Goal: Task Accomplishment & Management: Complete application form

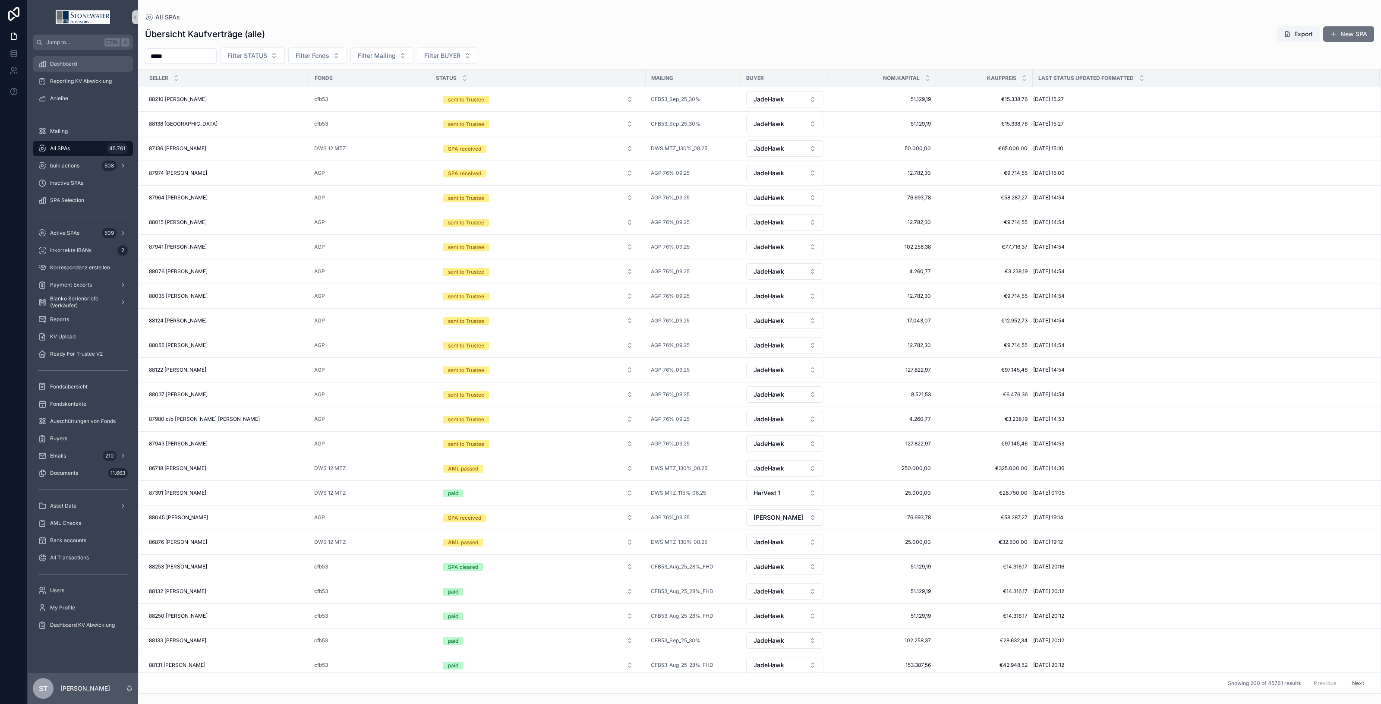
drag, startPoint x: 206, startPoint y: 55, endPoint x: 106, endPoint y: 60, distance: 100.7
click at [106, 60] on div "Jump to... Ctrl K Dashboard Reporting KV Abwicklung Anleihe Mailing All SPAs 45…" at bounding box center [705, 352] width 1354 height 704
type input "********"
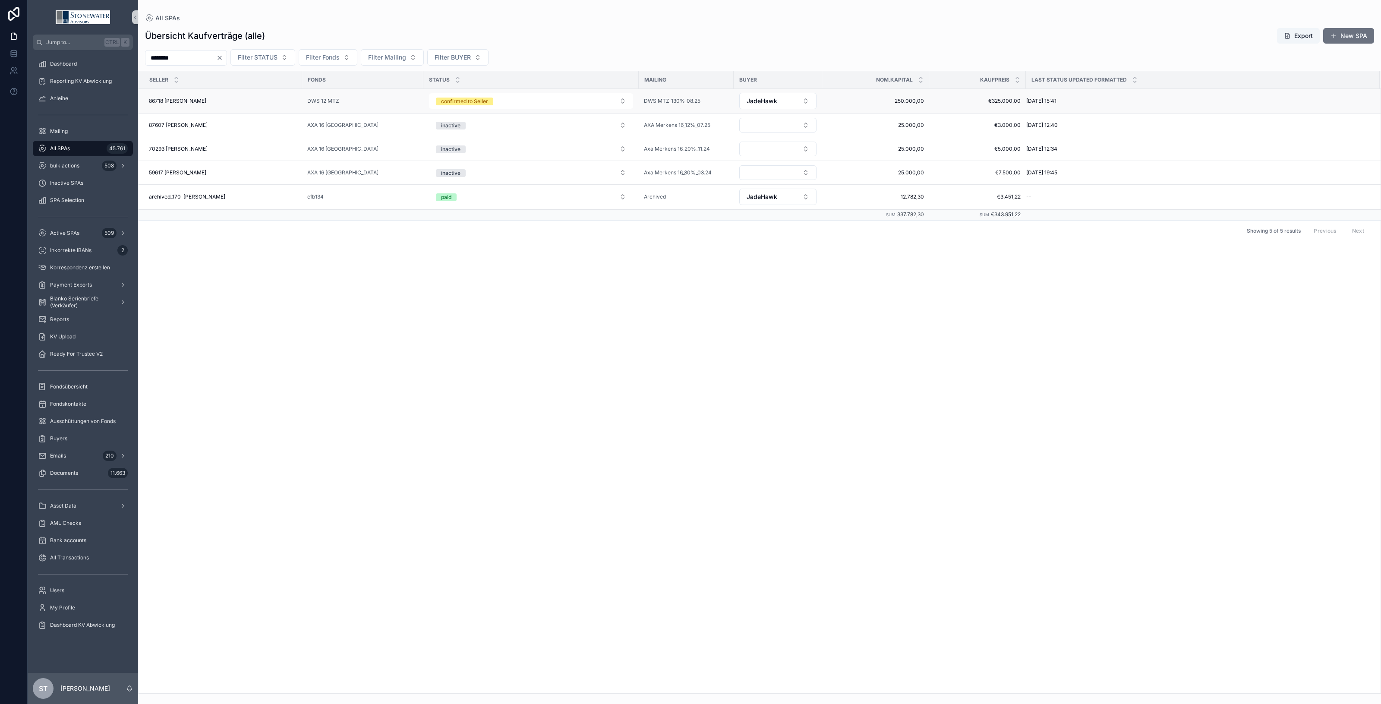
click at [243, 102] on div "86718 [PERSON_NAME] 86718 [PERSON_NAME]" at bounding box center [223, 101] width 148 height 7
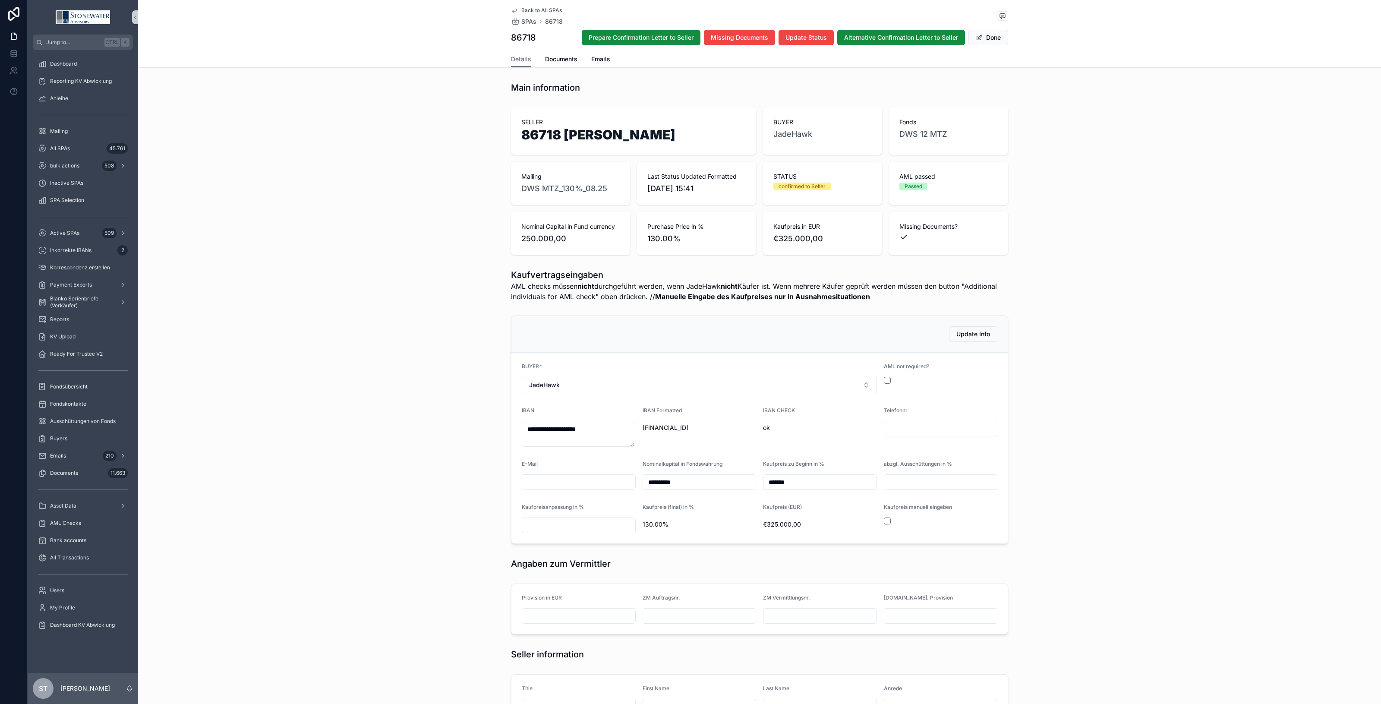
type textarea "**********"
click at [555, 59] on span "Documents" at bounding box center [561, 59] width 32 height 9
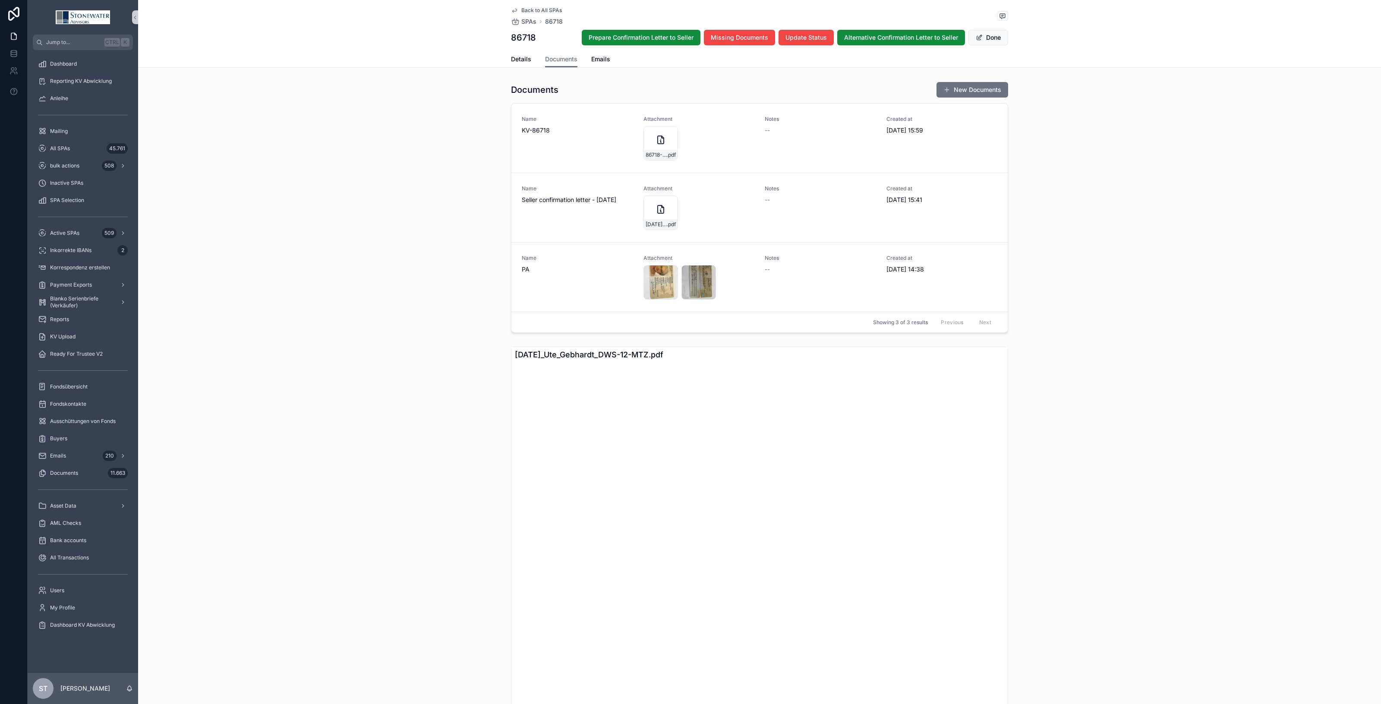
click at [521, 9] on span "Back to All SPAs" at bounding box center [541, 10] width 41 height 7
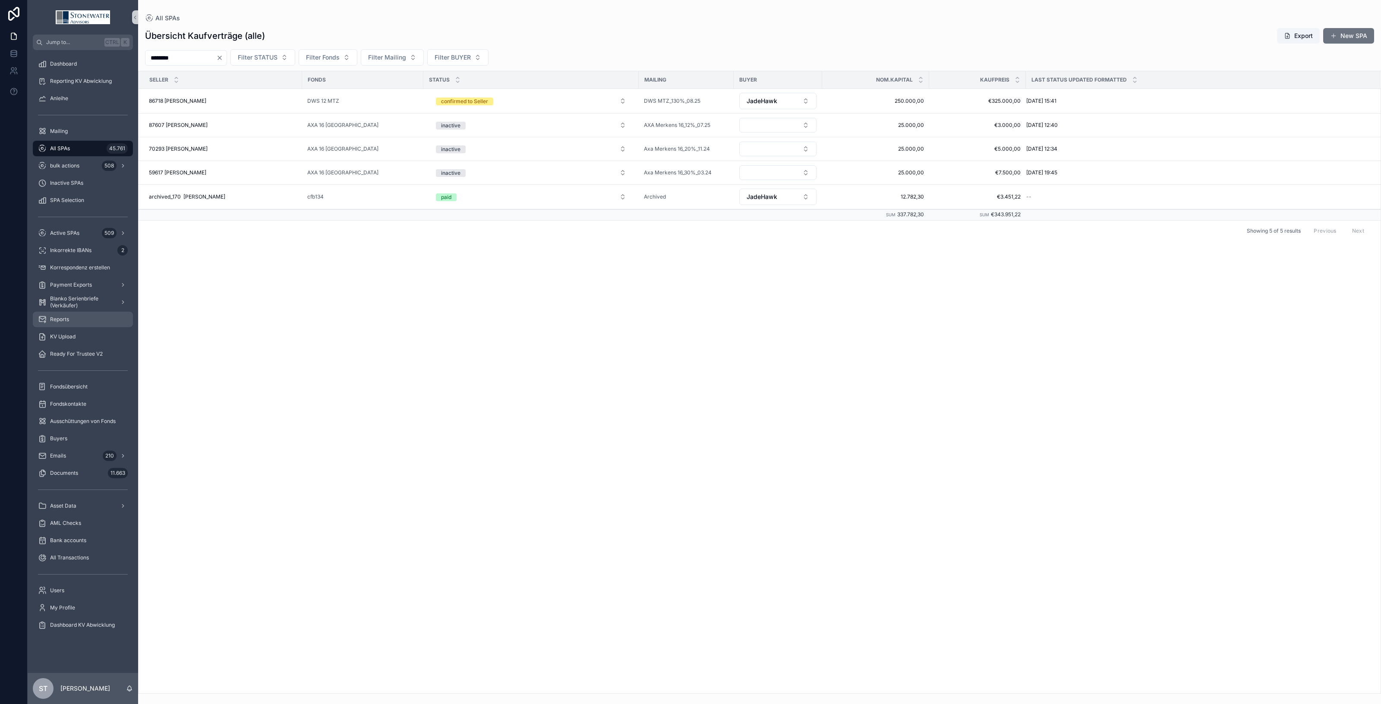
click at [63, 316] on span "Reports" at bounding box center [59, 319] width 19 height 7
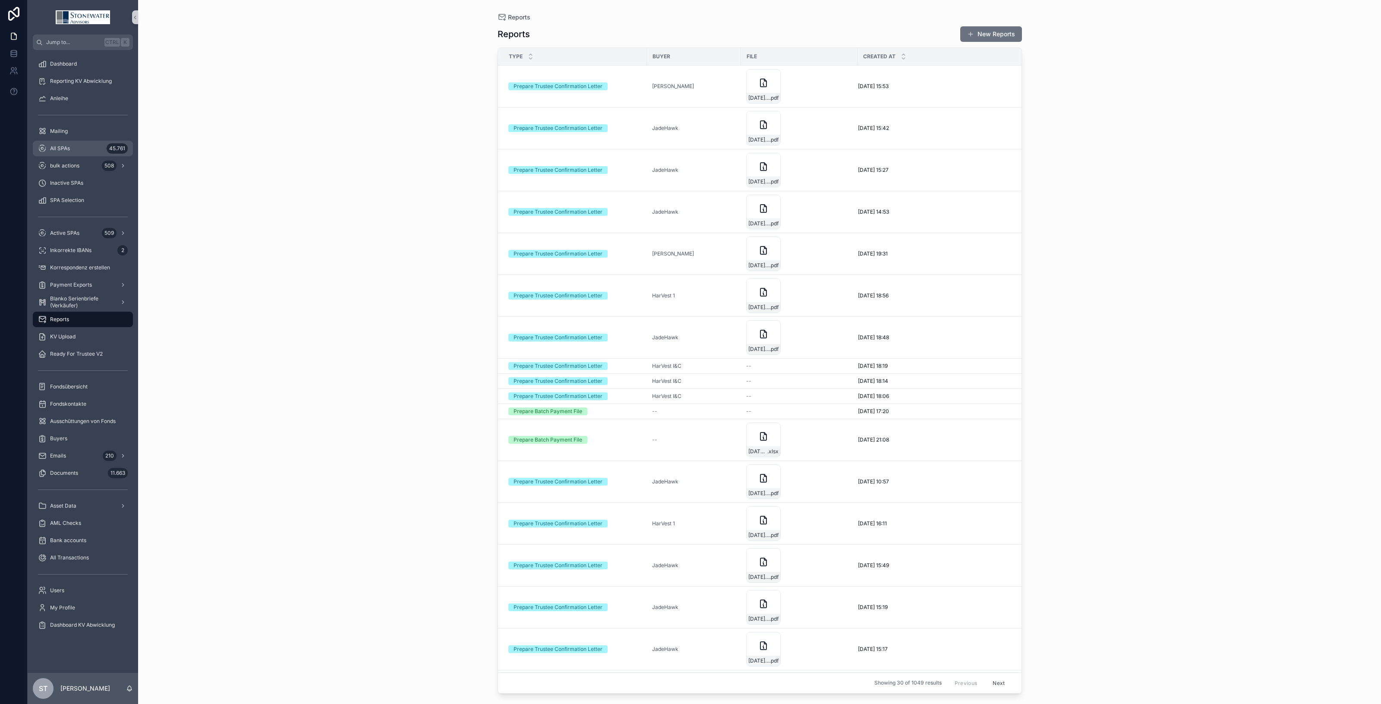
click at [87, 148] on div "All SPAs 45.761" at bounding box center [83, 149] width 90 height 14
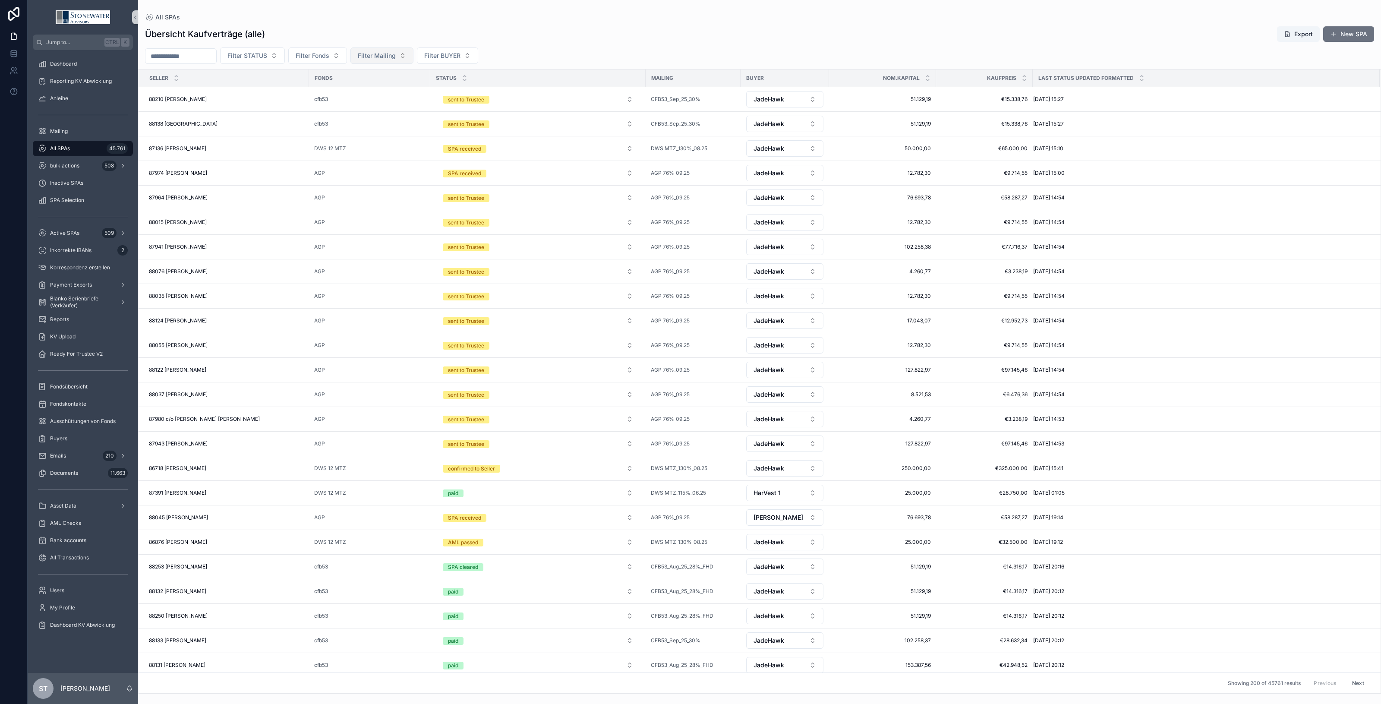
click at [387, 57] on span "Filter Mailing" at bounding box center [377, 55] width 38 height 9
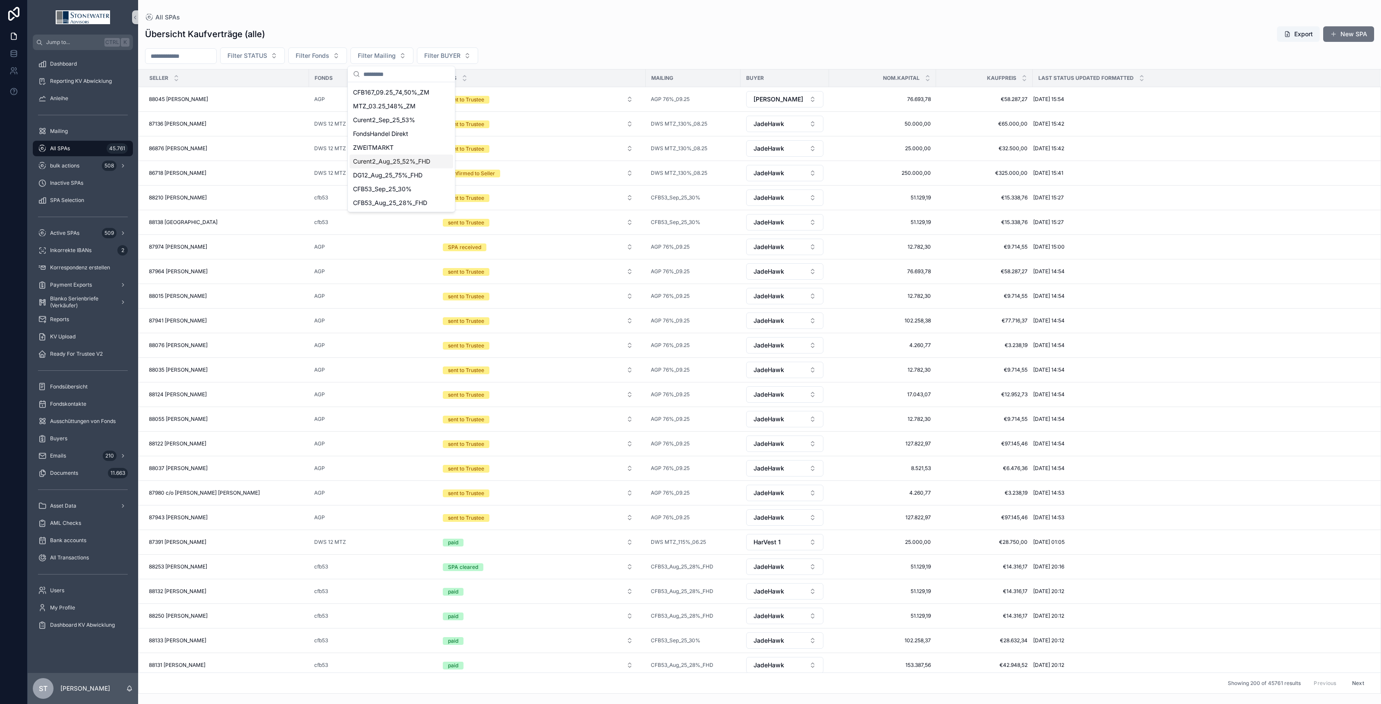
scroll to position [108, 0]
click at [397, 177] on span "DWS MTZ_130%_08.25" at bounding box center [386, 176] width 66 height 9
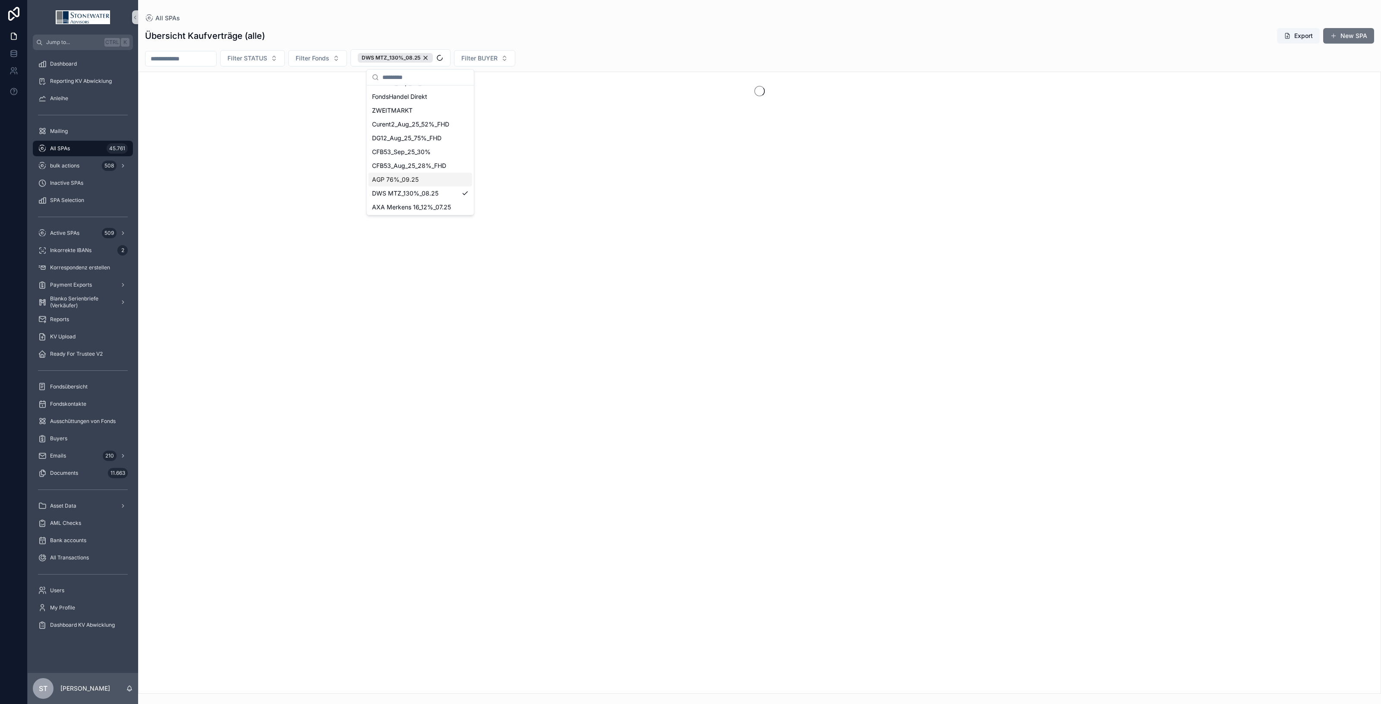
scroll to position [122, 0]
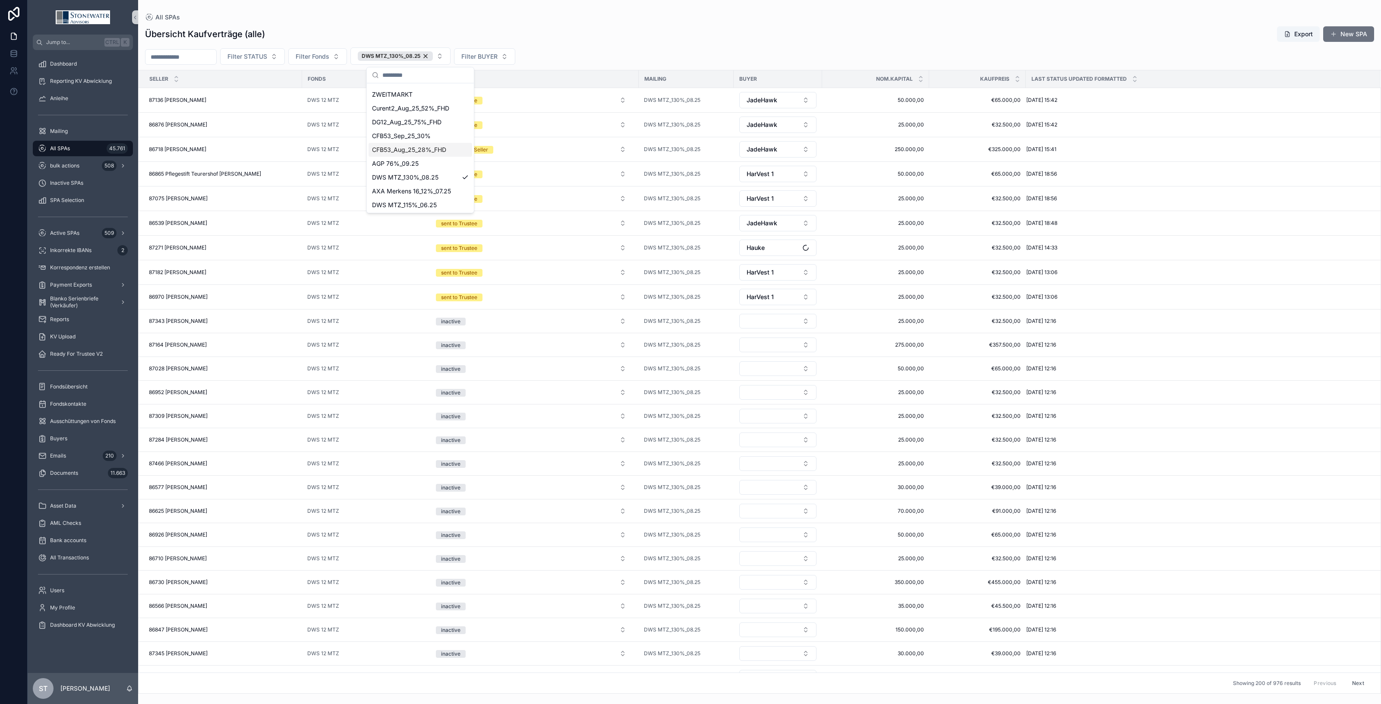
click at [648, 46] on div "Übersicht Kaufverträge (alle) Export New SPA Filter STATUS Filter Fonds DWS MTZ…" at bounding box center [759, 357] width 1243 height 673
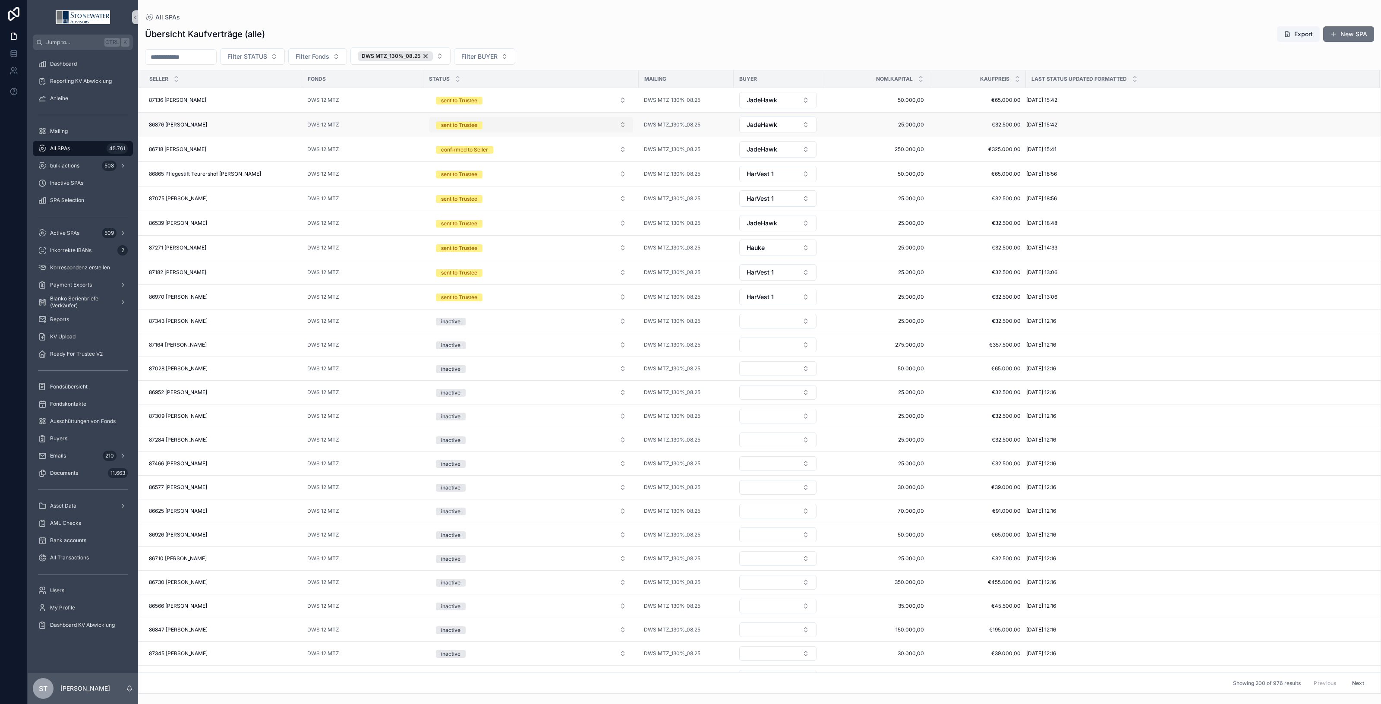
click at [623, 126] on button "sent to Trustee" at bounding box center [531, 125] width 204 height 16
click at [573, 227] on div "confirmed to Seller" at bounding box center [531, 224] width 200 height 13
click at [624, 100] on button "confirmed to Seller" at bounding box center [531, 100] width 204 height 16
click at [612, 47] on div "Filter STATUS Filter Fonds DWS MTZ_130%_08.25 Filter BUYER" at bounding box center [759, 55] width 1243 height 17
click at [623, 123] on button "sent to Trustee" at bounding box center [531, 125] width 204 height 16
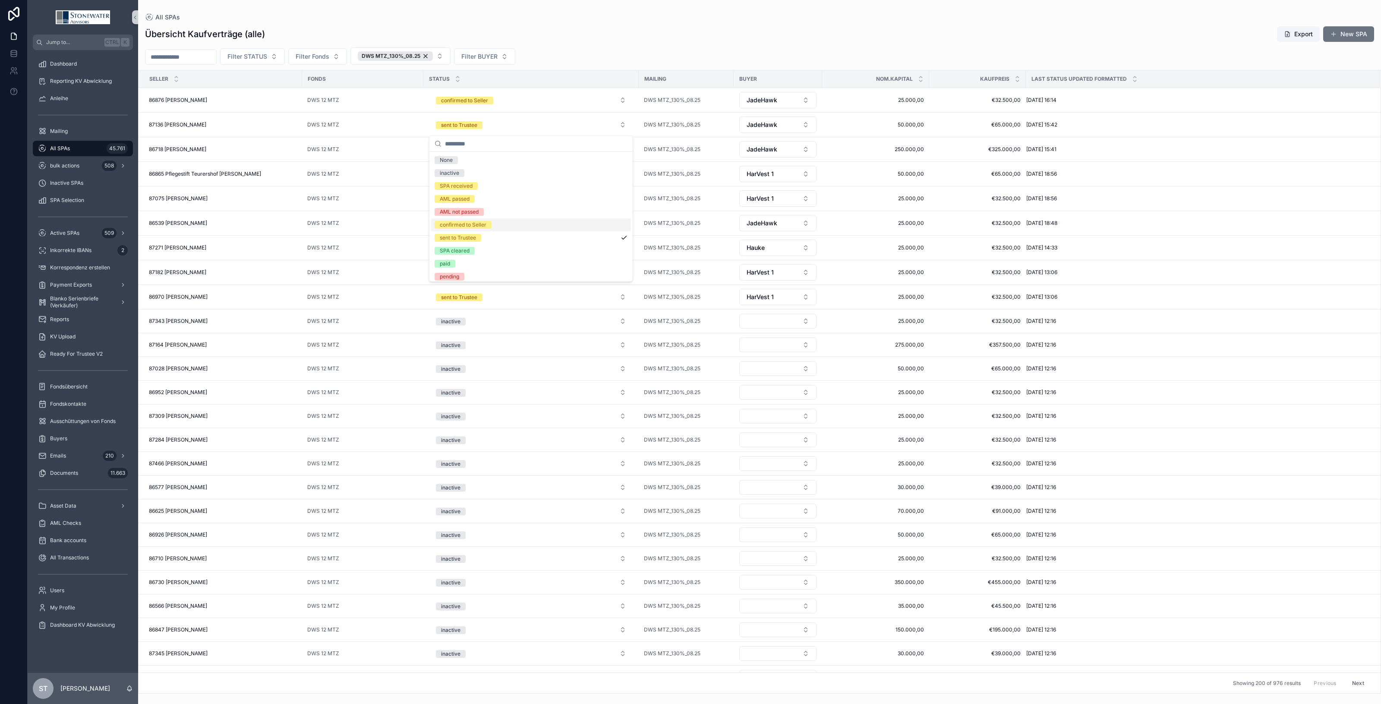
click at [583, 225] on div "confirmed to Seller" at bounding box center [531, 224] width 200 height 13
click at [231, 149] on div "86718 [PERSON_NAME] 86718 [PERSON_NAME]" at bounding box center [223, 149] width 148 height 7
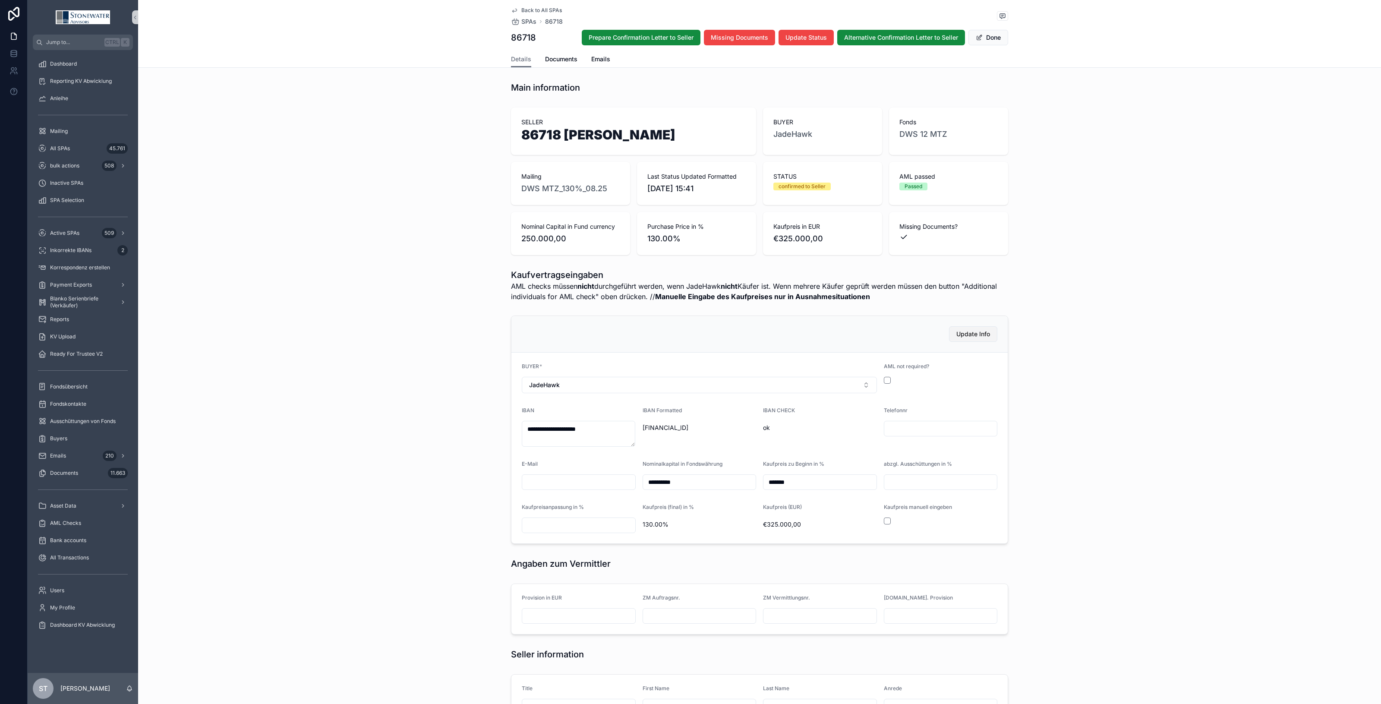
click at [974, 327] on button "Update Info" at bounding box center [973, 334] width 48 height 16
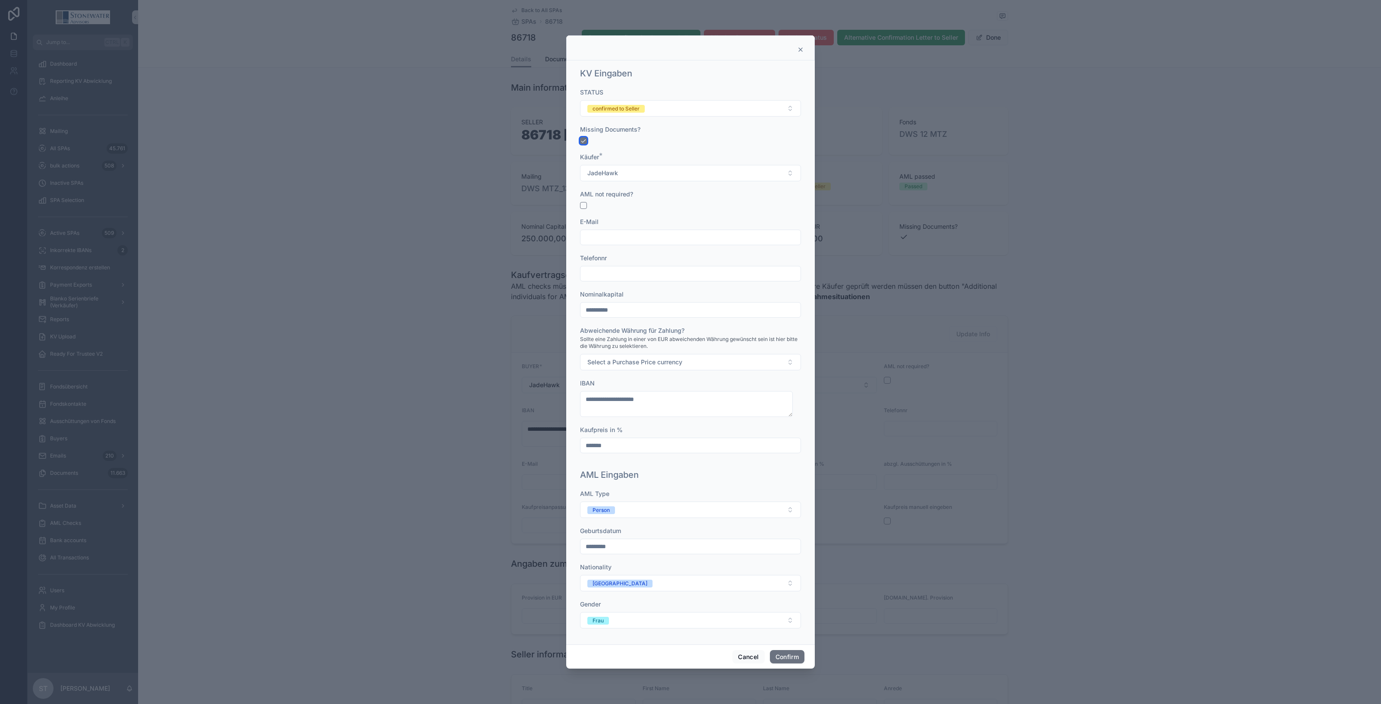
click at [582, 139] on button "button" at bounding box center [583, 140] width 7 height 7
click at [781, 652] on button "Confirm" at bounding box center [787, 657] width 35 height 14
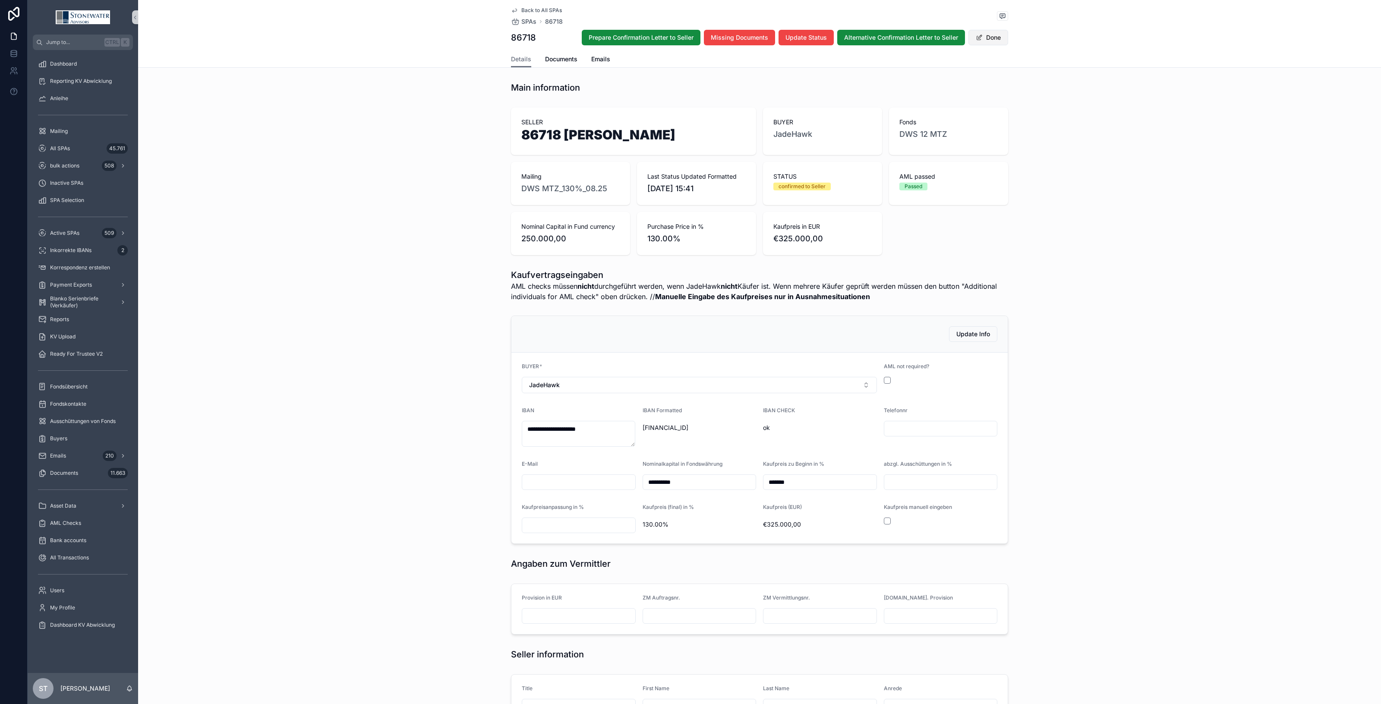
click at [996, 34] on button "Done" at bounding box center [989, 38] width 40 height 16
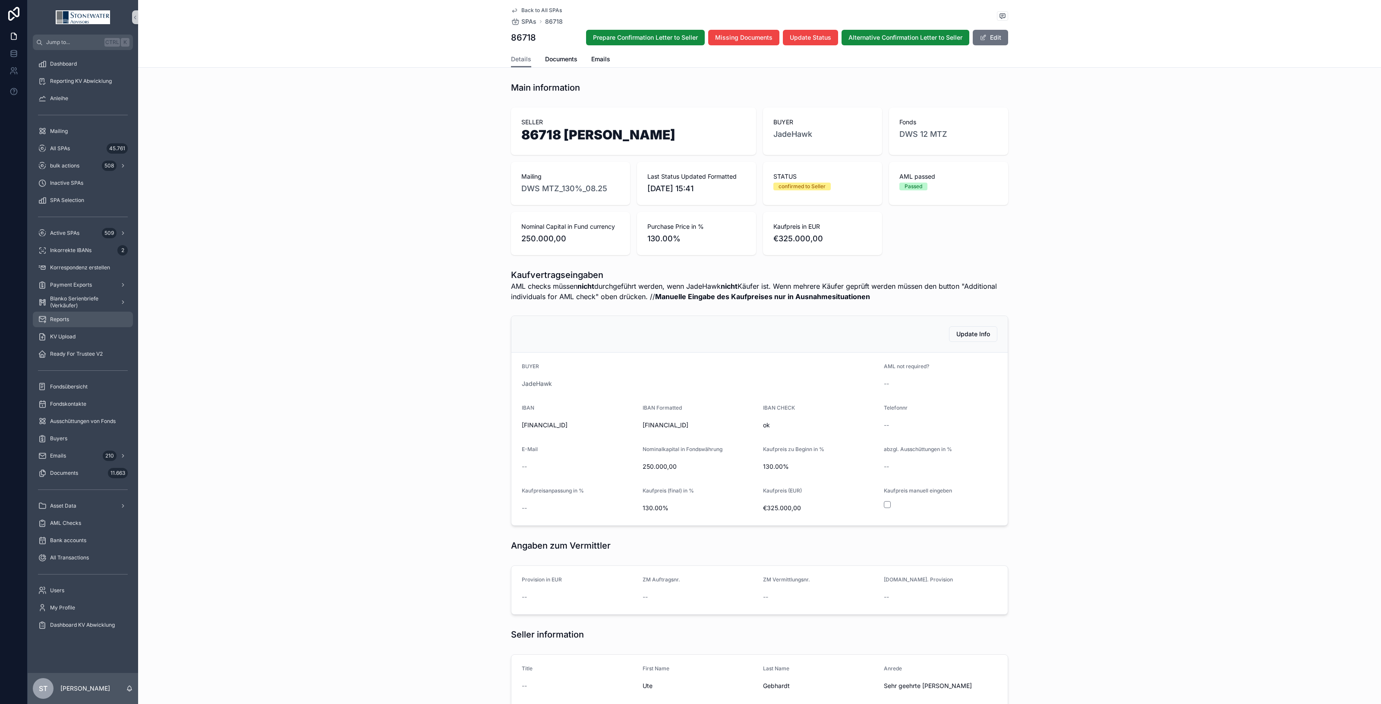
click at [67, 319] on span "Reports" at bounding box center [59, 319] width 19 height 7
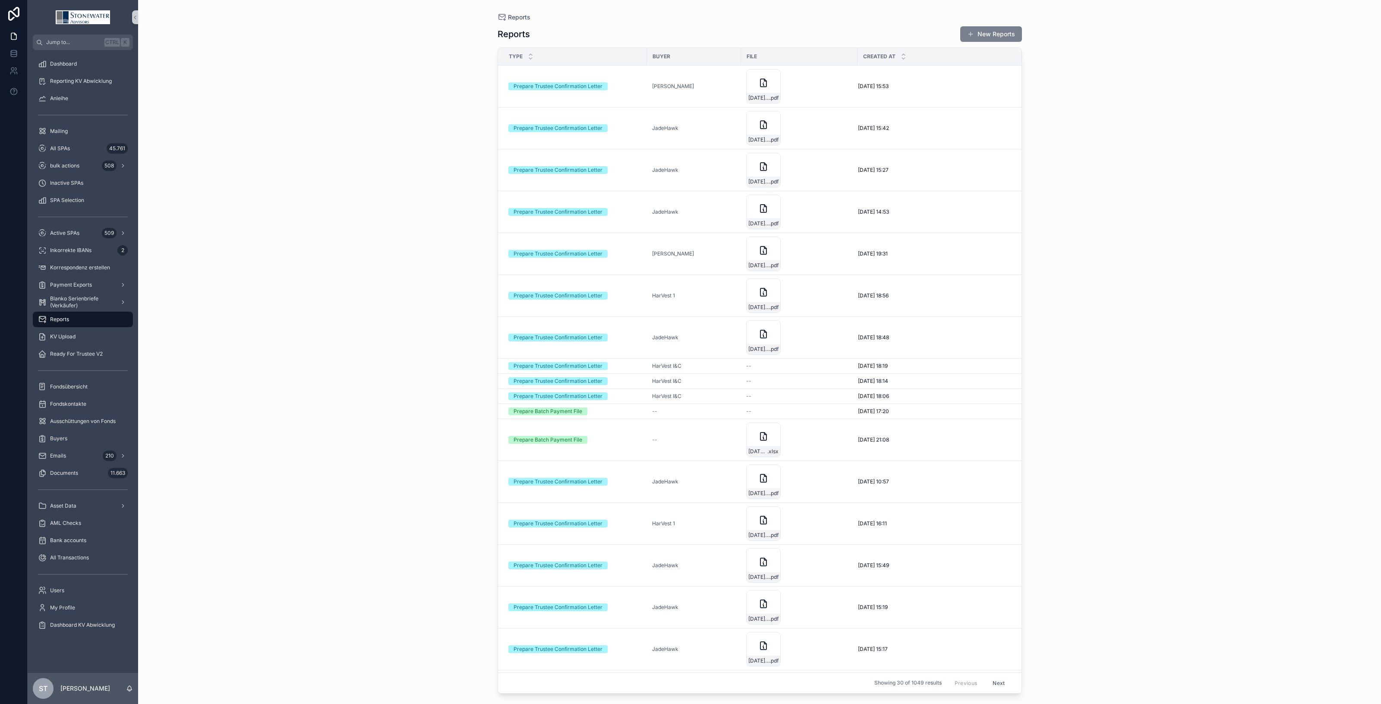
click at [979, 28] on button "New Reports" at bounding box center [992, 34] width 62 height 16
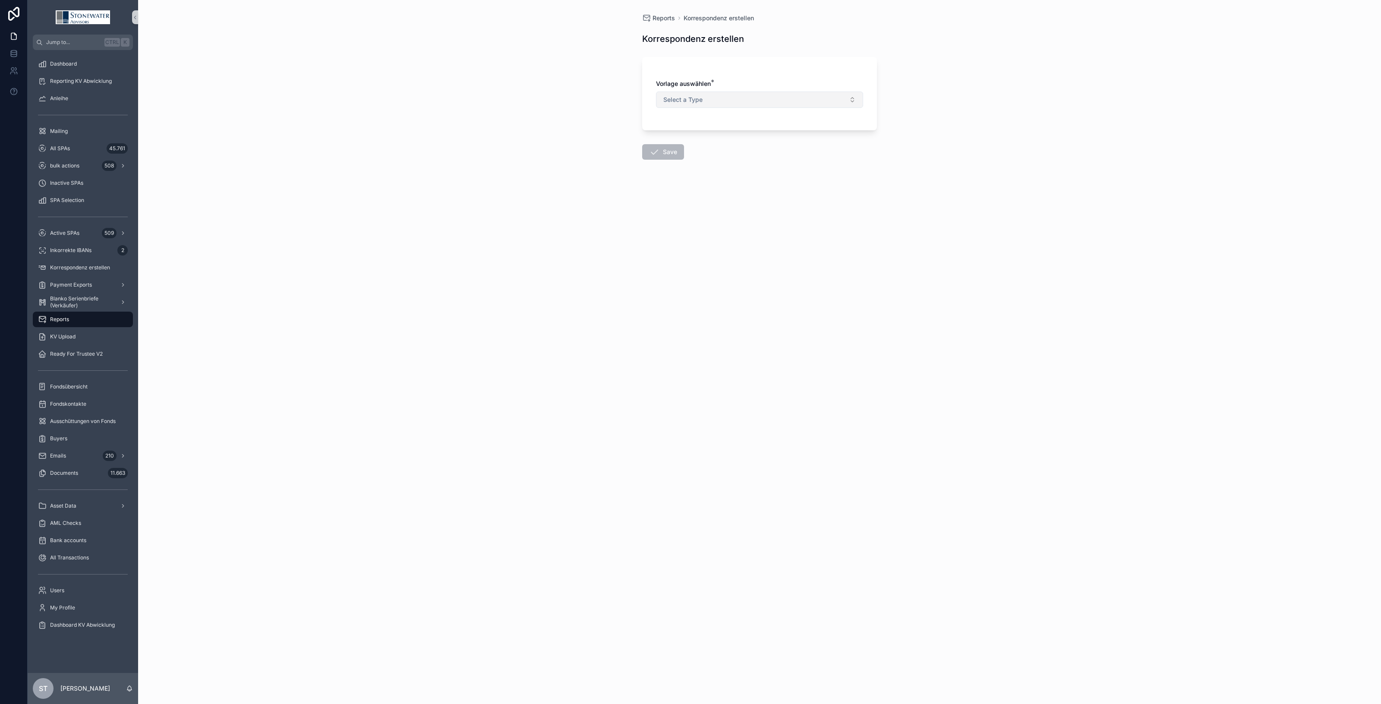
click at [689, 100] on span "Select a Type" at bounding box center [683, 99] width 39 height 9
click at [689, 134] on div "Prepare Trustee Confirmation Letter" at bounding box center [711, 135] width 89 height 8
click at [685, 148] on button "Select Button" at bounding box center [759, 151] width 207 height 15
click at [703, 216] on span "DWS MTZ_130%_08.25" at bounding box center [695, 218] width 66 height 9
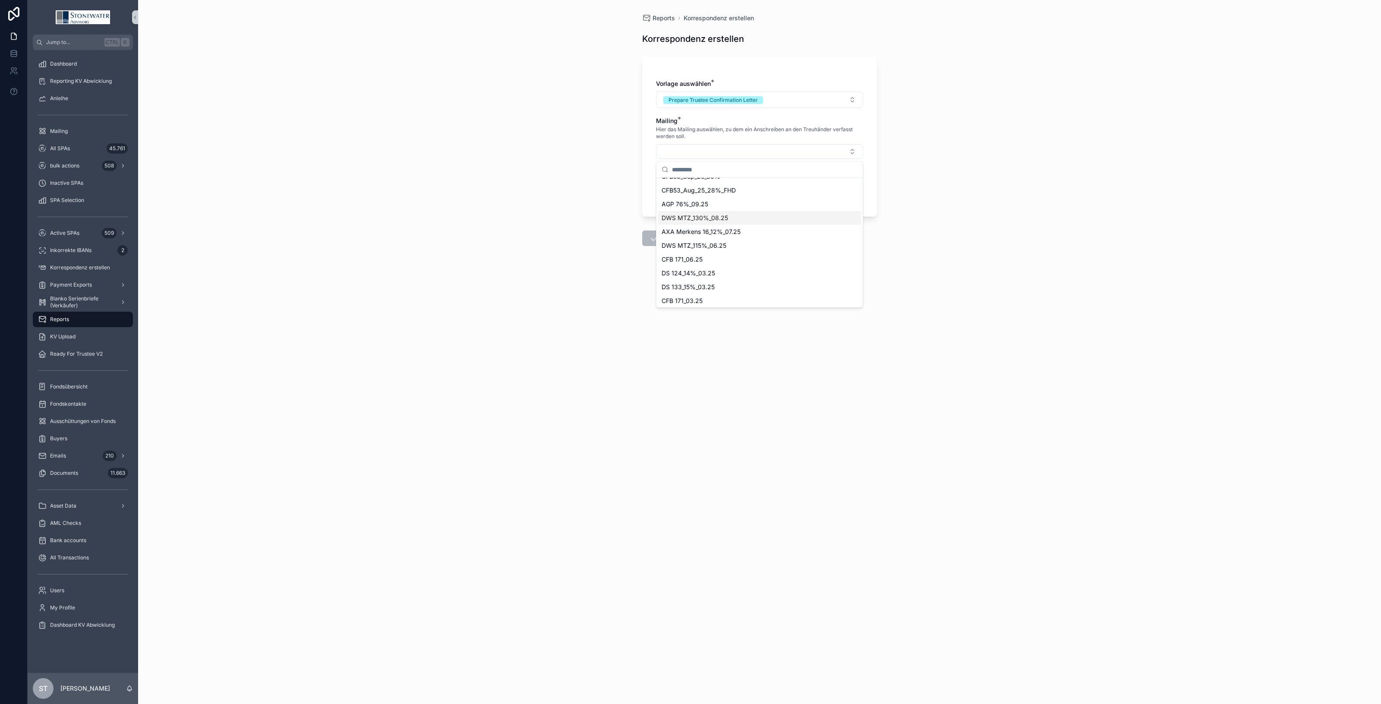
scroll to position [0, 0]
click at [687, 191] on button "Select Button" at bounding box center [759, 188] width 207 height 15
click at [683, 241] on span "JadeHawk" at bounding box center [677, 240] width 30 height 9
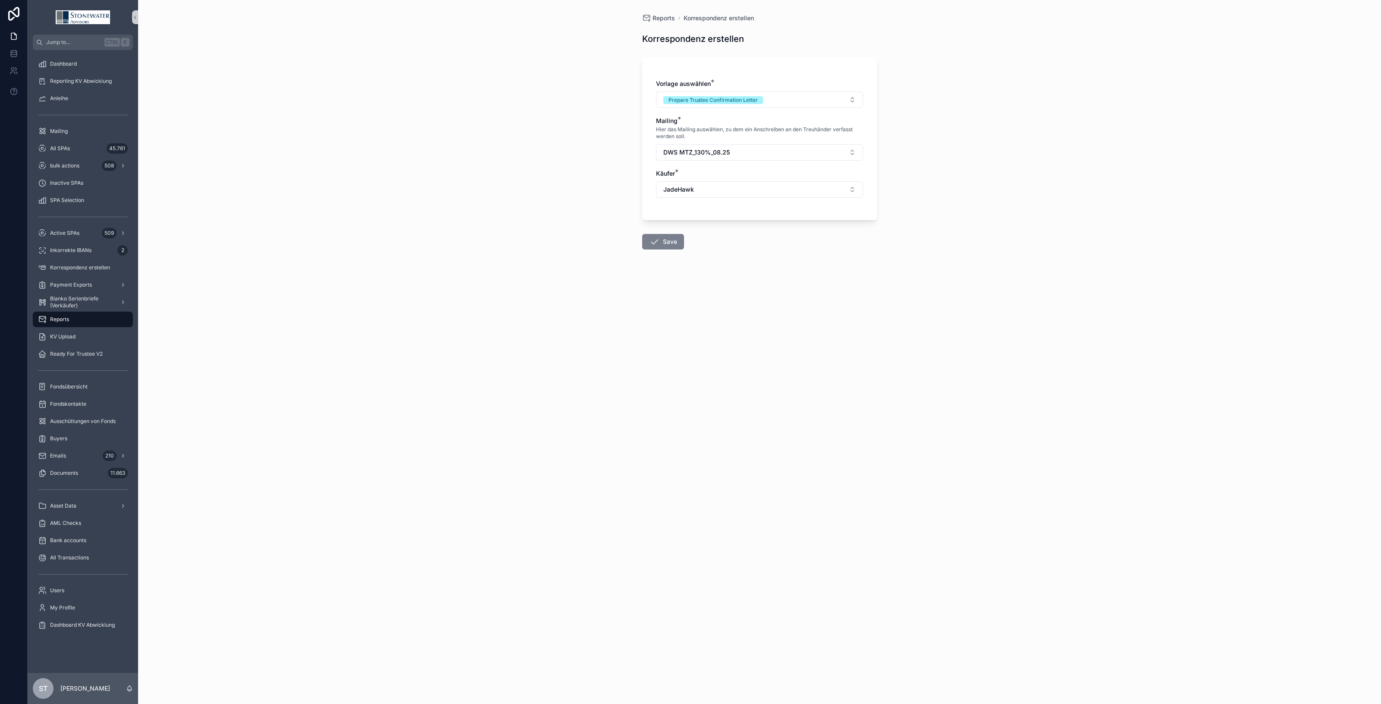
click at [676, 242] on button "Save" at bounding box center [663, 242] width 42 height 16
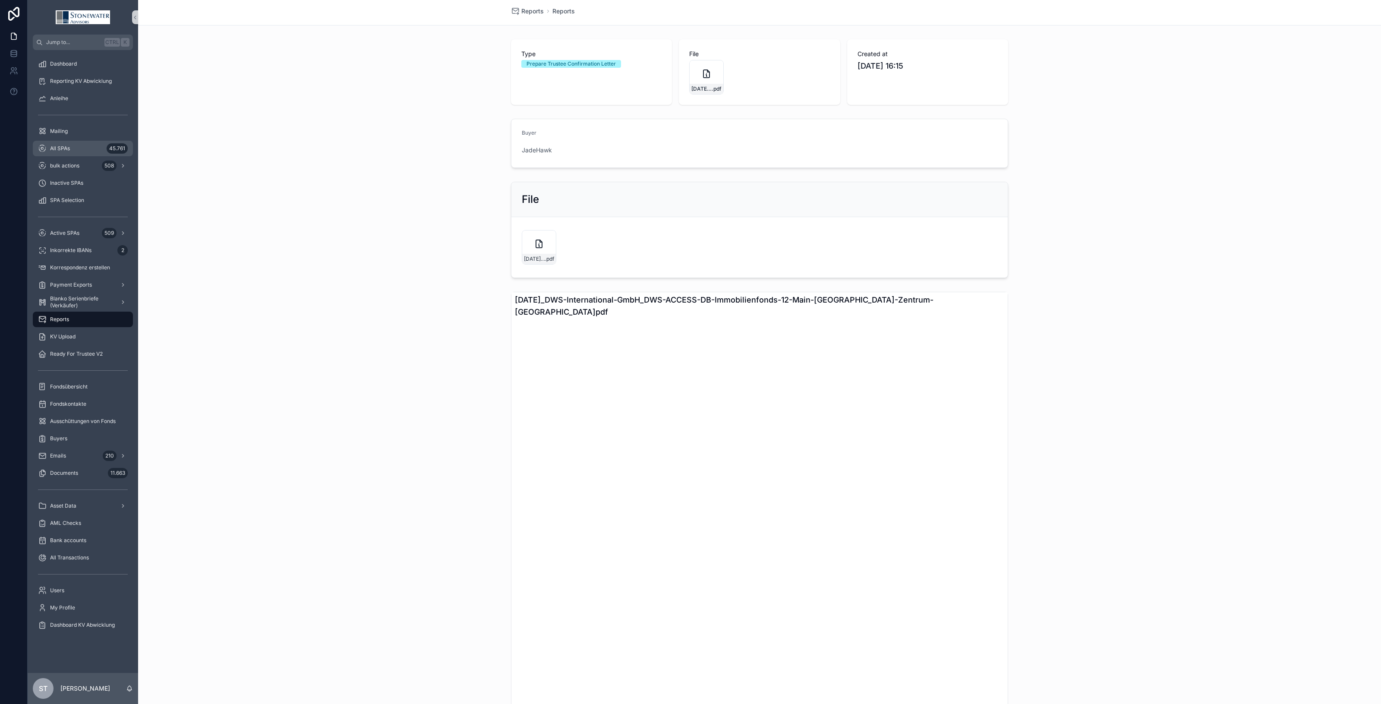
click at [61, 145] on span "All SPAs" at bounding box center [60, 148] width 20 height 7
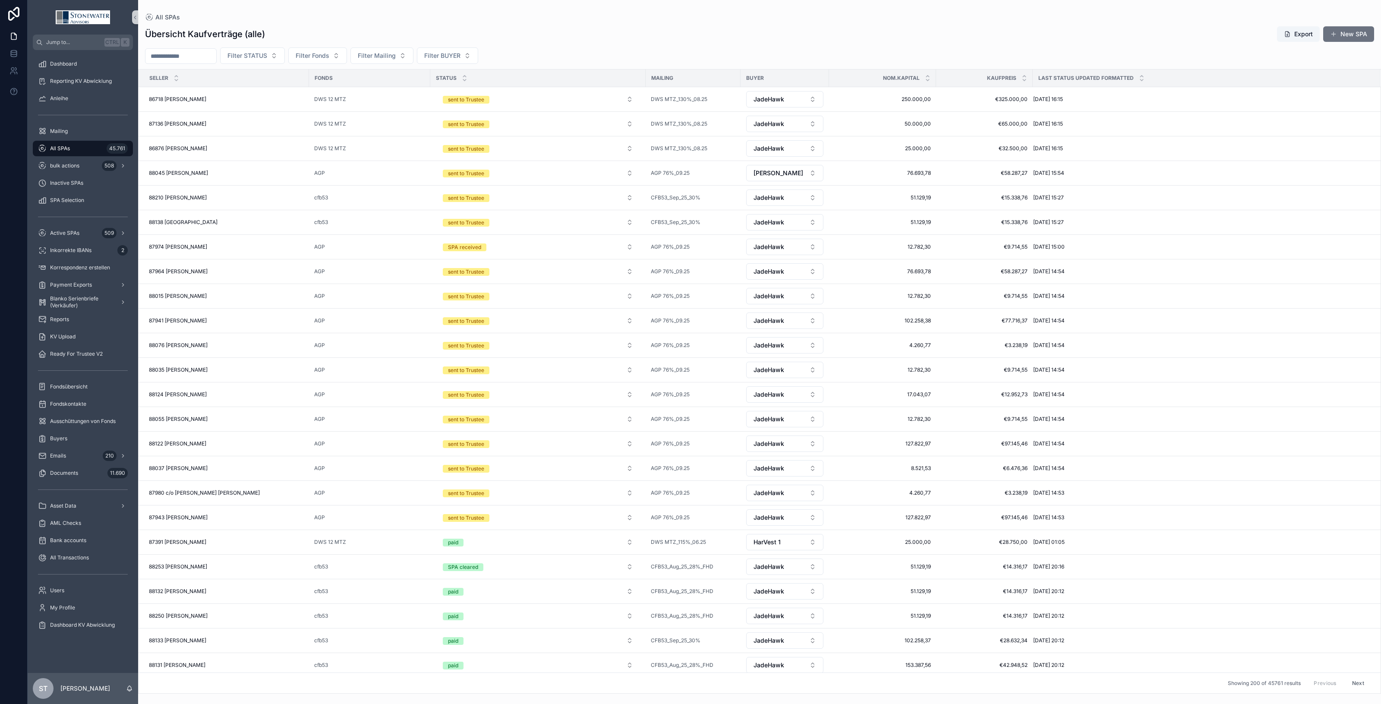
click at [53, 150] on span "All SPAs" at bounding box center [60, 148] width 20 height 7
click at [197, 56] on input "scrollable content" at bounding box center [180, 56] width 71 height 12
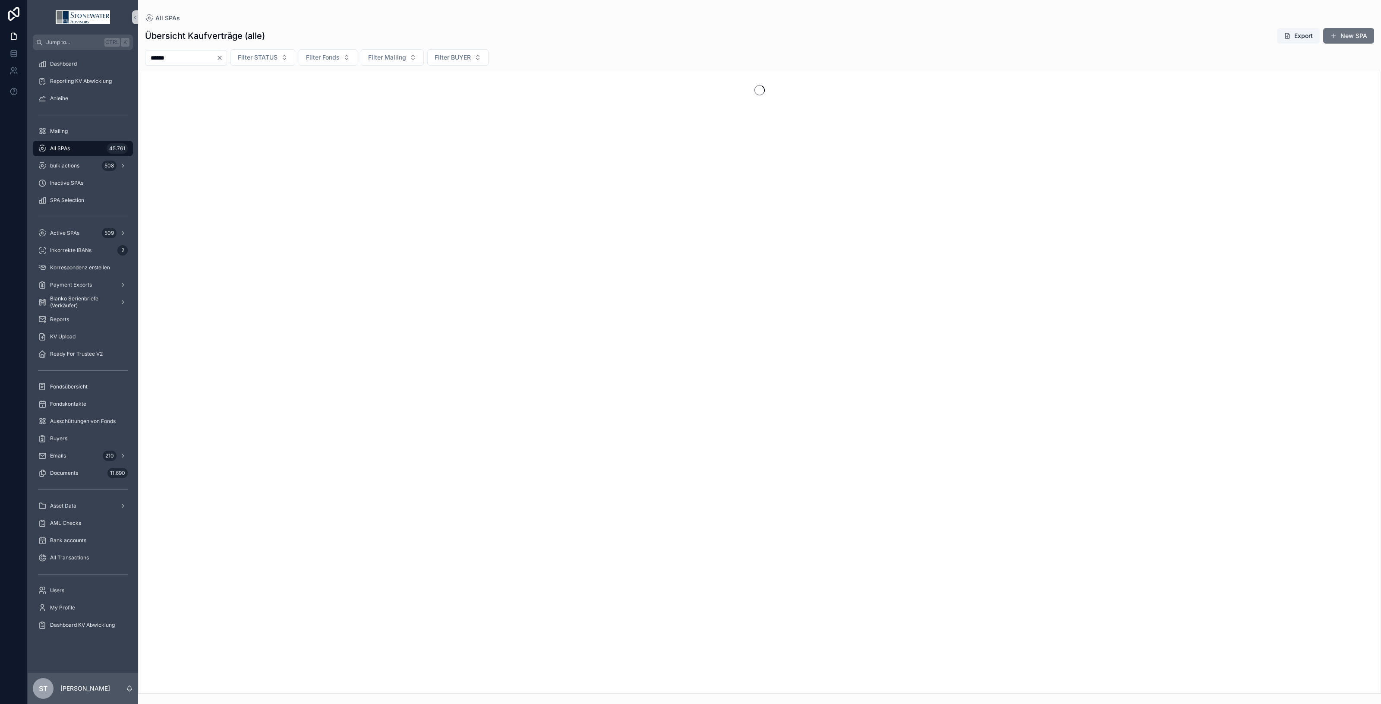
type input "******"
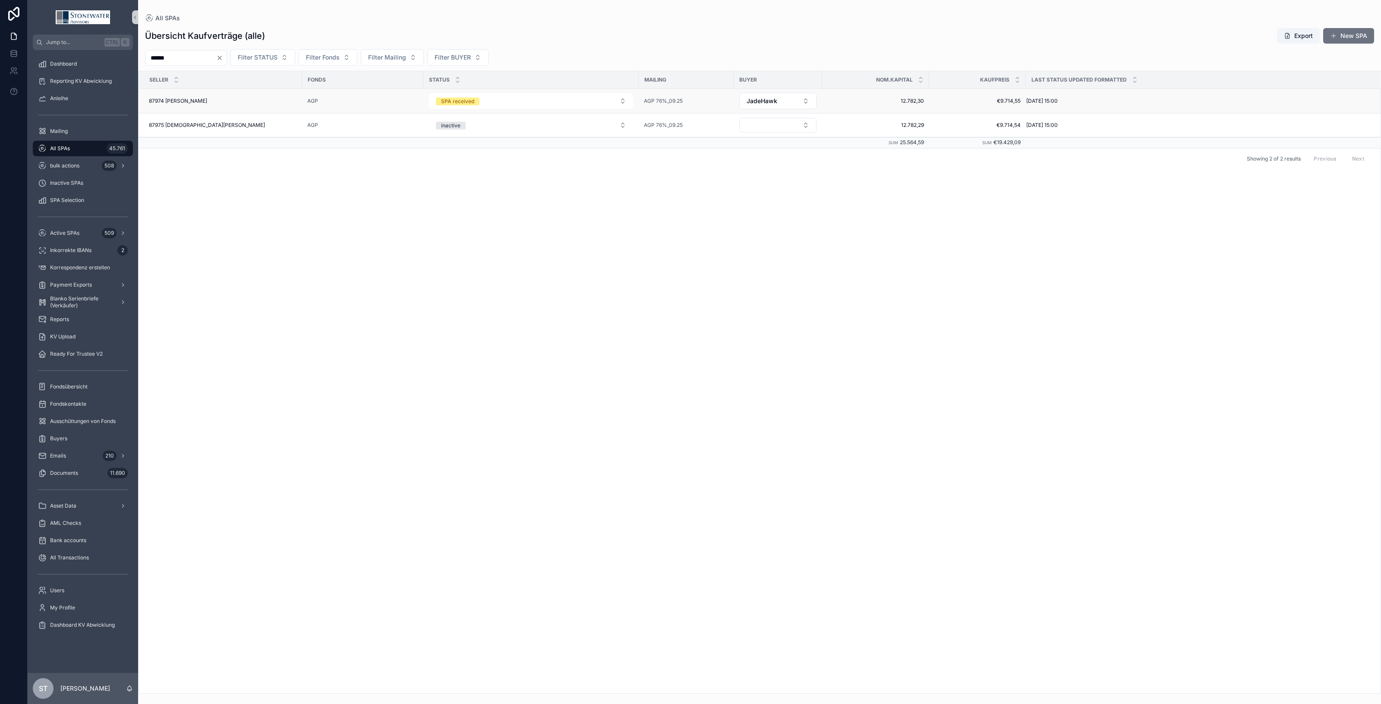
click at [260, 105] on td "87974 [PERSON_NAME] 87974 [PERSON_NAME]" at bounding box center [221, 101] width 164 height 25
click at [260, 102] on div "87974 [PERSON_NAME] 87974 [PERSON_NAME]" at bounding box center [223, 101] width 148 height 7
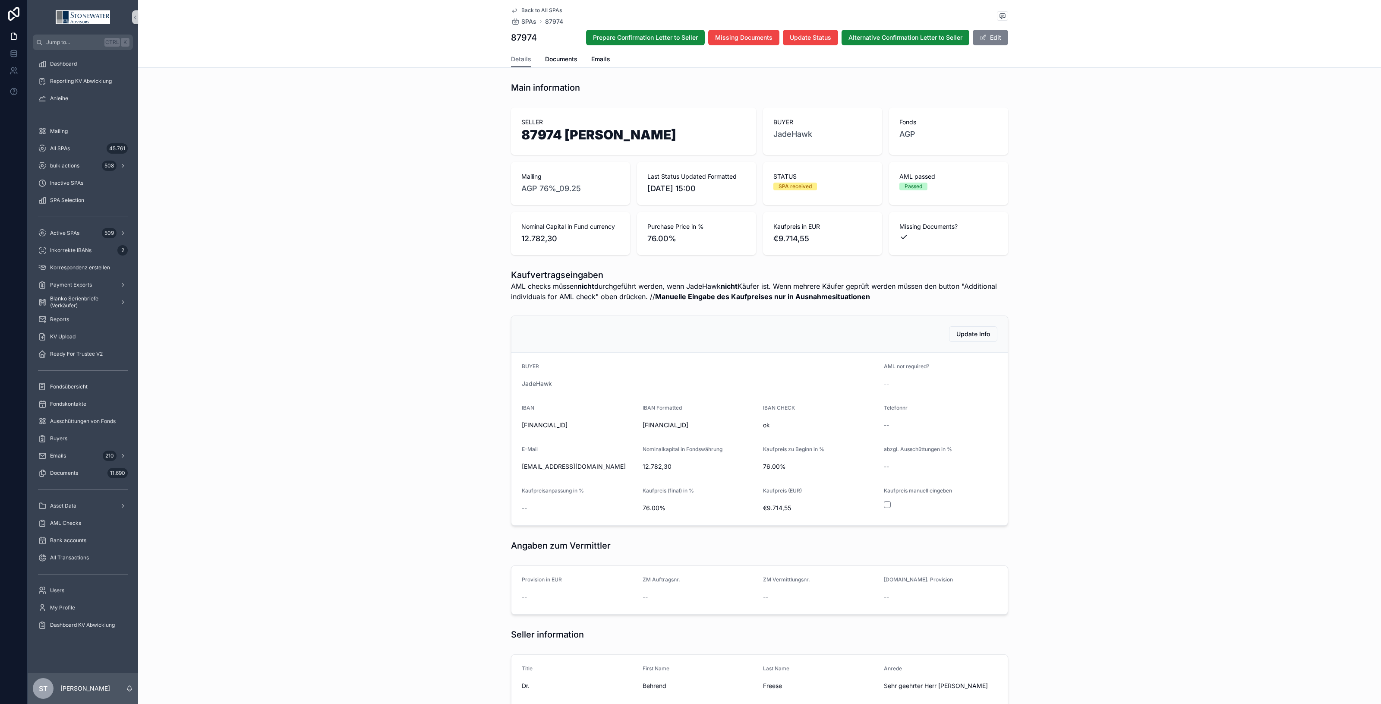
click at [992, 37] on button "Edit" at bounding box center [990, 38] width 35 height 16
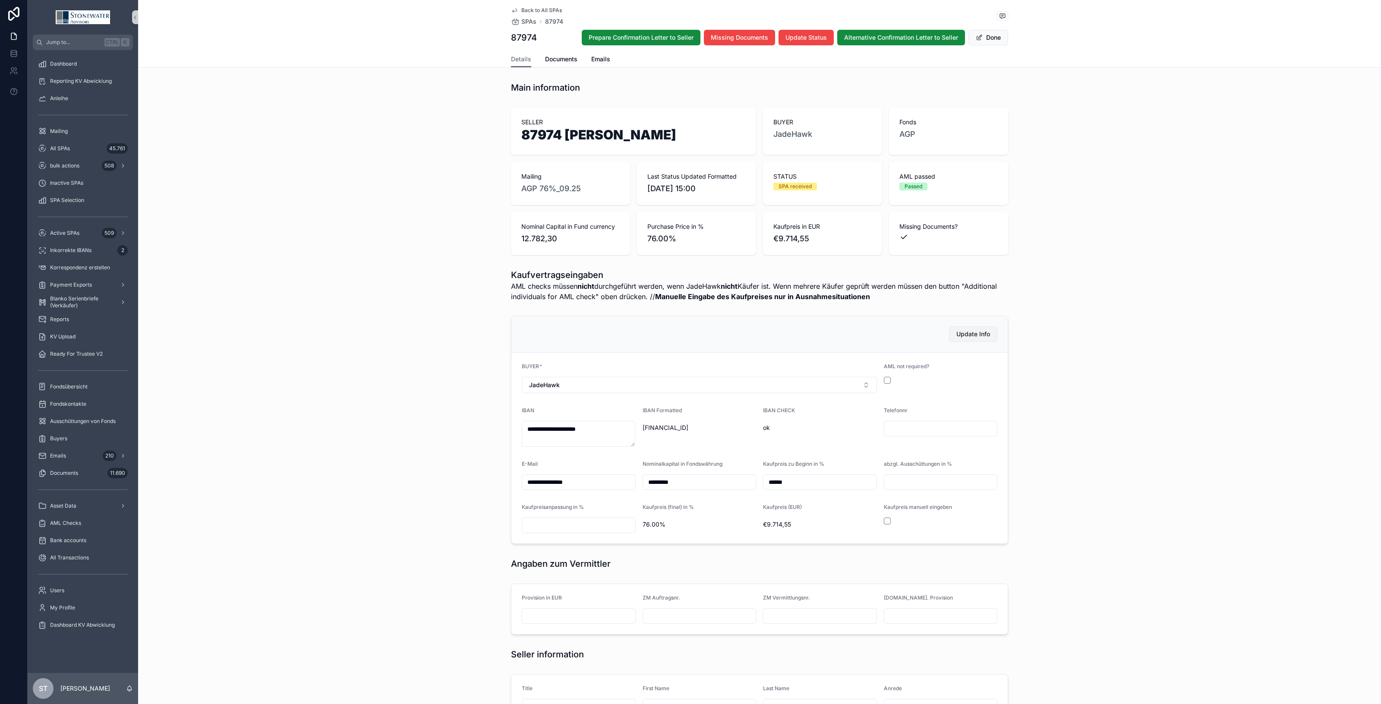
click at [977, 341] on button "Update Info" at bounding box center [973, 334] width 48 height 16
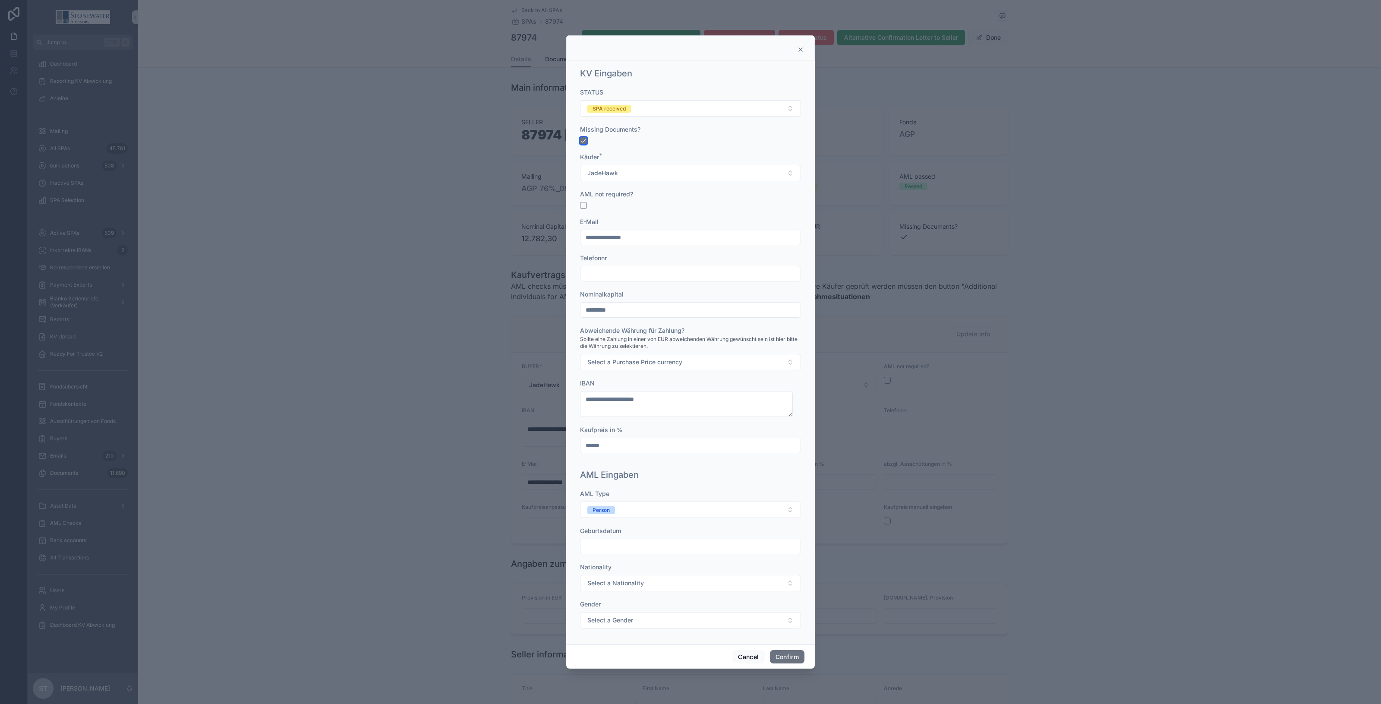
click at [584, 141] on button "button" at bounding box center [583, 140] width 7 height 7
click at [799, 661] on button "Confirm" at bounding box center [787, 657] width 35 height 14
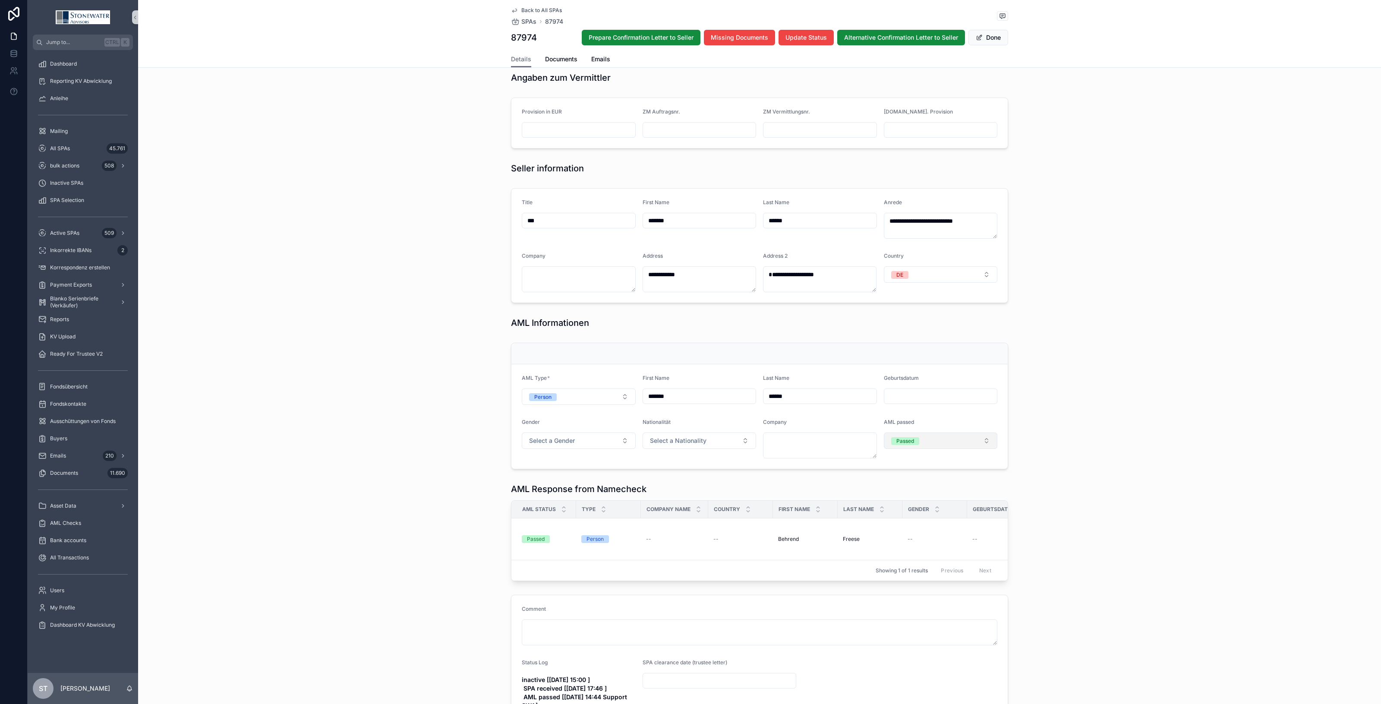
scroll to position [486, 0]
drag, startPoint x: 549, startPoint y: 57, endPoint x: 563, endPoint y: 57, distance: 13.4
click at [549, 57] on span "Documents" at bounding box center [561, 59] width 32 height 9
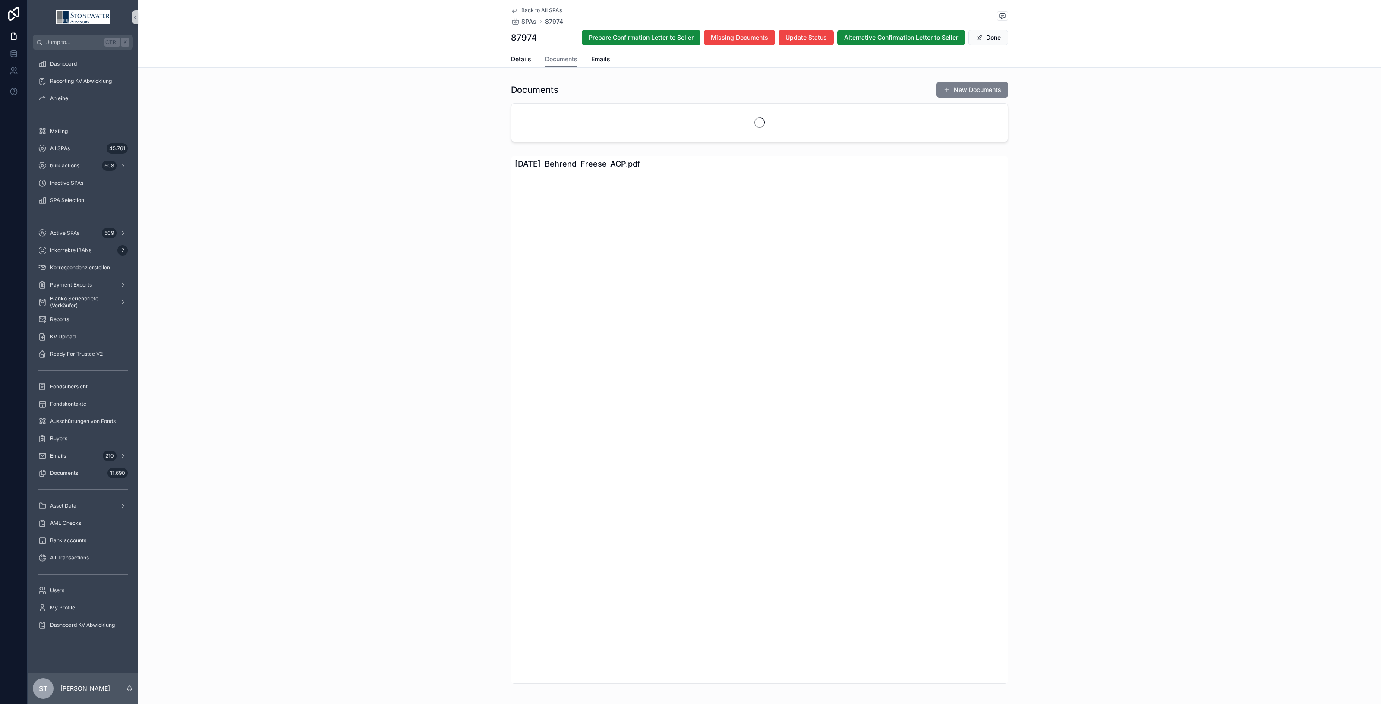
click at [966, 94] on button "New Documents" at bounding box center [973, 90] width 72 height 16
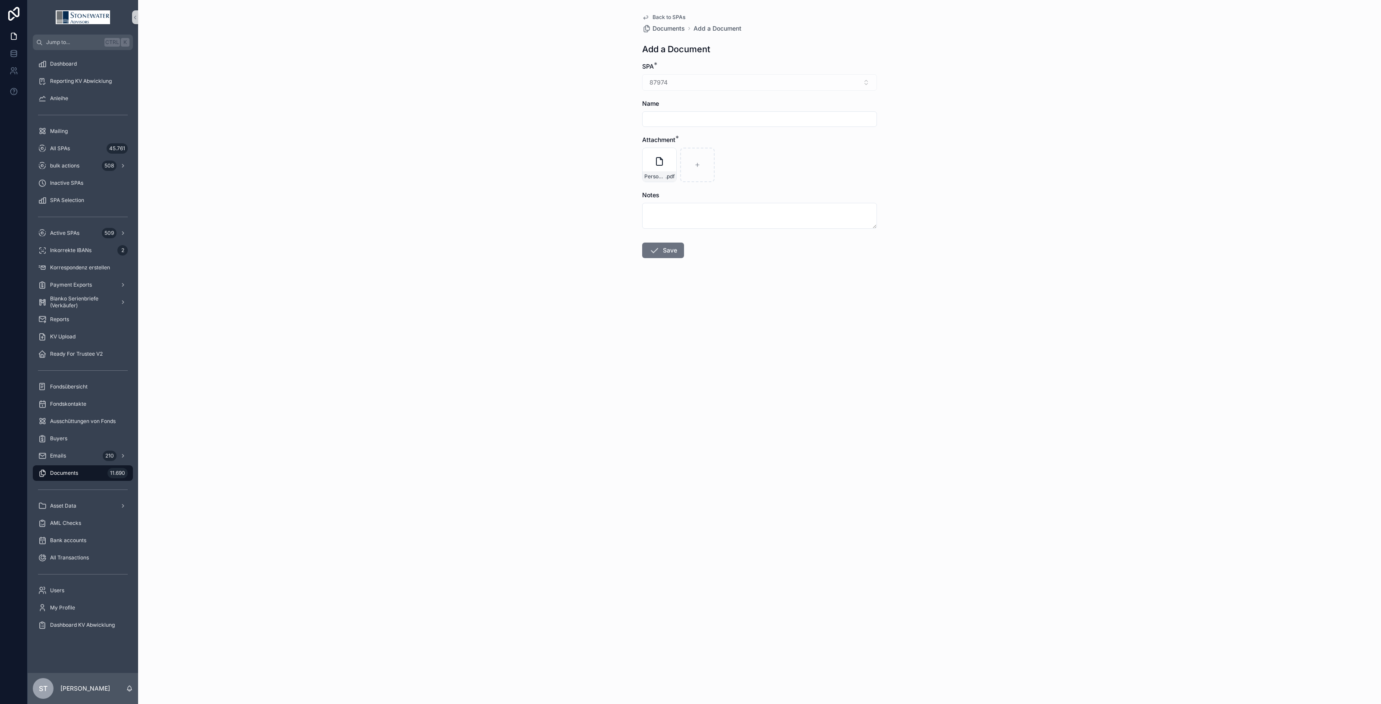
click at [667, 119] on input "scrollable content" at bounding box center [760, 119] width 234 height 12
type input "**"
click at [671, 250] on button "Save" at bounding box center [663, 251] width 42 height 16
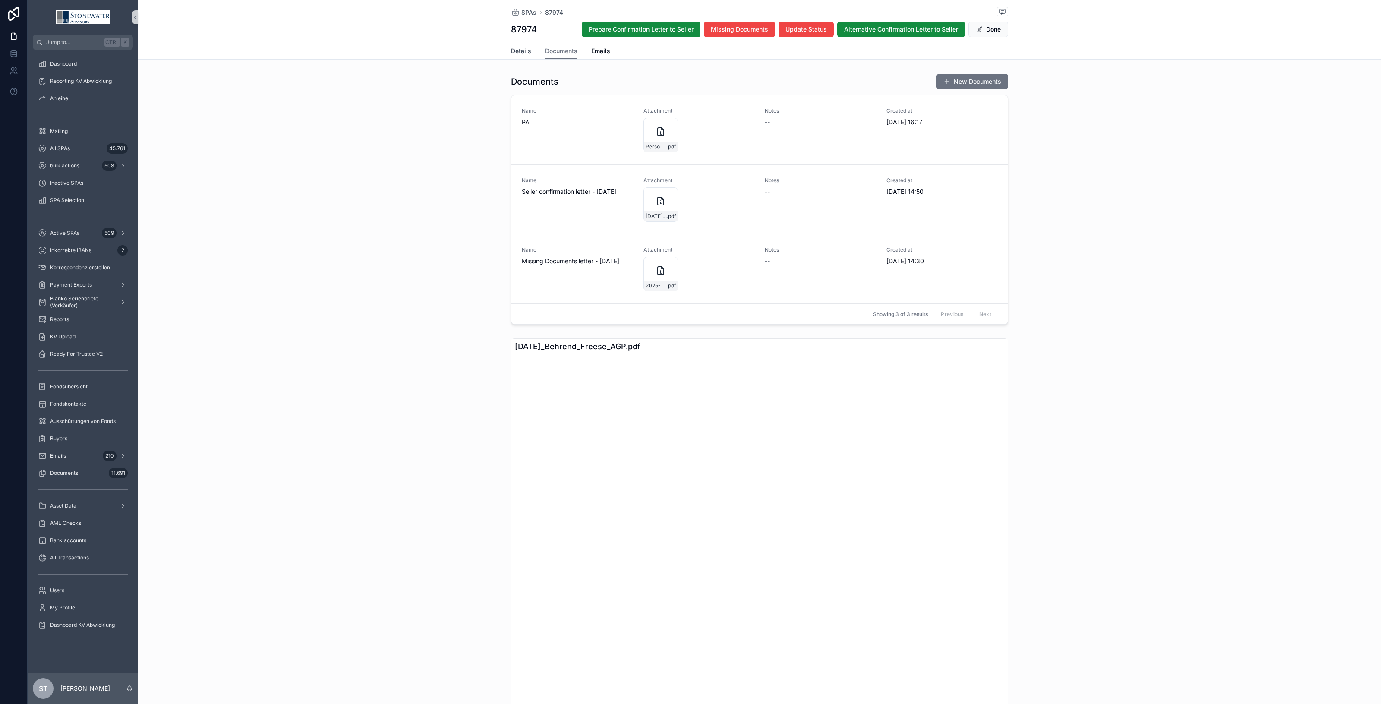
click at [512, 50] on span "Details" at bounding box center [521, 51] width 20 height 9
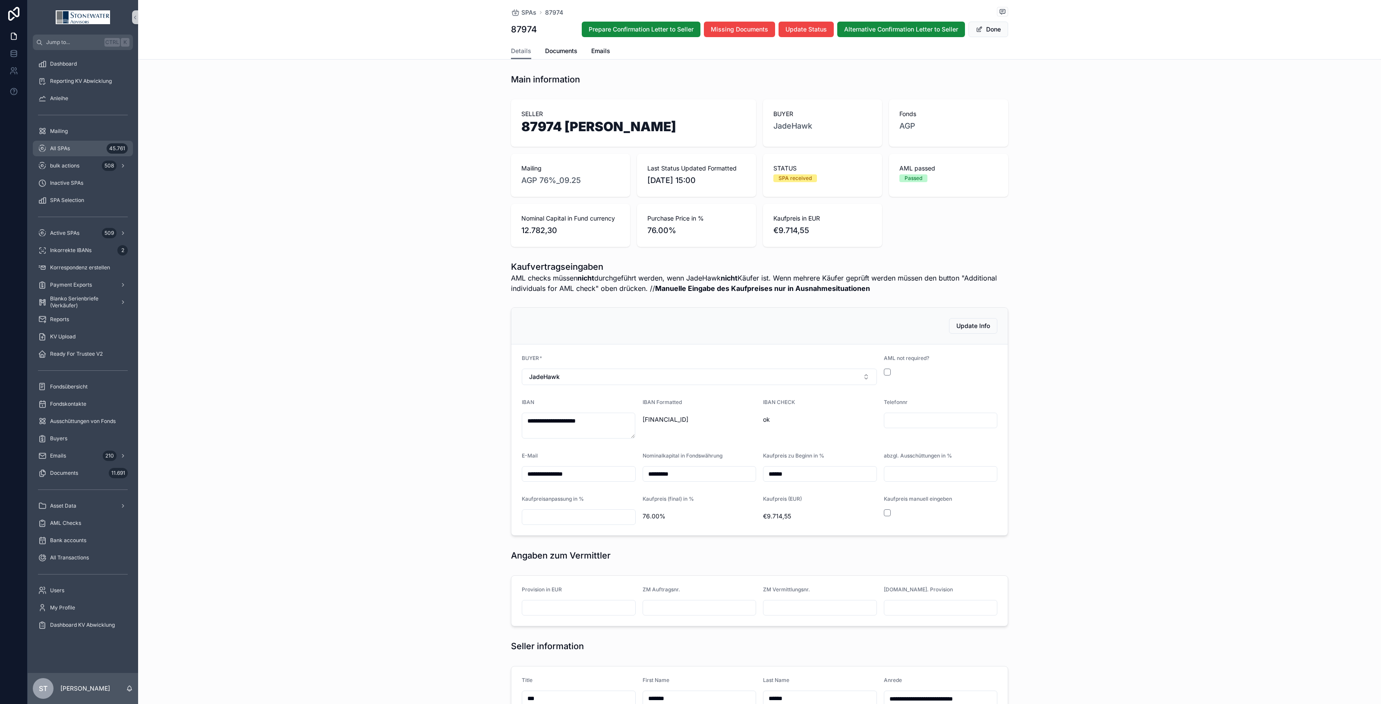
click at [57, 149] on span "All SPAs" at bounding box center [60, 148] width 20 height 7
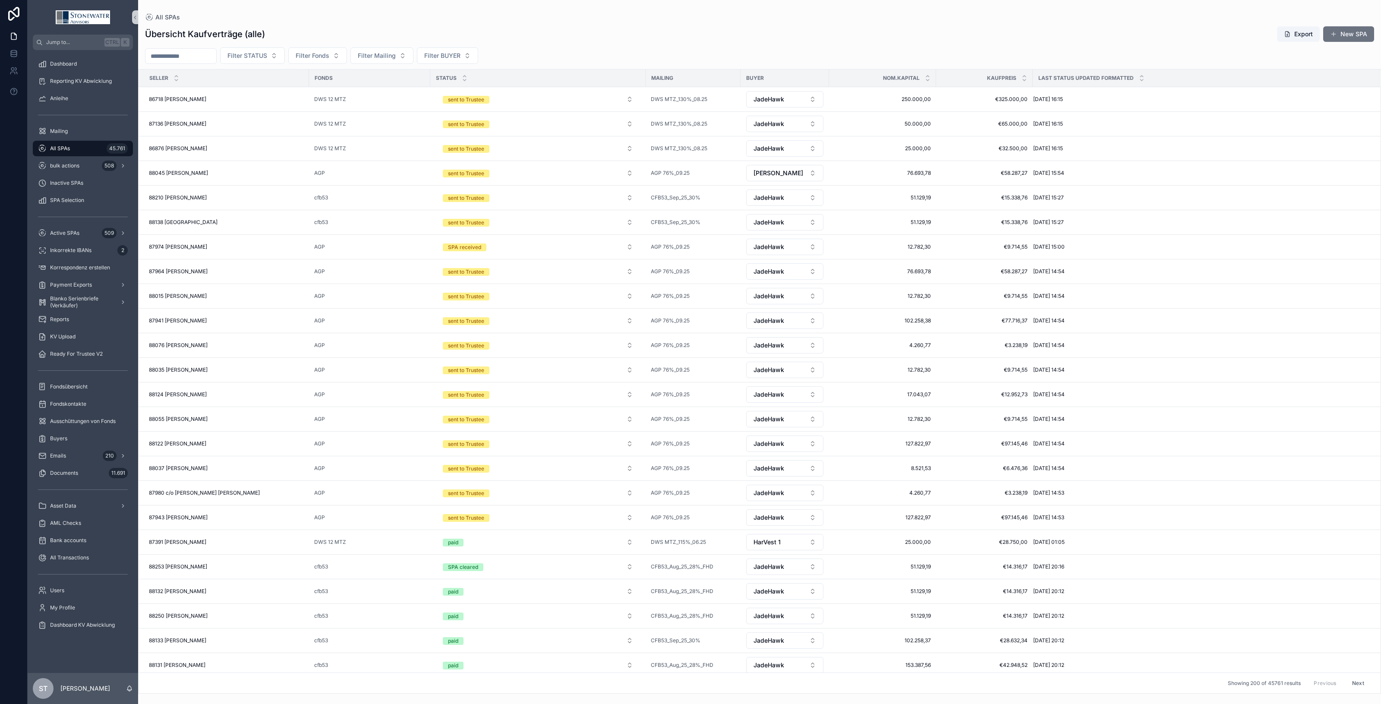
click at [196, 58] on input "scrollable content" at bounding box center [180, 56] width 71 height 12
type input "******"
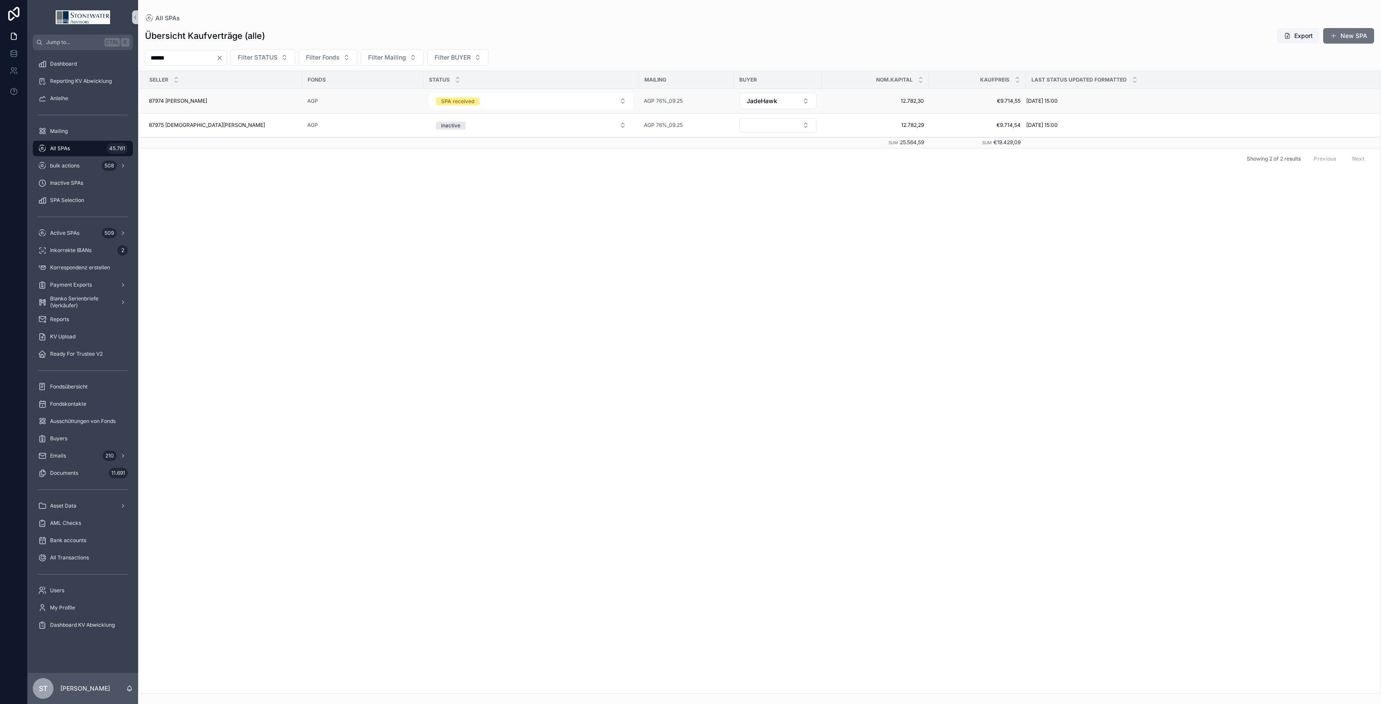
click at [237, 101] on div "87974 [PERSON_NAME] 87974 [PERSON_NAME]" at bounding box center [223, 101] width 148 height 7
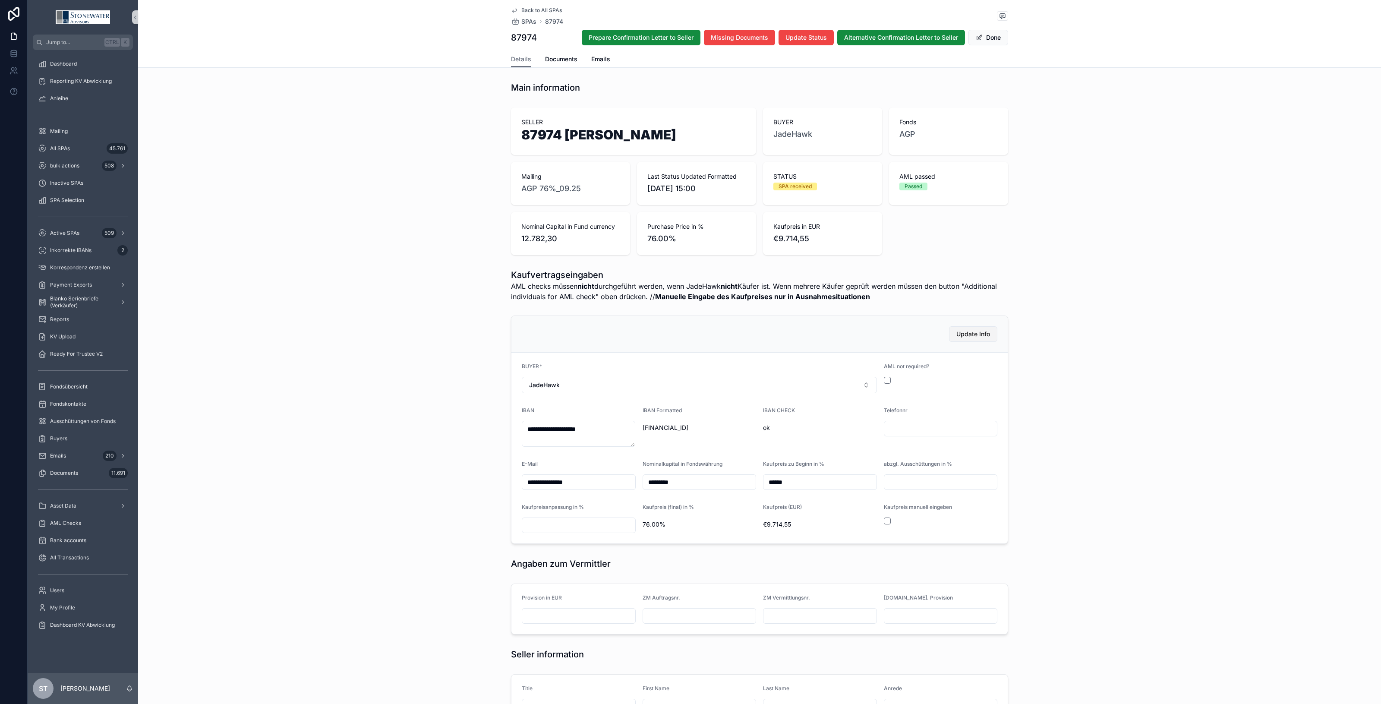
click at [985, 337] on span "Update Info" at bounding box center [974, 334] width 34 height 9
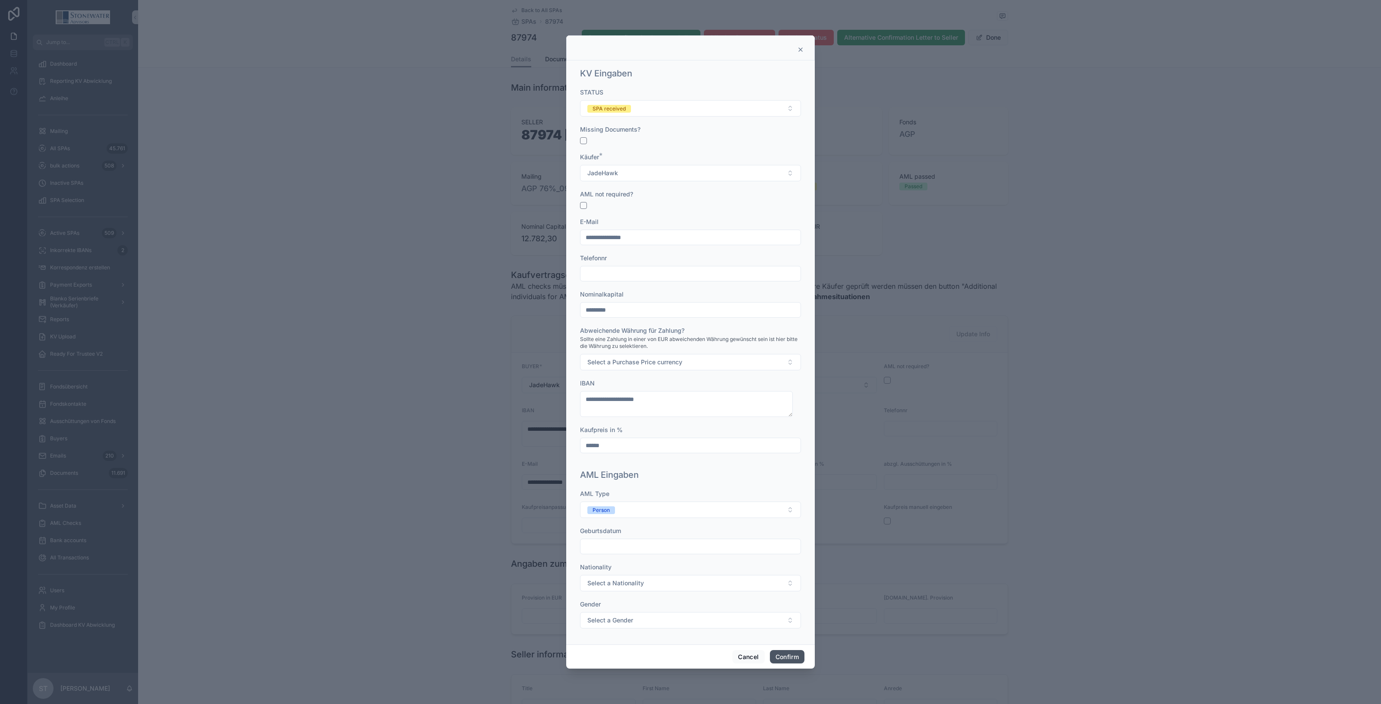
click at [793, 656] on button "Confirm" at bounding box center [787, 657] width 35 height 14
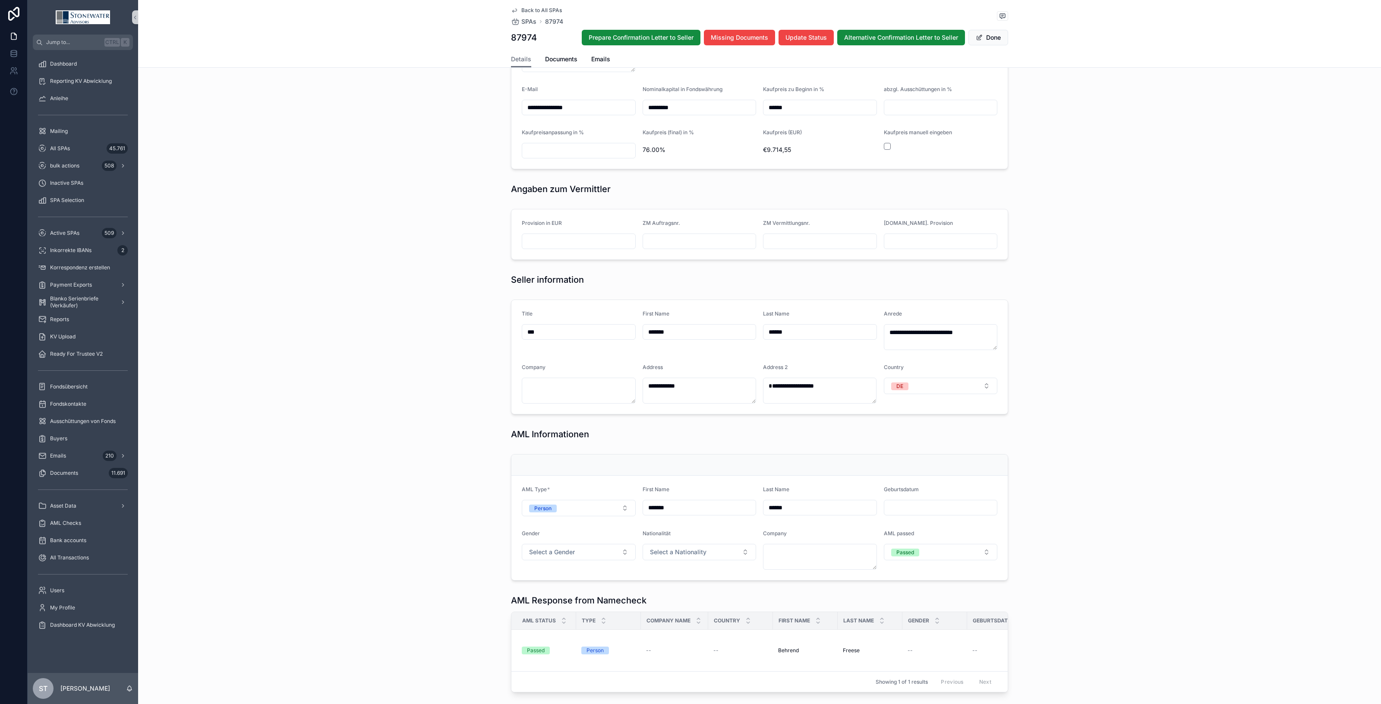
scroll to position [378, 0]
click at [904, 505] on input "scrollable content" at bounding box center [941, 505] width 113 height 12
type input "*********"
click at [1067, 487] on div "AML Type * Person First Name ******* Last Name ****** Geburtsdatum ********* Ge…" at bounding box center [759, 514] width 1243 height 133
click at [547, 551] on span "Select a Gender" at bounding box center [552, 549] width 46 height 9
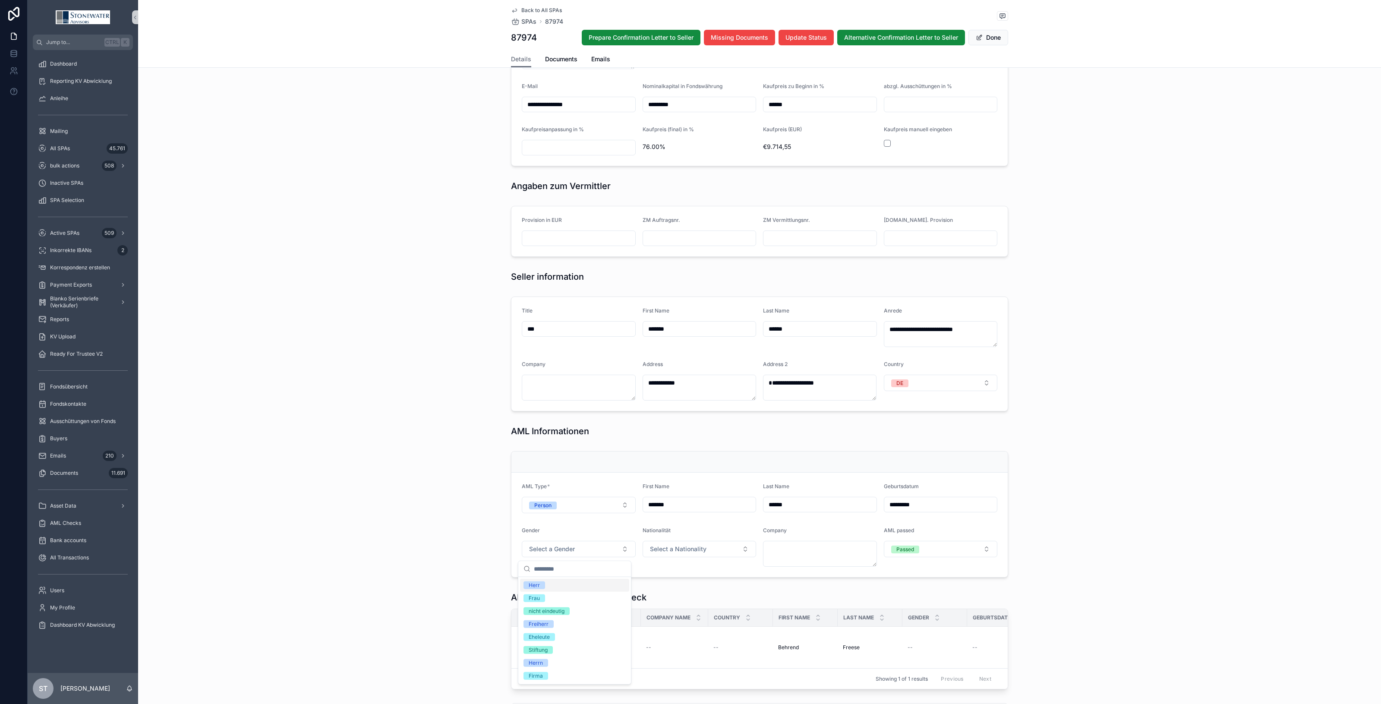
click at [542, 585] on span "Herr" at bounding box center [535, 586] width 22 height 8
click at [673, 549] on span "Select a Nationality" at bounding box center [678, 549] width 57 height 9
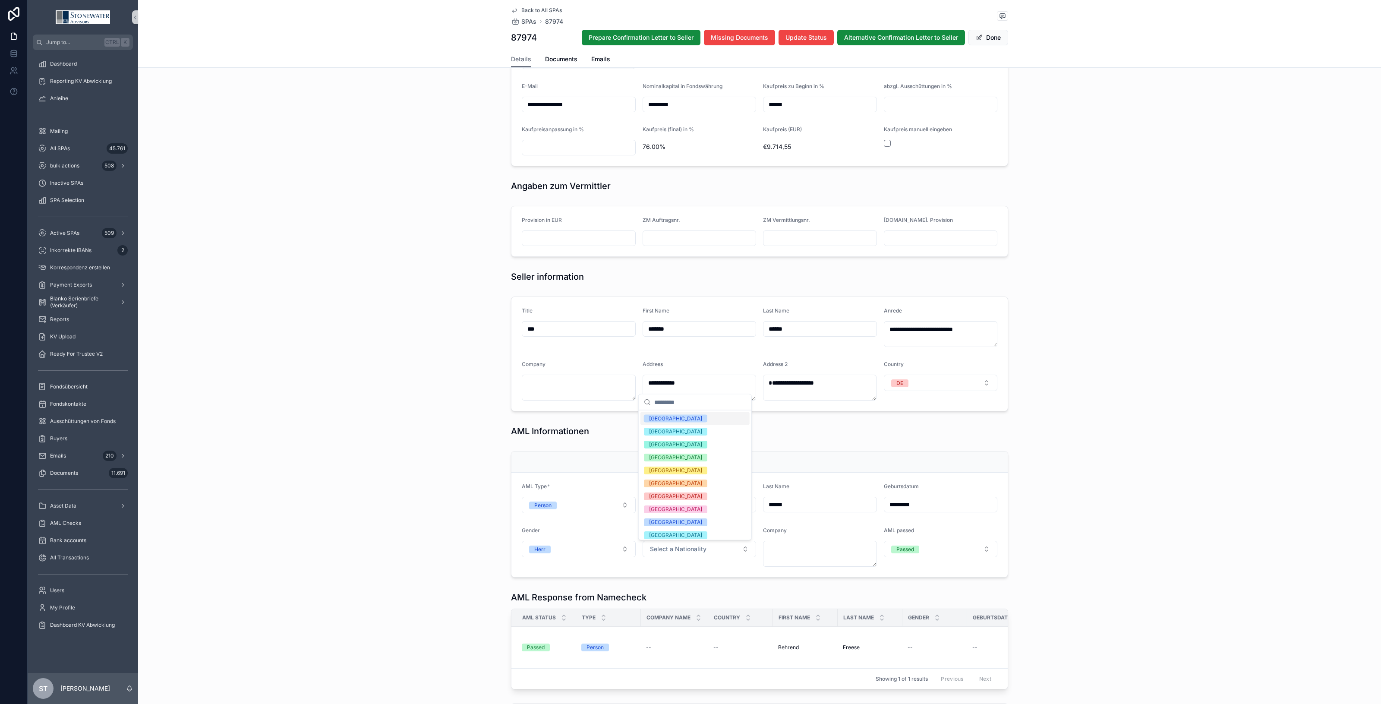
click at [684, 417] on div "[GEOGRAPHIC_DATA]" at bounding box center [695, 418] width 109 height 13
click at [1045, 521] on div "AML Type * Person First Name ******* Last Name ****** Geburtsdatum ********* Ge…" at bounding box center [759, 514] width 1243 height 133
click at [996, 36] on button "Done" at bounding box center [989, 38] width 40 height 16
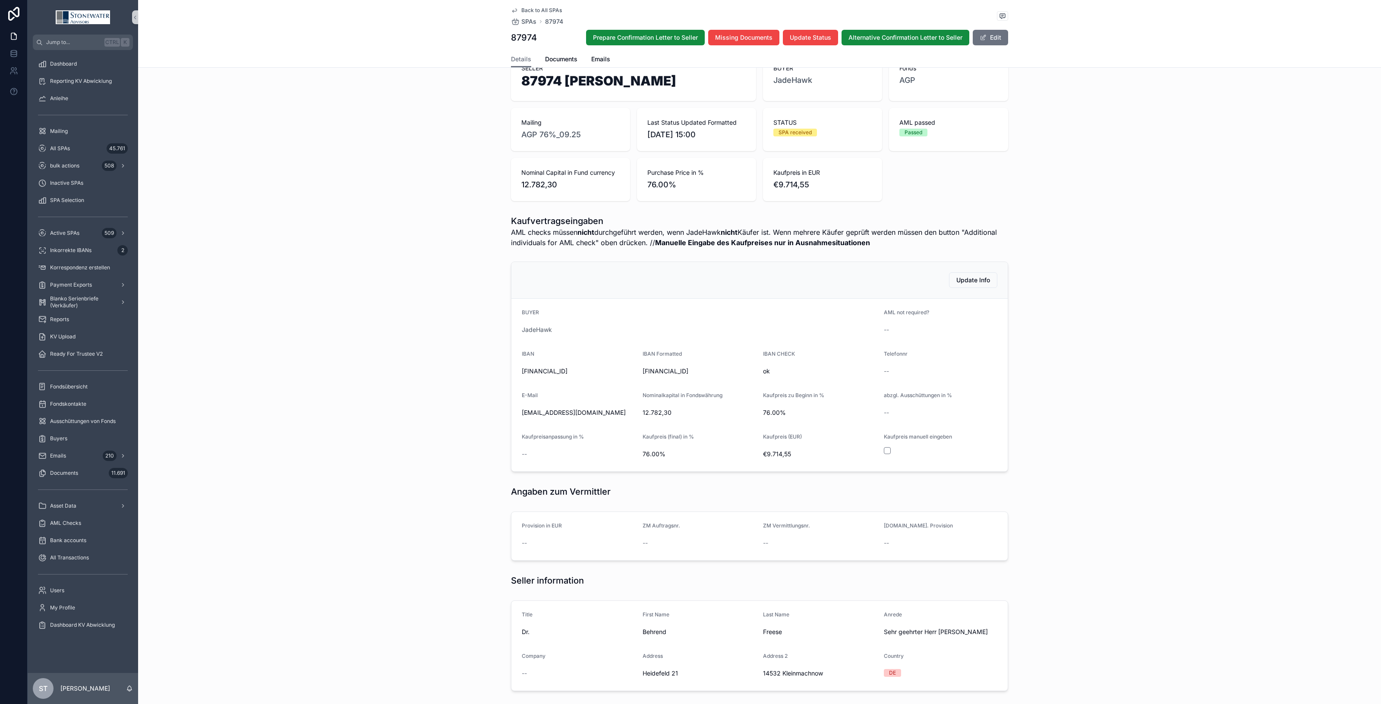
scroll to position [0, 0]
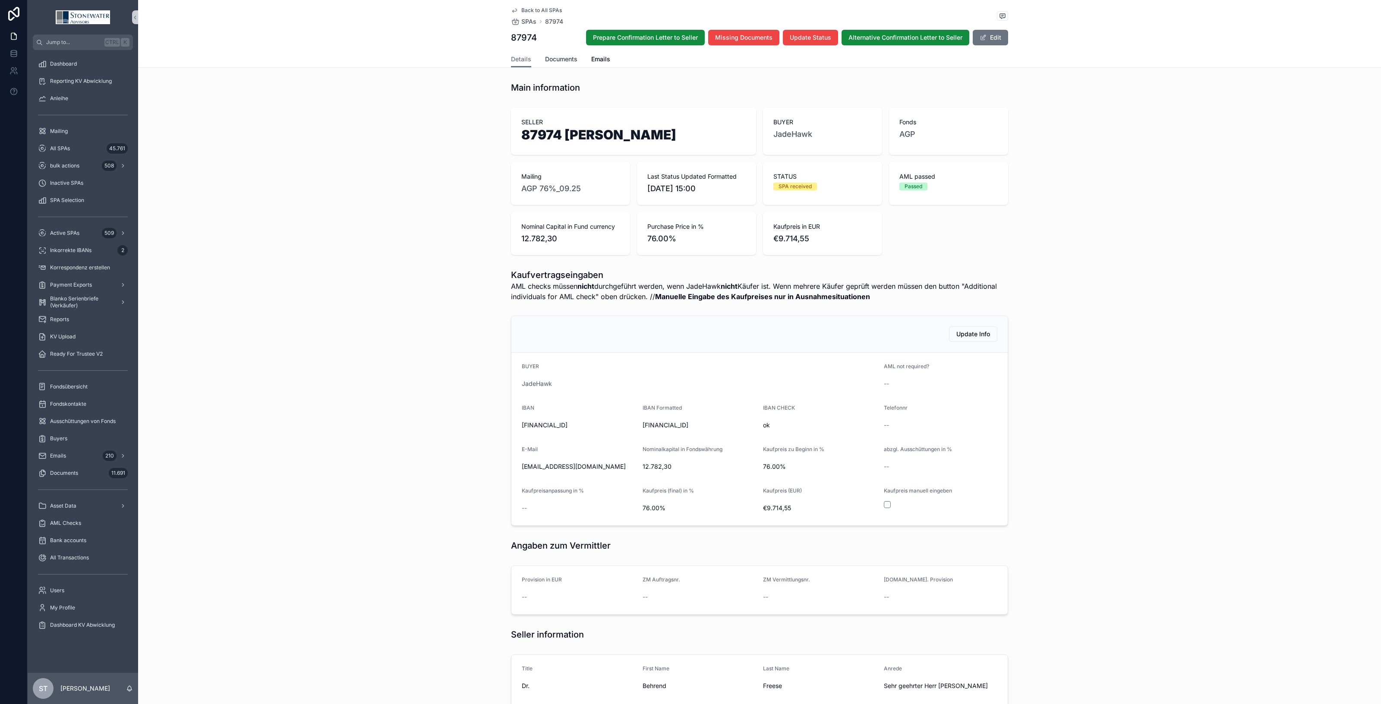
click at [553, 61] on span "Documents" at bounding box center [561, 59] width 32 height 9
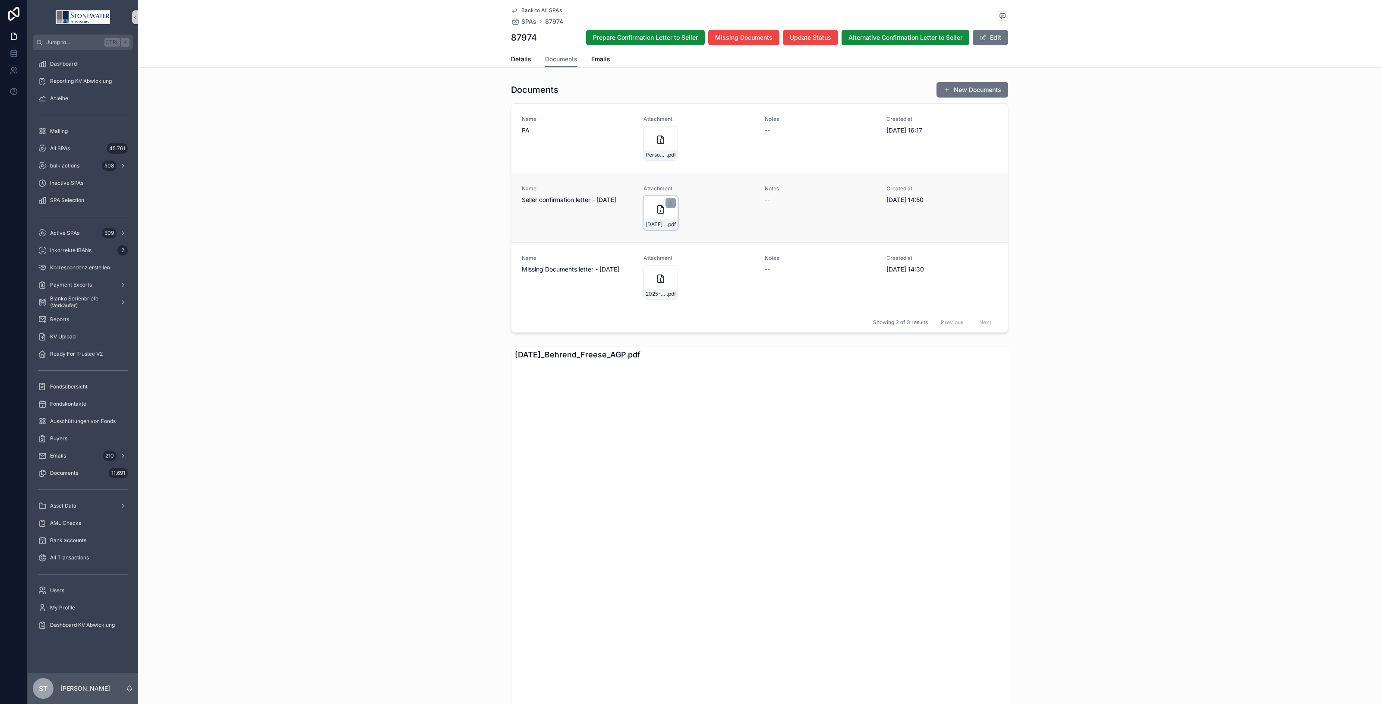
click at [666, 210] on div "[DATE]_Behrend_Freese_AGP .pdf" at bounding box center [661, 213] width 35 height 35
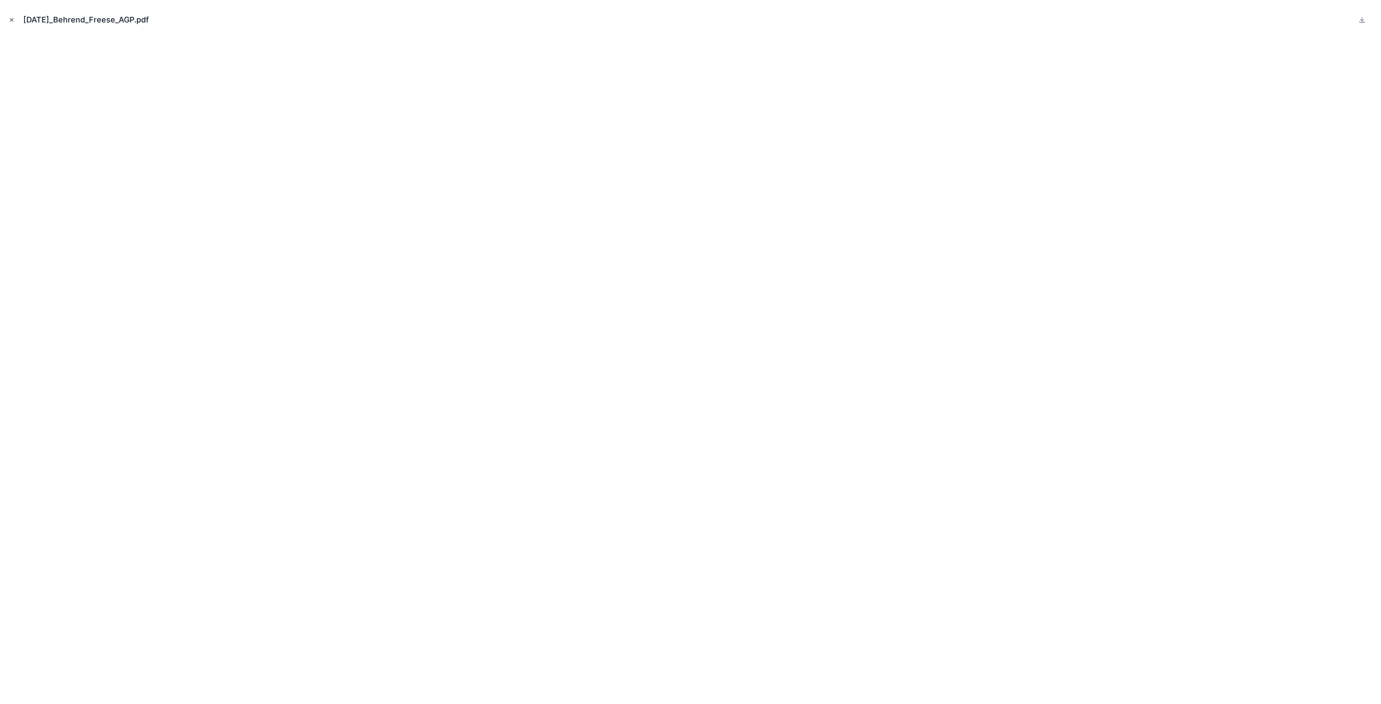
click at [12, 19] on icon "Close modal" at bounding box center [11, 20] width 3 height 3
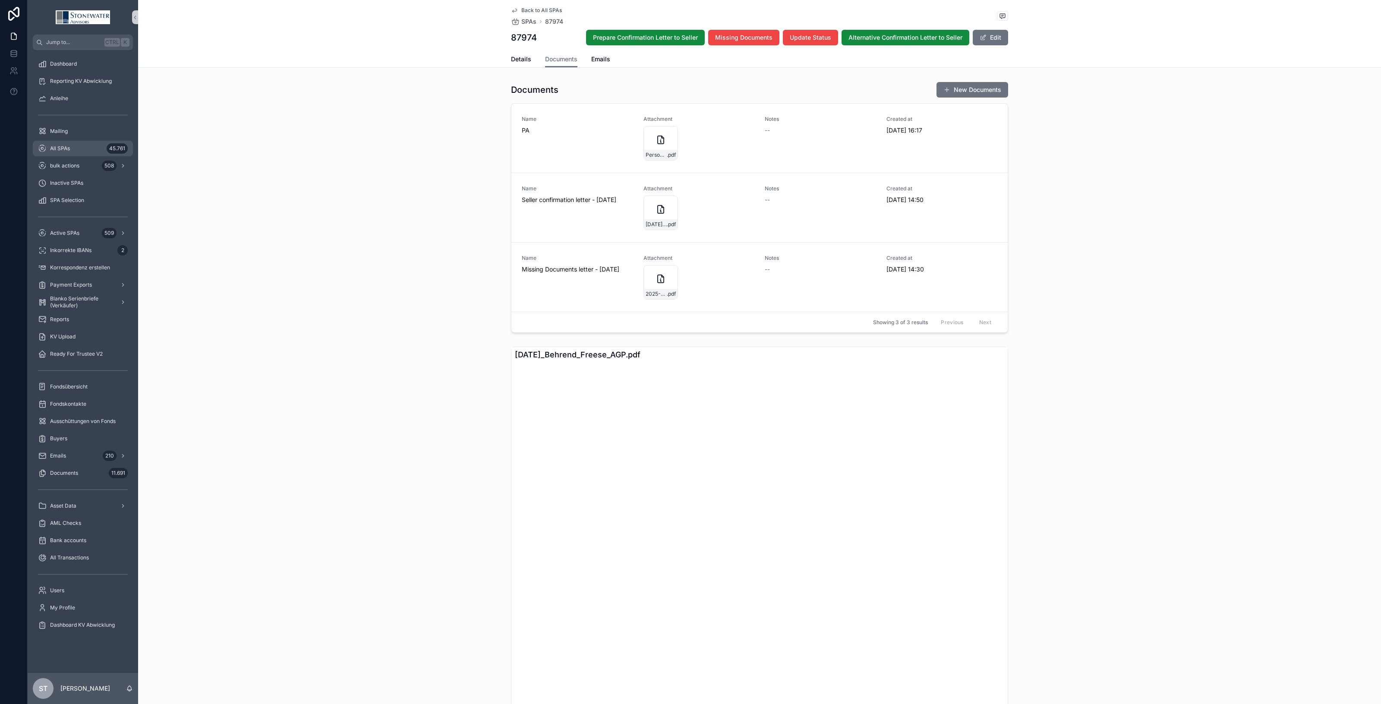
click at [57, 147] on span "All SPAs" at bounding box center [60, 148] width 20 height 7
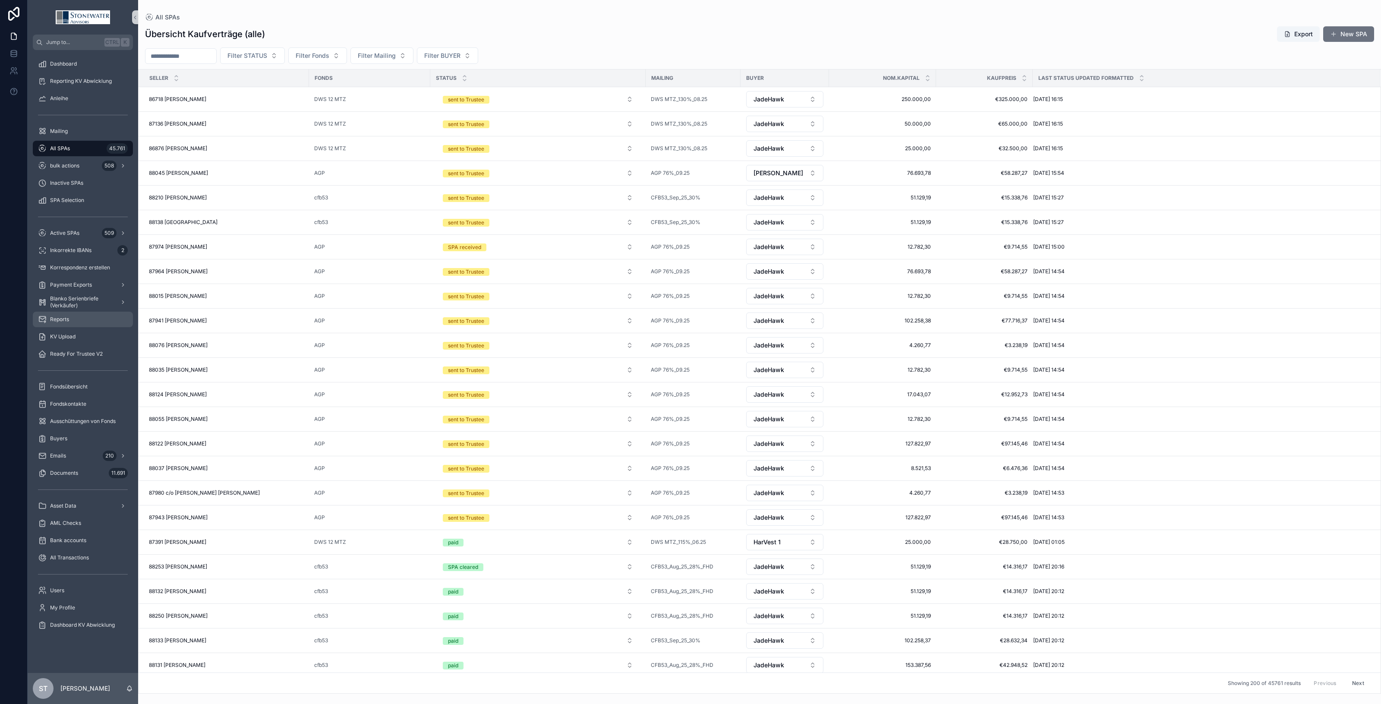
click at [70, 321] on div "Reports" at bounding box center [83, 320] width 90 height 14
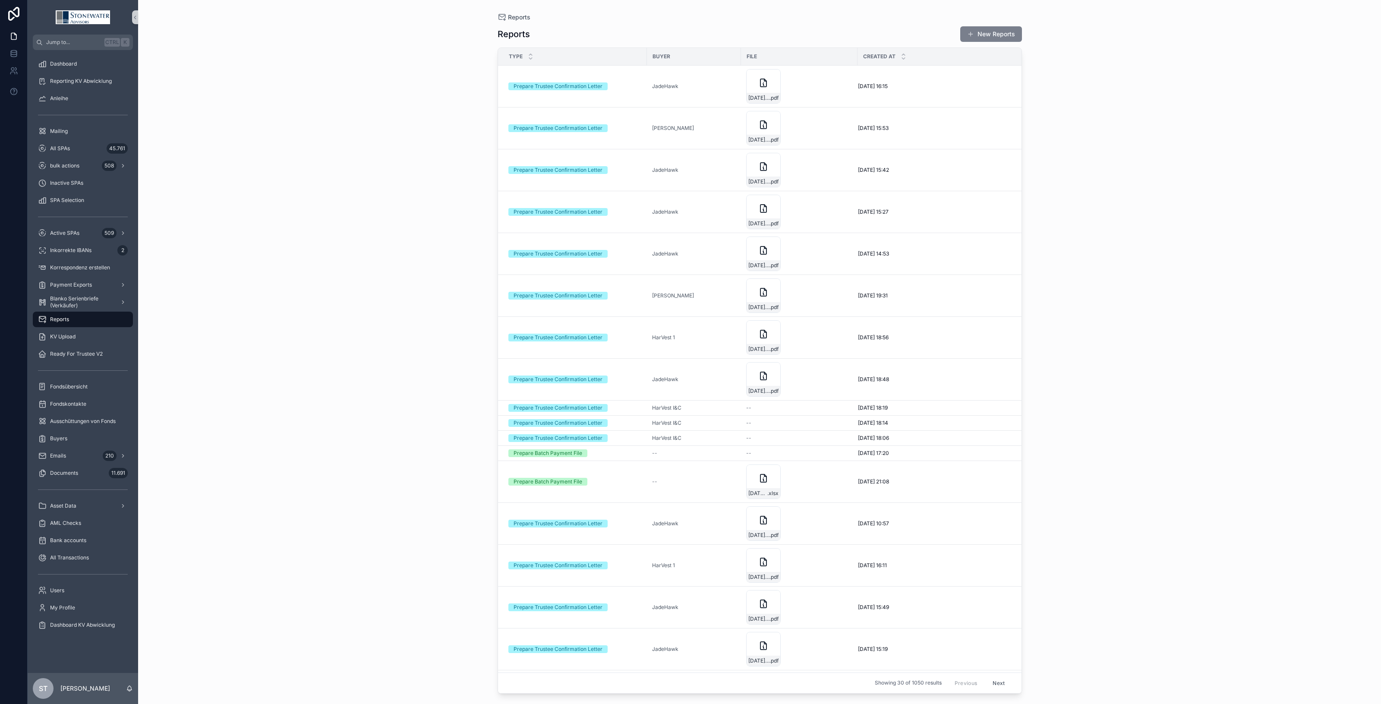
click at [993, 32] on button "New Reports" at bounding box center [992, 34] width 62 height 16
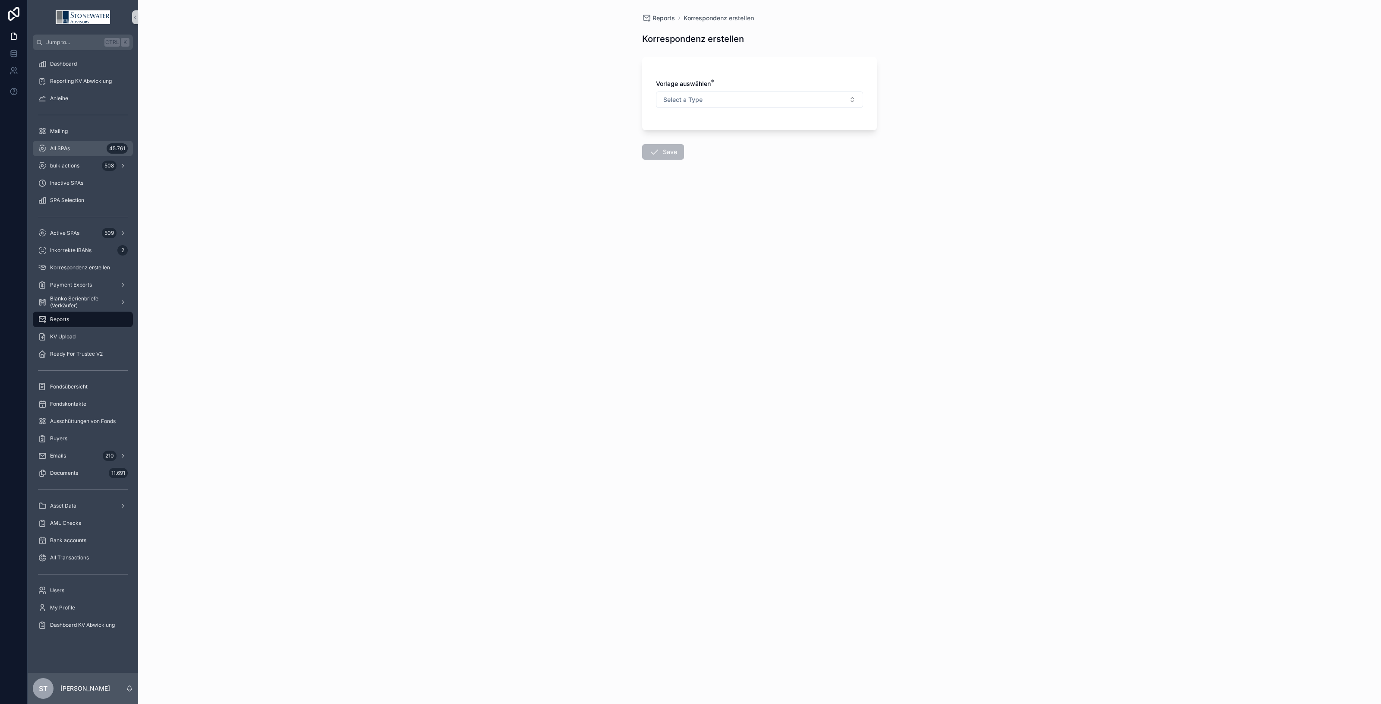
click at [53, 151] on span "All SPAs" at bounding box center [60, 148] width 20 height 7
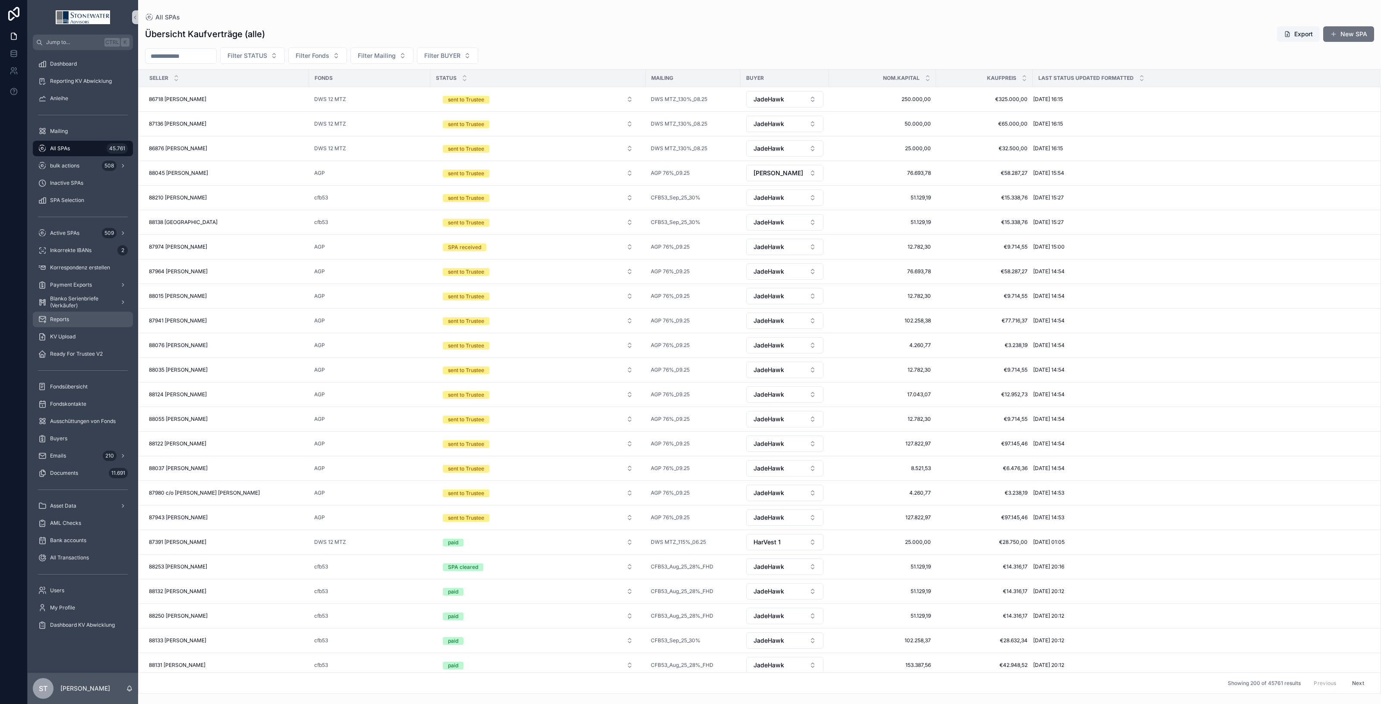
click at [48, 322] on div "Reports" at bounding box center [83, 320] width 90 height 14
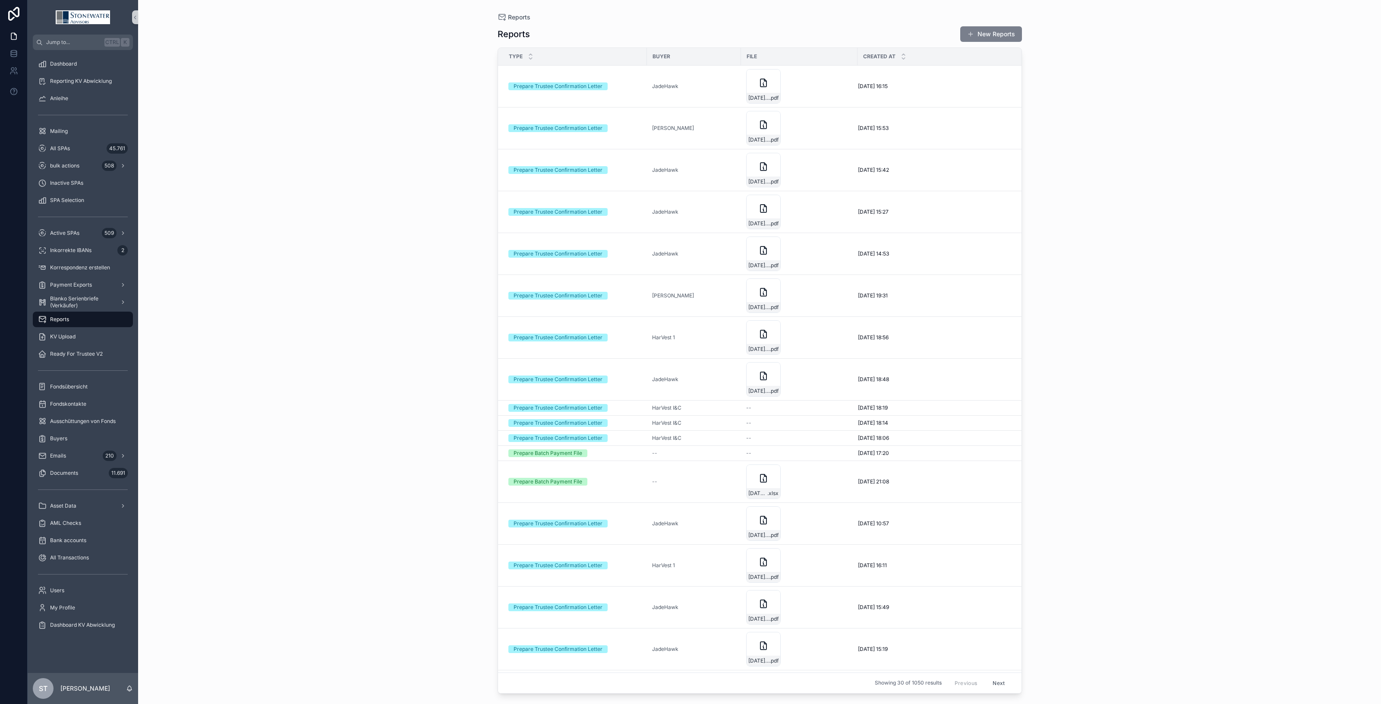
click at [982, 32] on button "New Reports" at bounding box center [992, 34] width 62 height 16
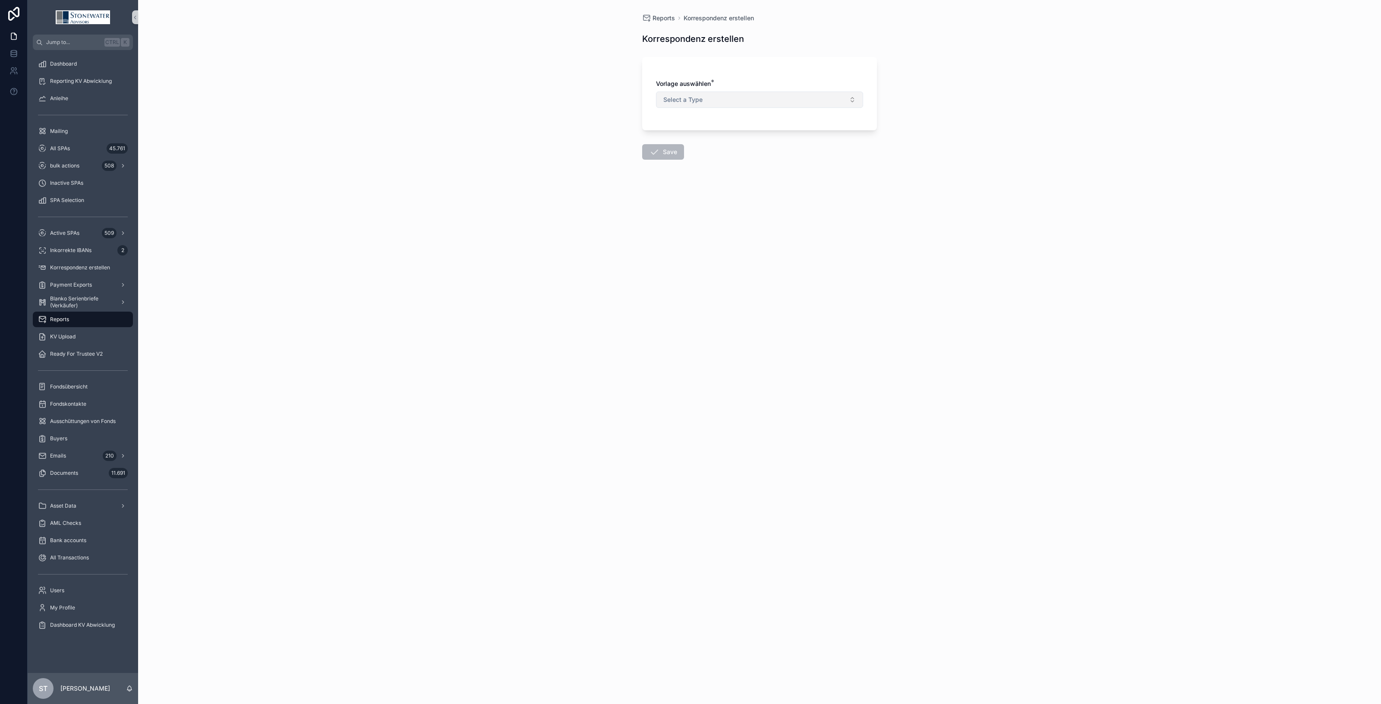
click at [721, 100] on button "Select a Type" at bounding box center [759, 100] width 207 height 16
click at [704, 140] on div "Prepare Trustee Confirmation Letter" at bounding box center [759, 134] width 203 height 13
click at [700, 140] on div "Hier das Mailing auswählen, zu dem ein Anschreiben an den Treuhänder verfasst w…" at bounding box center [759, 133] width 207 height 16
click at [698, 150] on button "Select Button" at bounding box center [759, 151] width 207 height 15
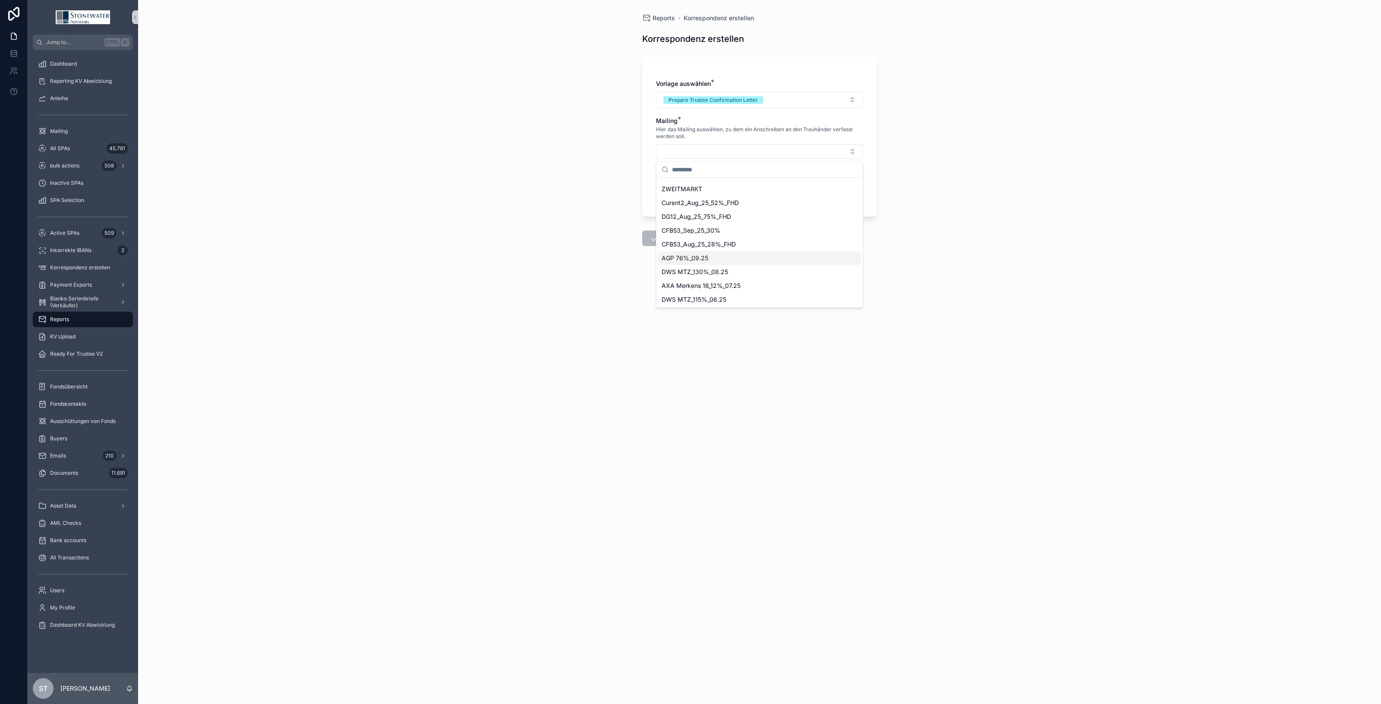
click at [707, 257] on span "AGP 76%_09.25" at bounding box center [685, 258] width 47 height 9
click at [707, 188] on button "Select Button" at bounding box center [759, 188] width 207 height 15
click at [708, 239] on div "JadeHawk" at bounding box center [759, 240] width 203 height 14
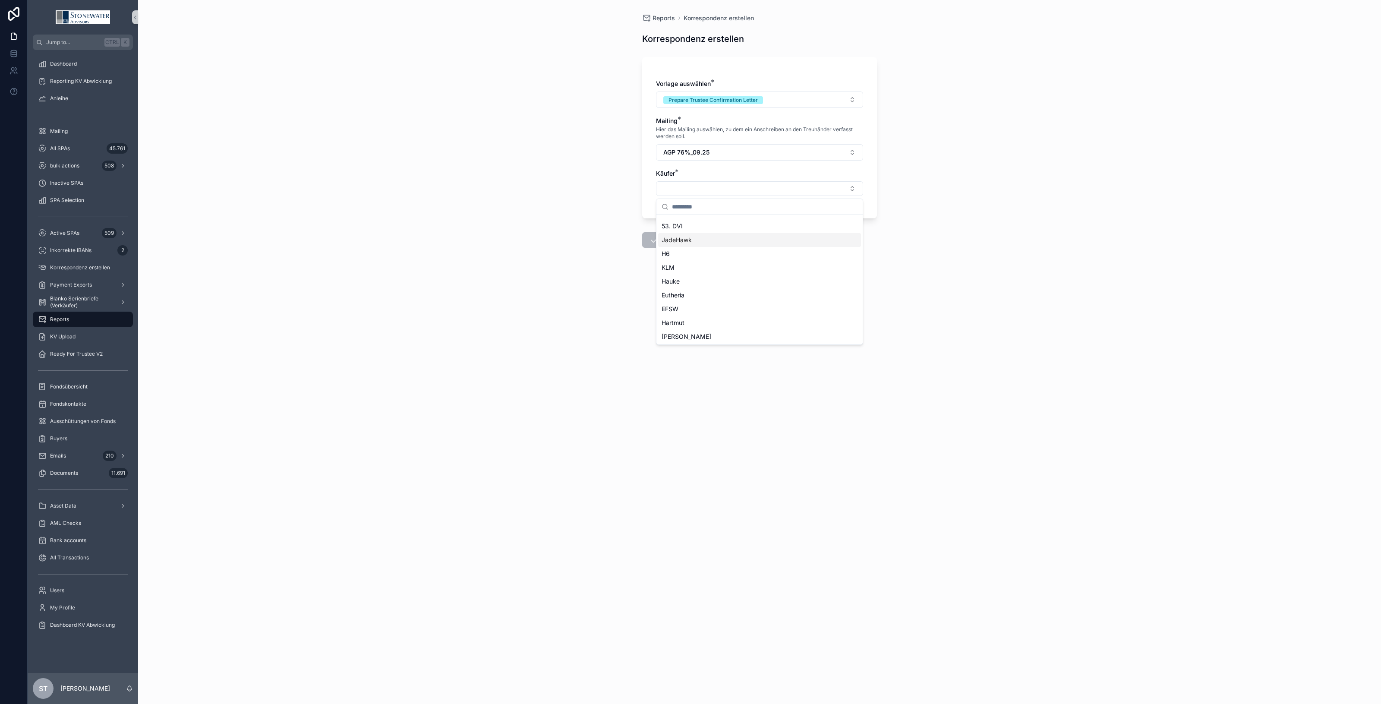
scroll to position [0, 0]
click at [681, 241] on button "Save" at bounding box center [663, 242] width 42 height 16
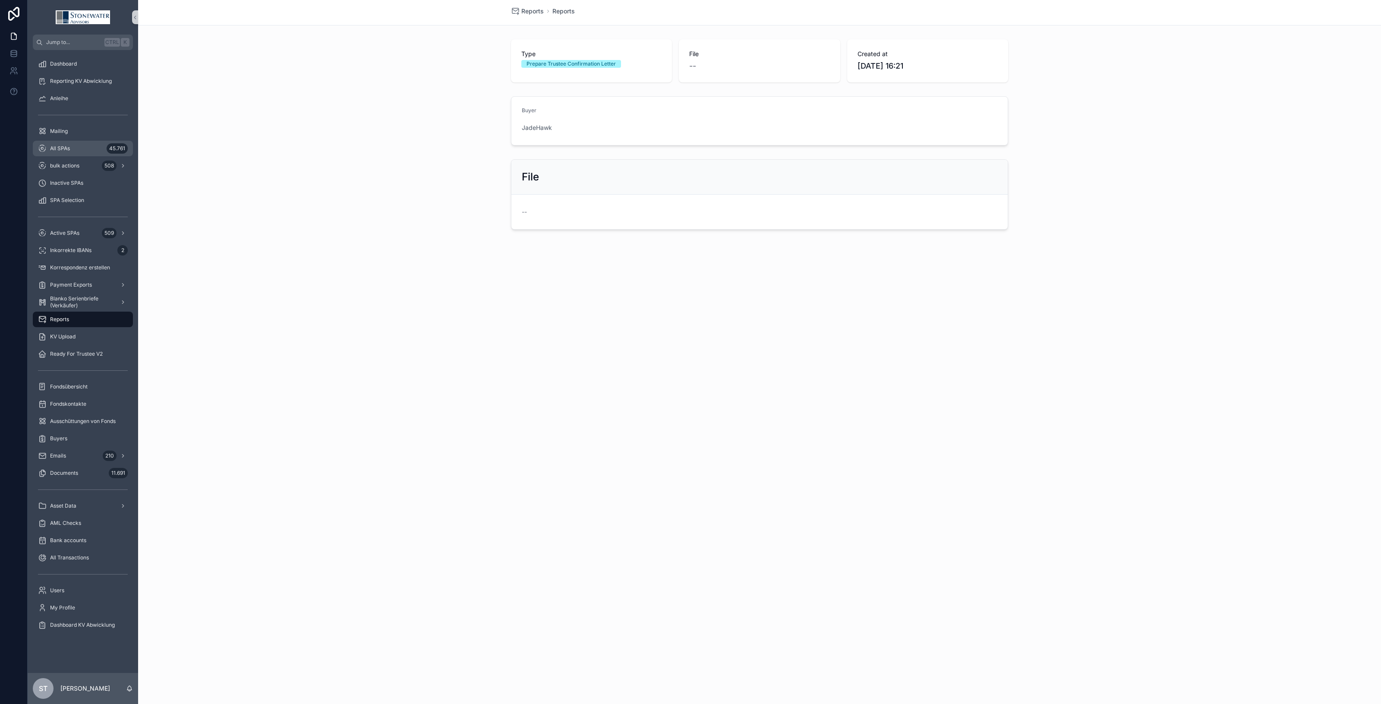
click at [50, 145] on span "All SPAs" at bounding box center [60, 148] width 20 height 7
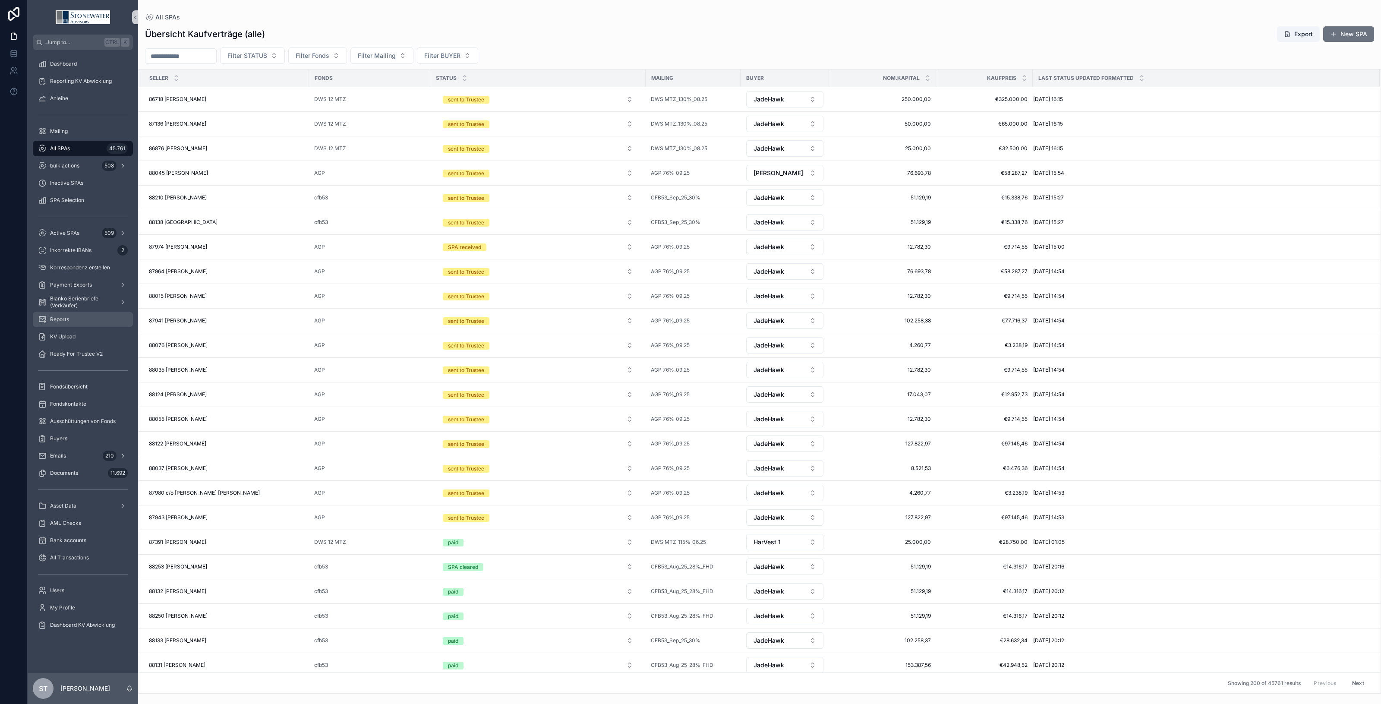
click at [77, 316] on div "Reports" at bounding box center [83, 320] width 90 height 14
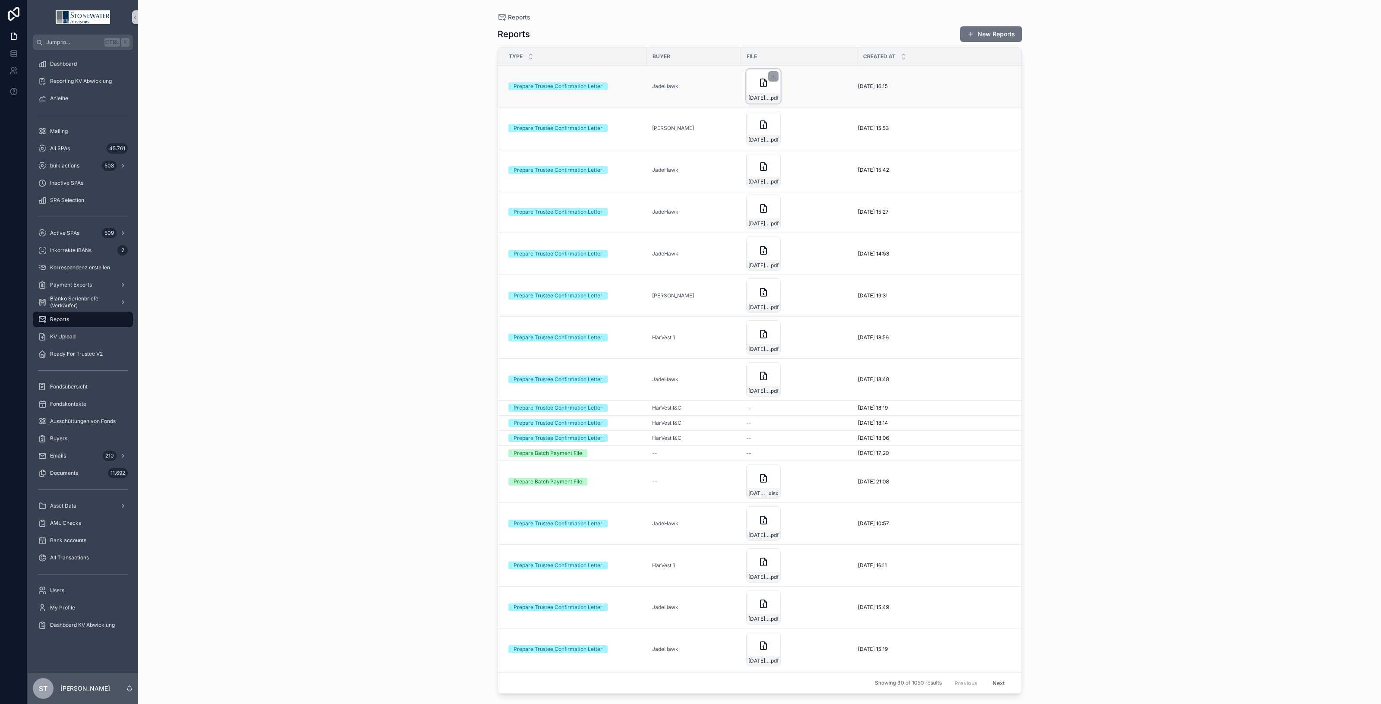
click at [765, 85] on icon "scrollable content" at bounding box center [764, 83] width 10 height 10
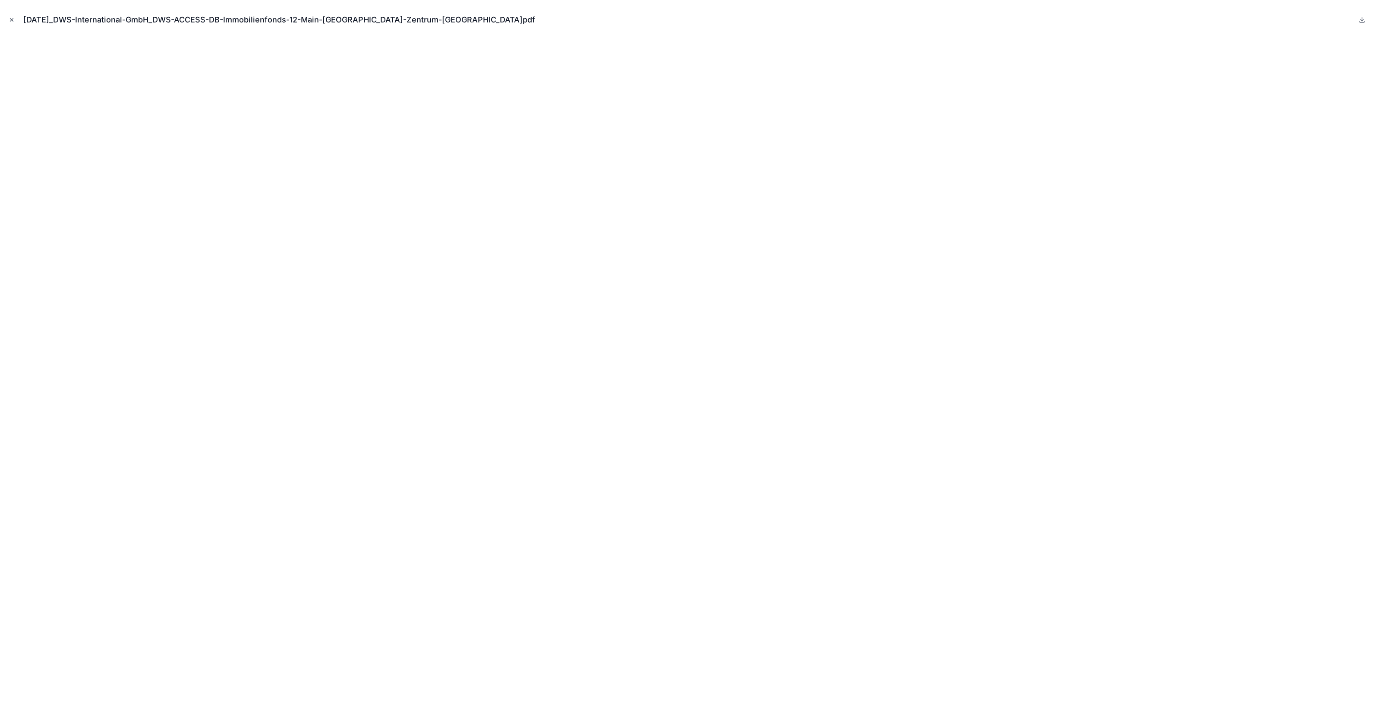
click at [14, 22] on icon "Close modal" at bounding box center [12, 20] width 6 height 6
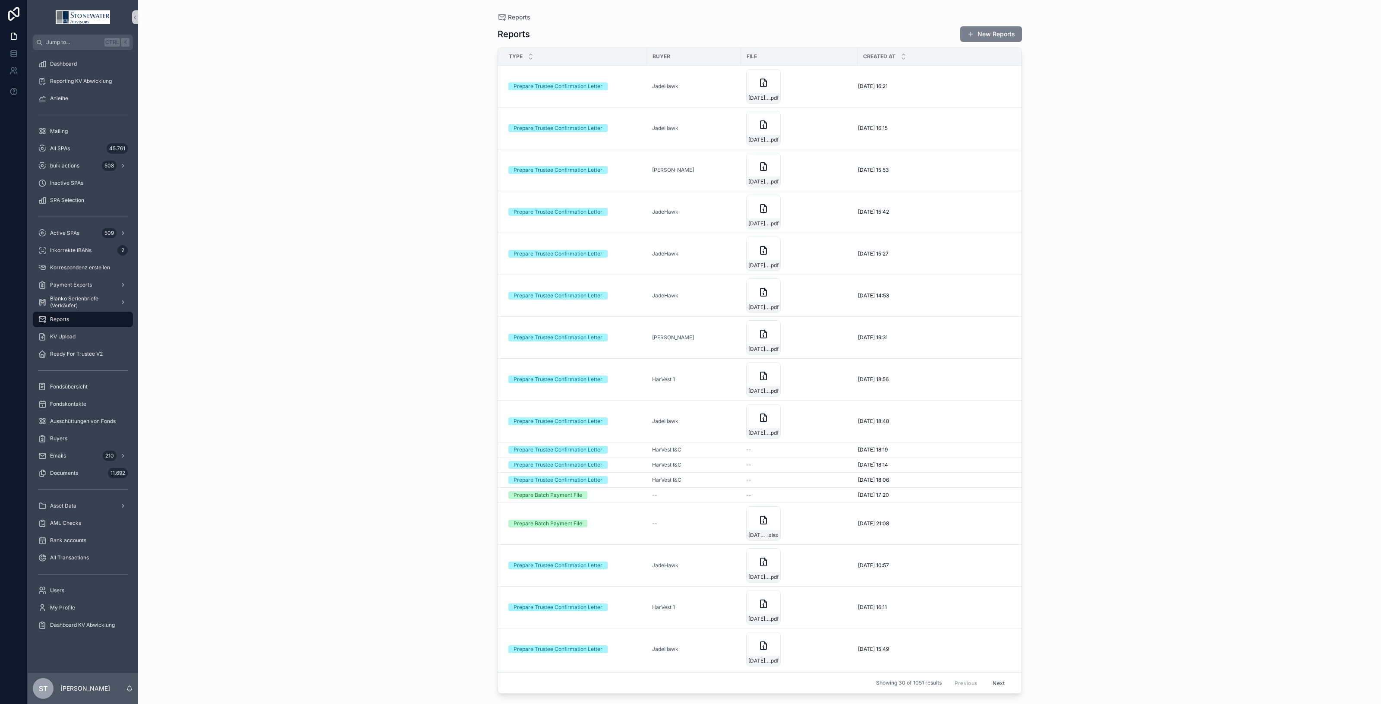
click at [1003, 37] on button "New Reports" at bounding box center [992, 34] width 62 height 16
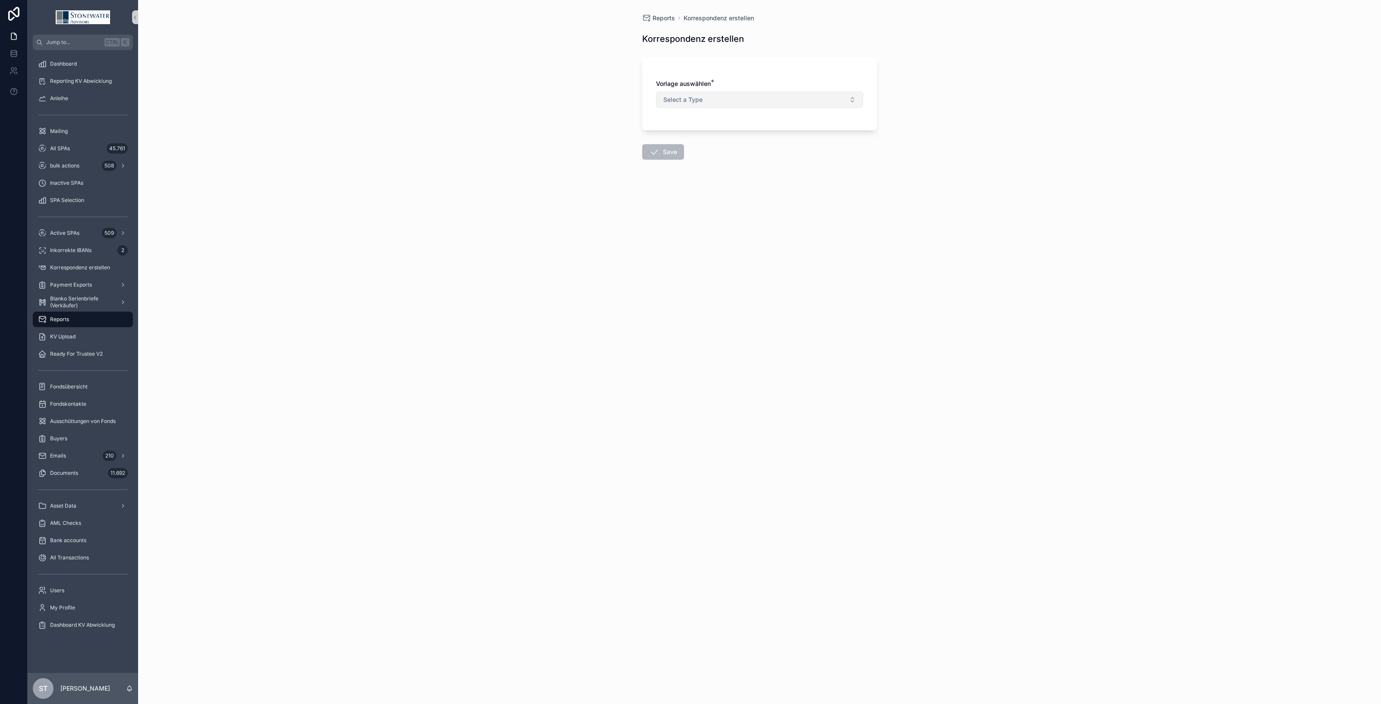
click at [693, 104] on span "Select a Type" at bounding box center [683, 99] width 39 height 9
click at [695, 134] on div "Prepare Trustee Confirmation Letter" at bounding box center [711, 135] width 89 height 8
click at [695, 148] on button "Select Button" at bounding box center [759, 151] width 207 height 15
click at [712, 260] on div "AGP 76%_09.25" at bounding box center [759, 258] width 203 height 14
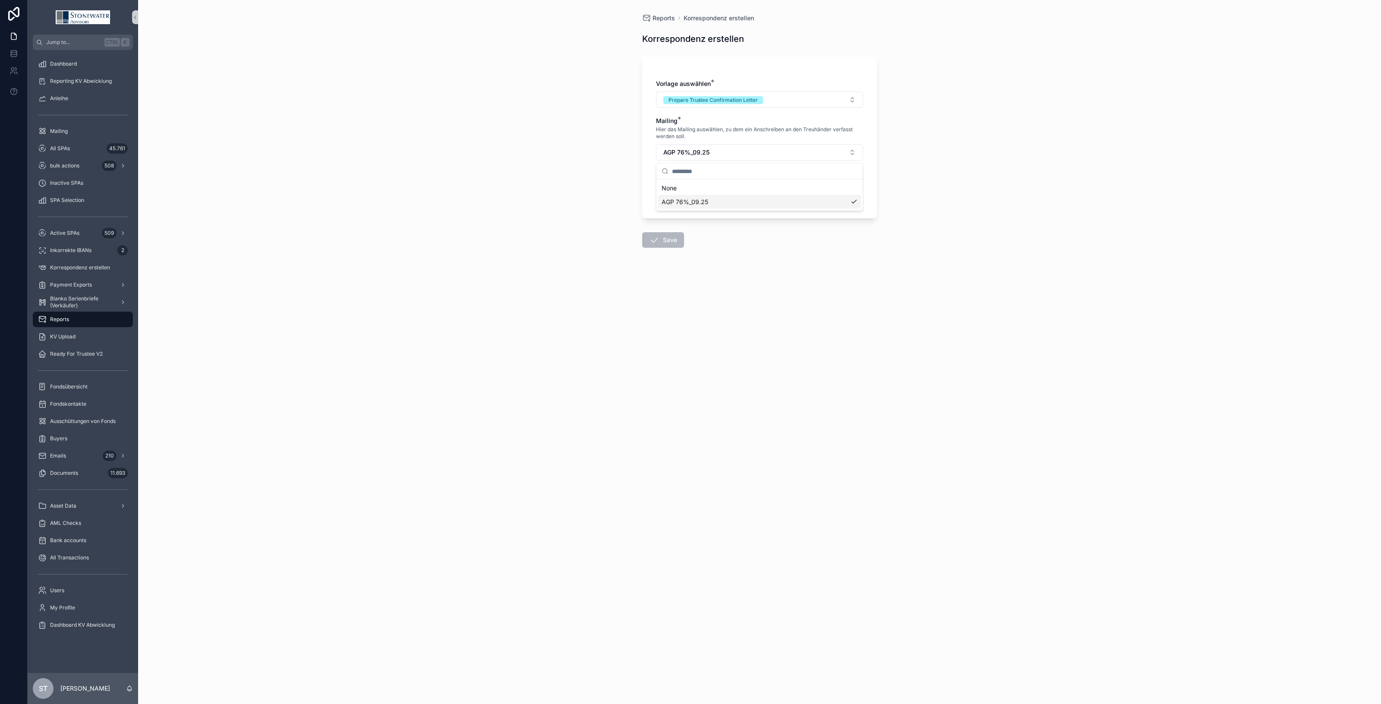
scroll to position [0, 0]
click at [694, 183] on button "Select Button" at bounding box center [759, 188] width 207 height 15
click at [682, 245] on div "JadeHawk" at bounding box center [759, 240] width 203 height 14
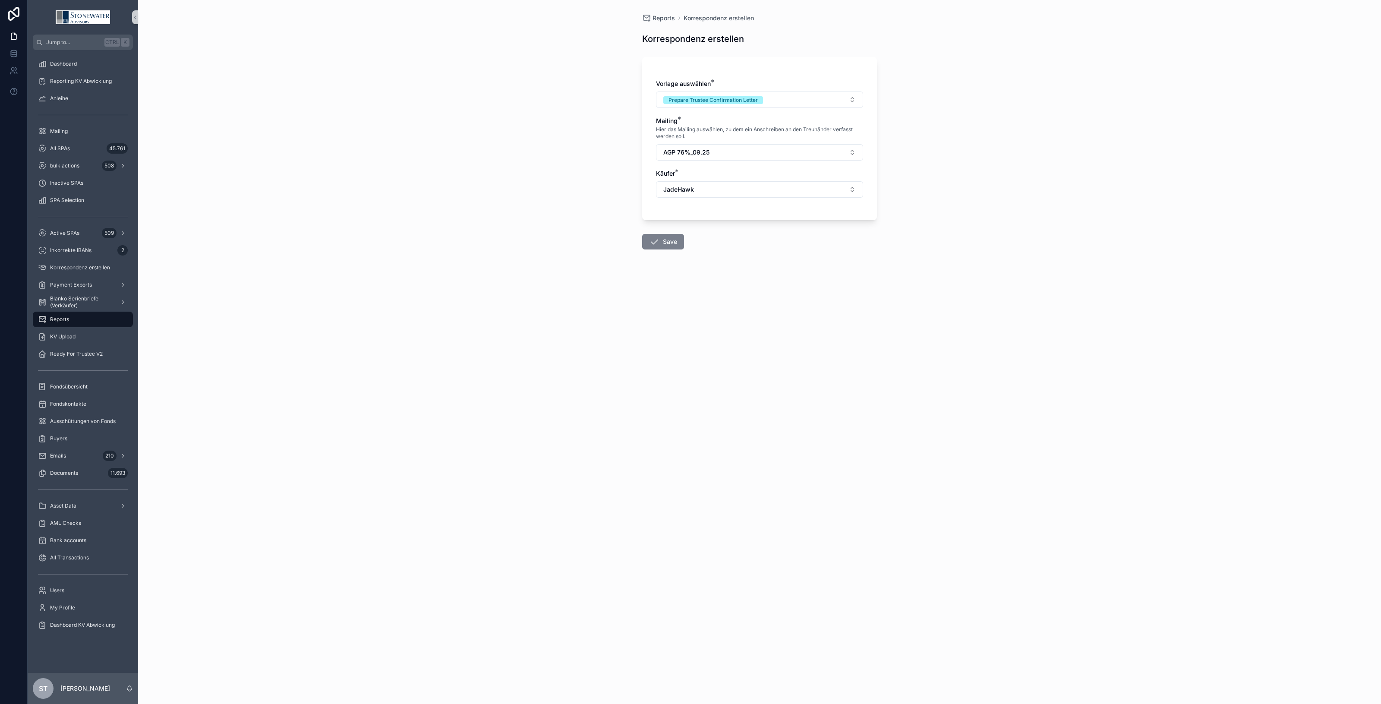
click at [678, 243] on button "Save" at bounding box center [663, 242] width 42 height 16
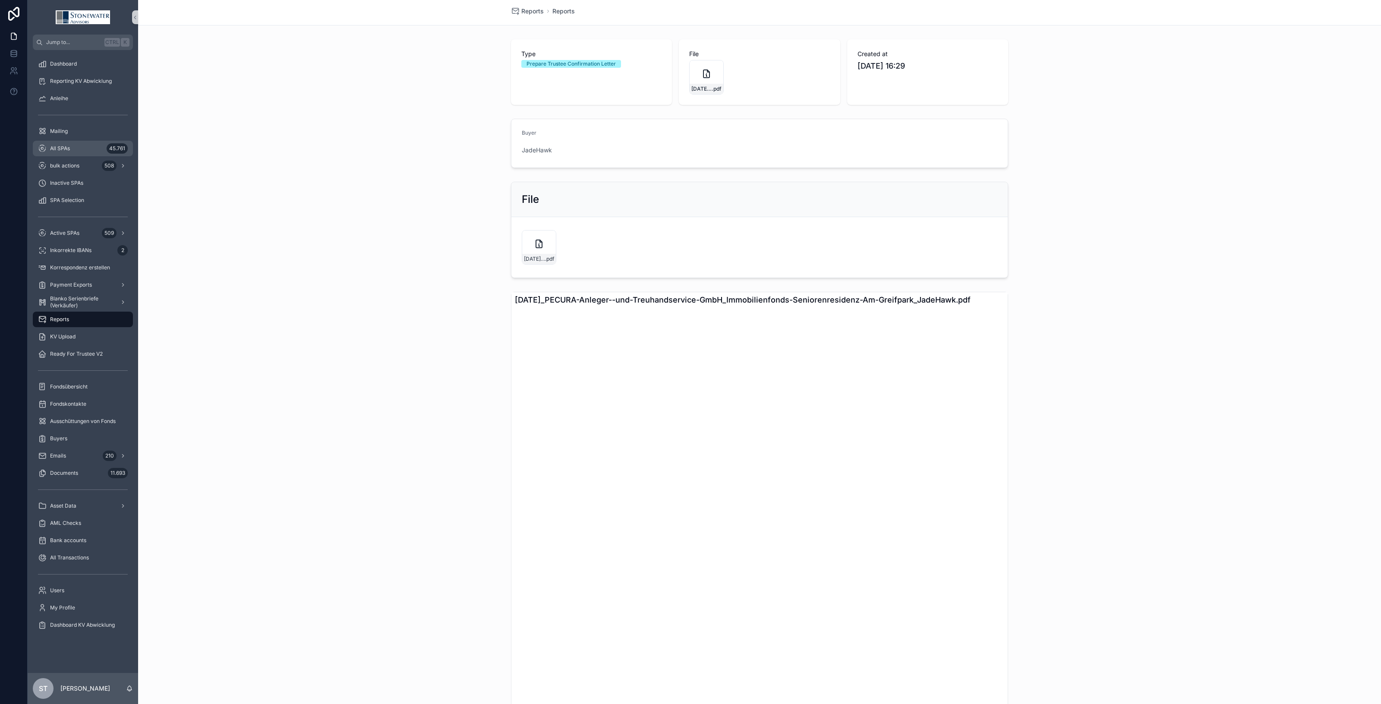
click at [76, 143] on div "All SPAs 45.761" at bounding box center [83, 149] width 90 height 14
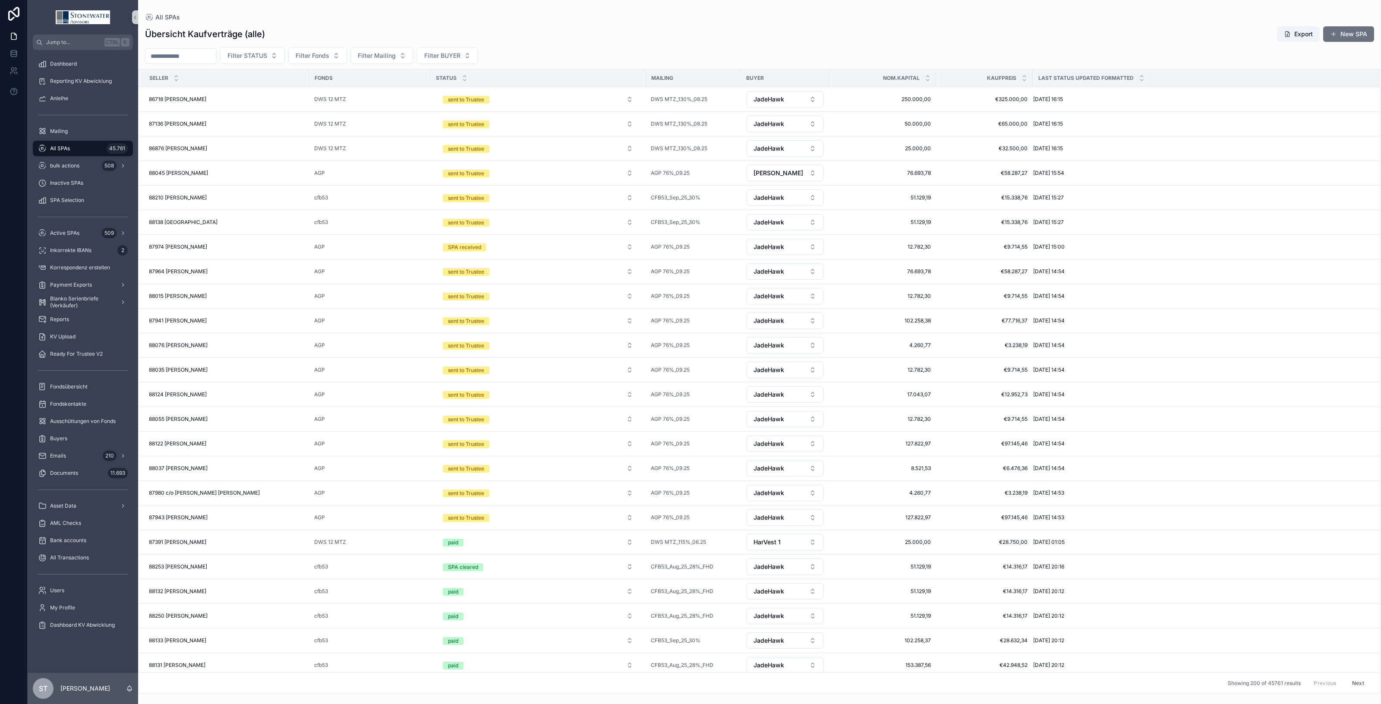
click at [208, 52] on input "scrollable content" at bounding box center [180, 56] width 71 height 12
type input "******"
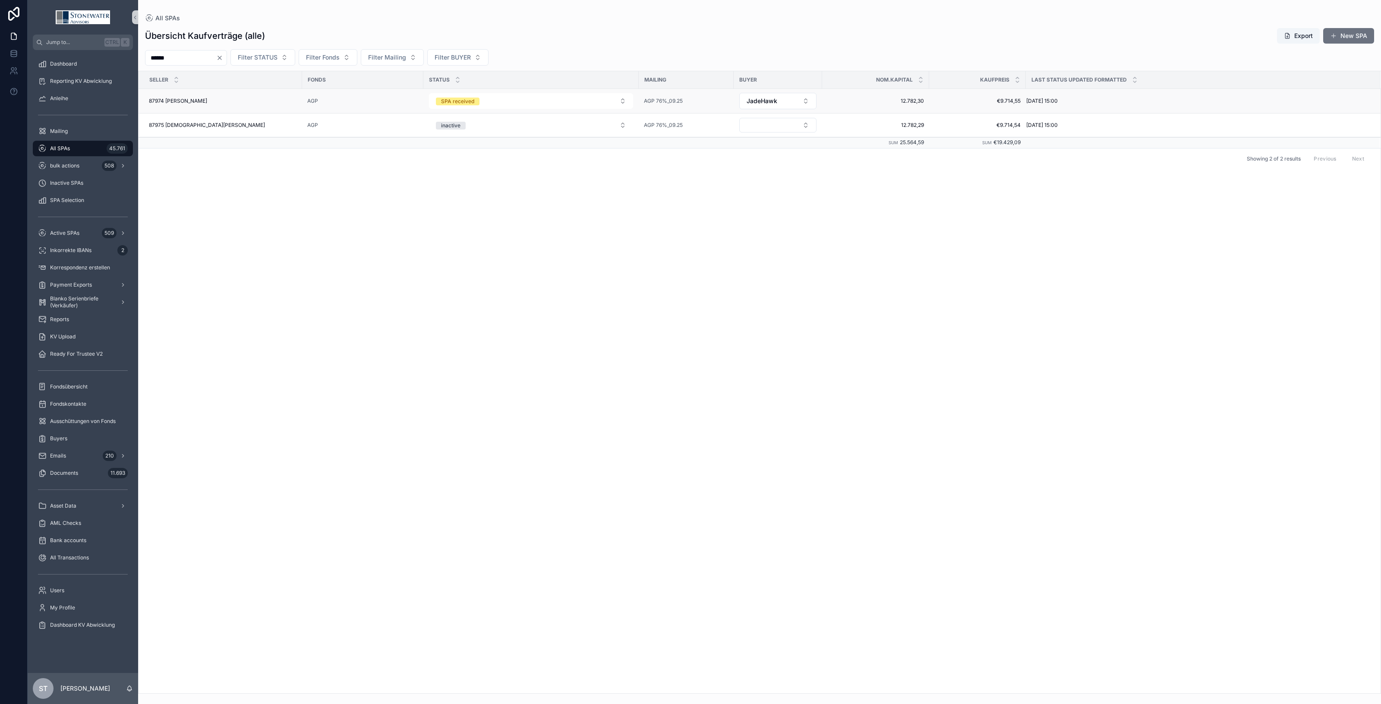
click at [234, 102] on div "87974 [PERSON_NAME] 87974 [PERSON_NAME]" at bounding box center [223, 101] width 148 height 7
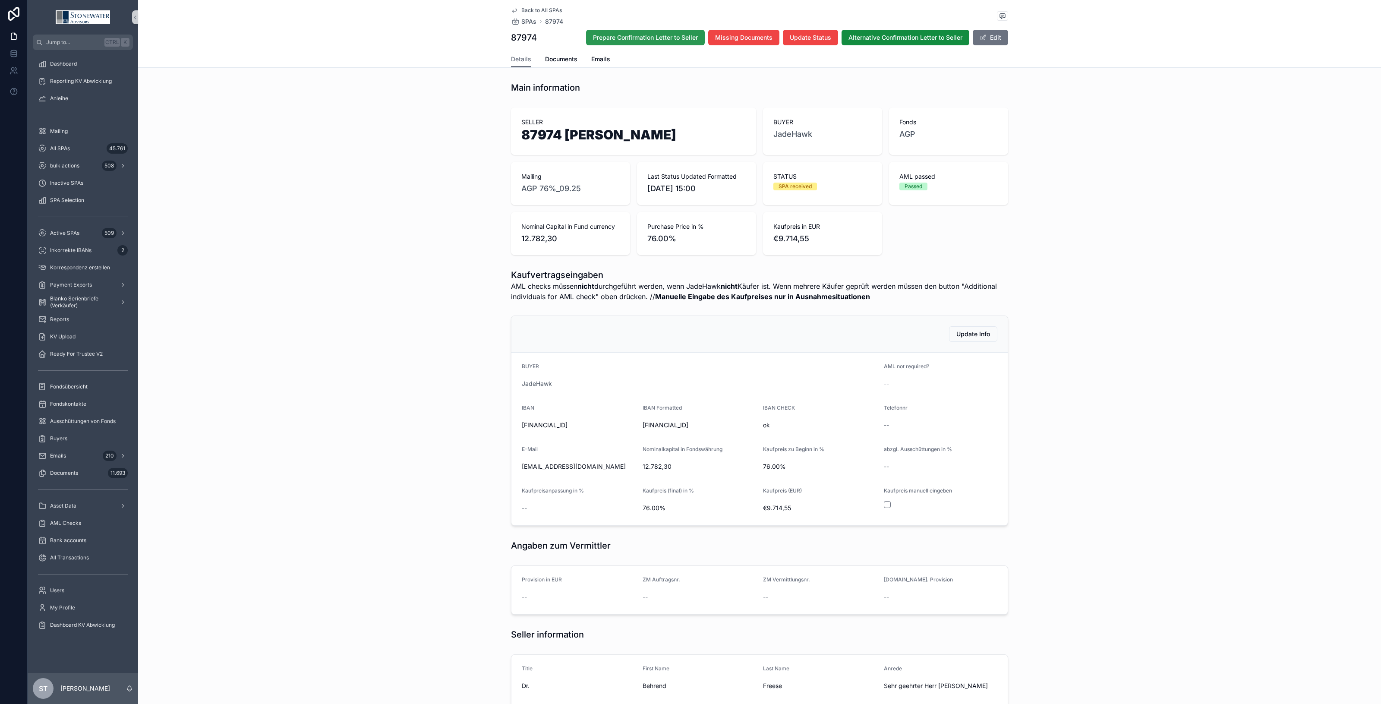
click at [637, 39] on span "Prepare Confirmation Letter to Seller" at bounding box center [645, 37] width 105 height 9
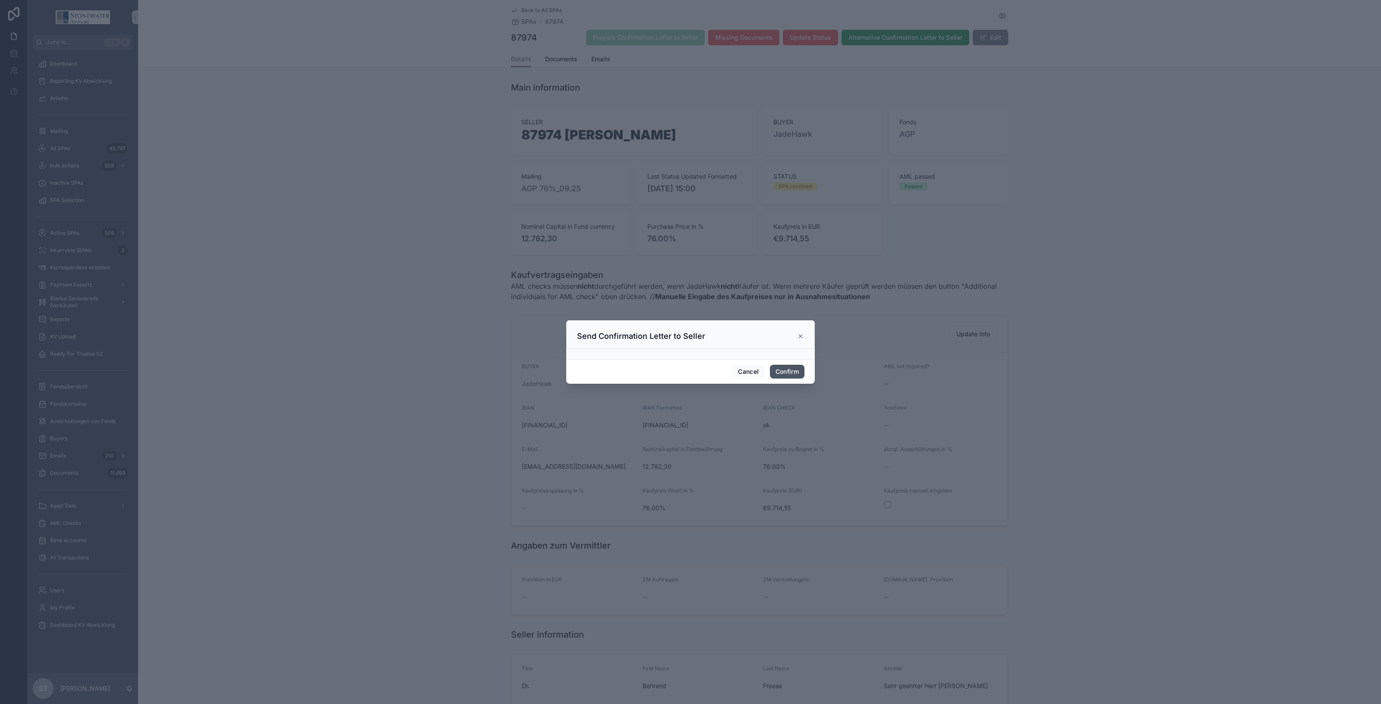
click at [785, 368] on button "Confirm" at bounding box center [787, 372] width 35 height 14
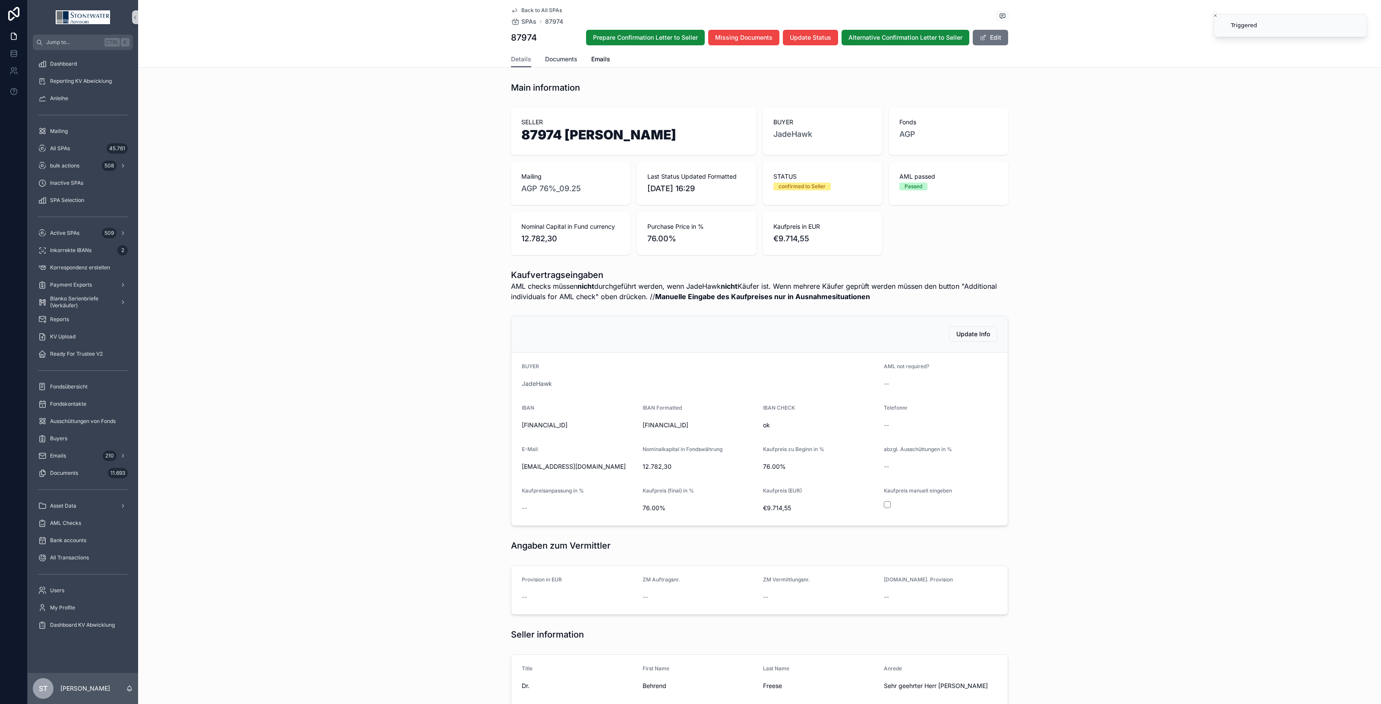
click at [566, 60] on span "Documents" at bounding box center [561, 59] width 32 height 9
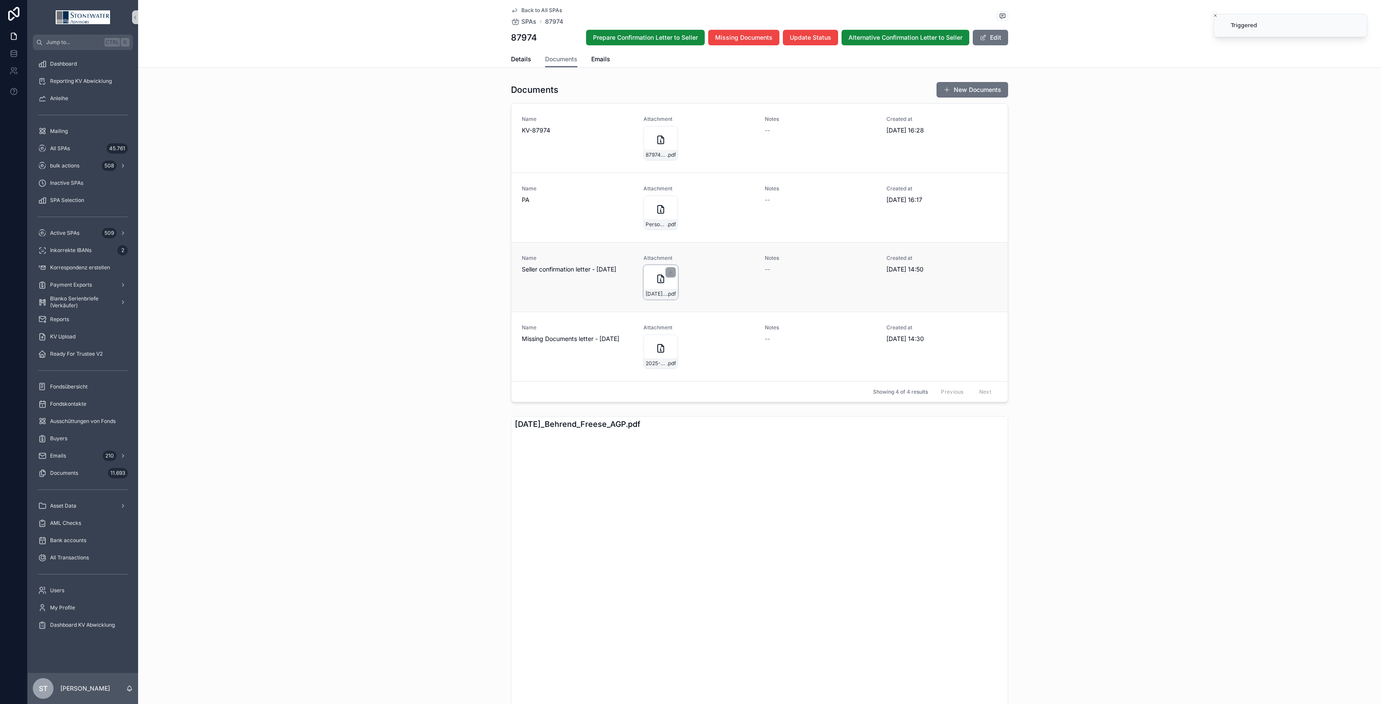
click at [661, 288] on div "[DATE]_Behrend_Freese_AGP .pdf" at bounding box center [661, 282] width 35 height 35
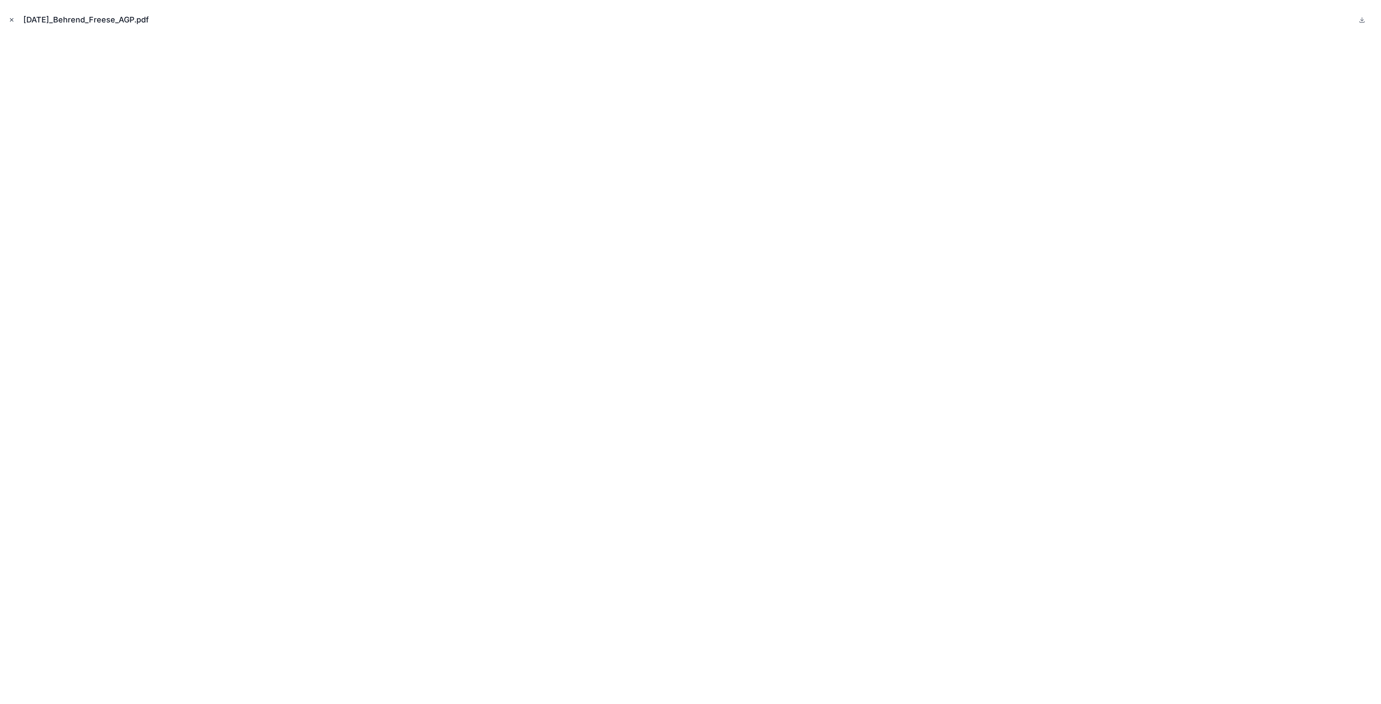
click at [11, 15] on button "Close modal" at bounding box center [11, 19] width 9 height 9
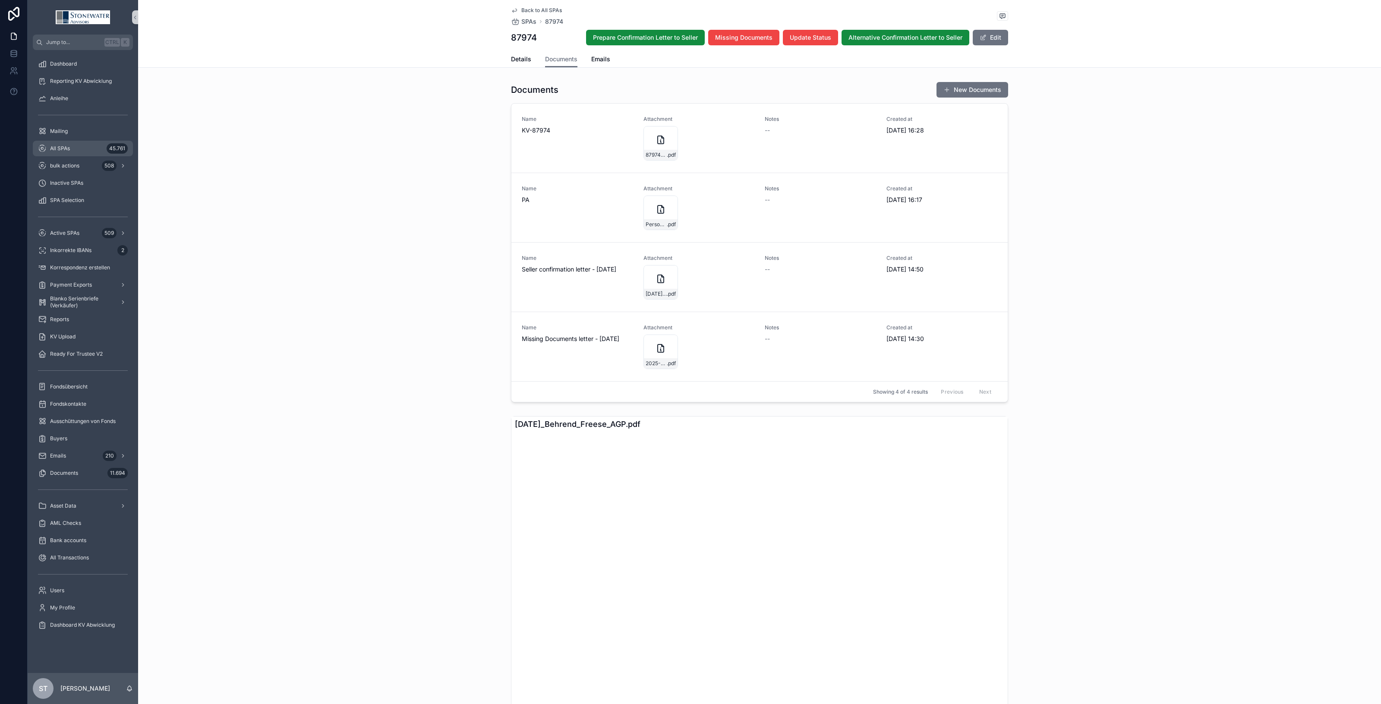
click at [50, 147] on span "All SPAs" at bounding box center [60, 148] width 20 height 7
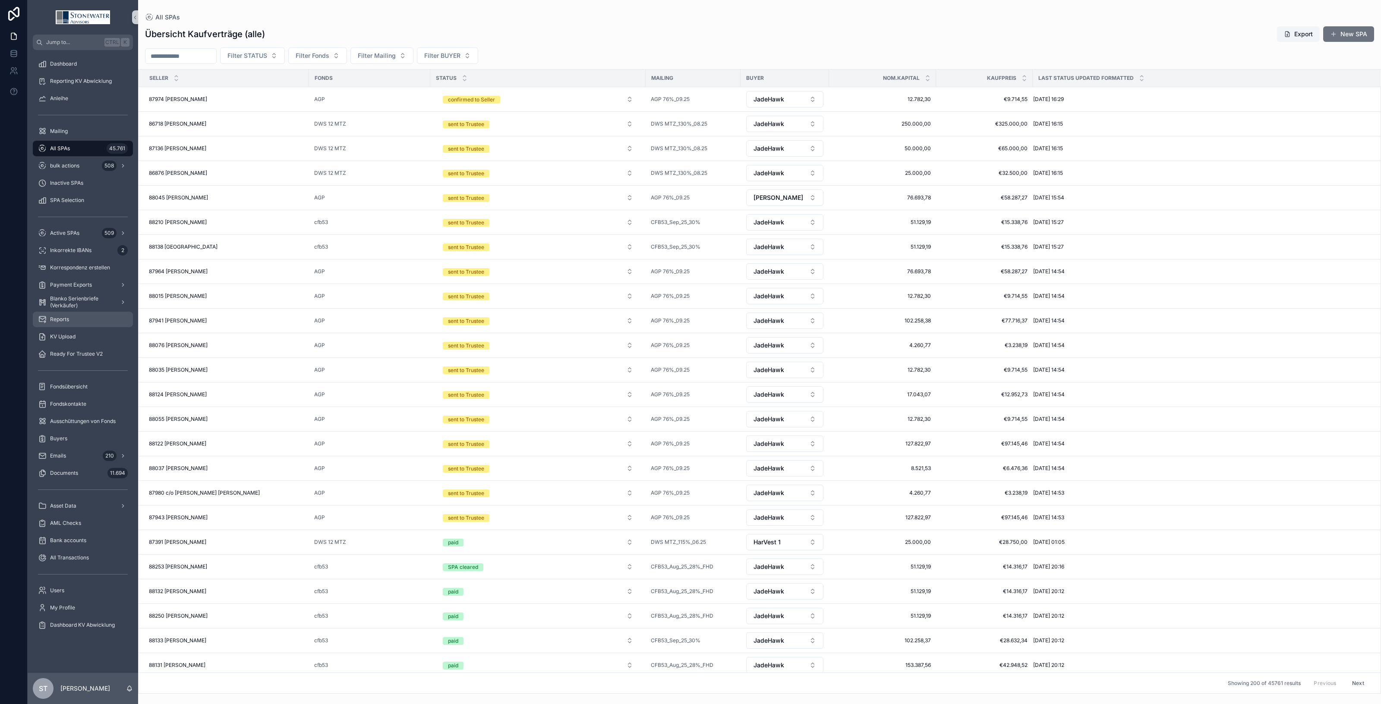
click at [67, 317] on span "Reports" at bounding box center [59, 319] width 19 height 7
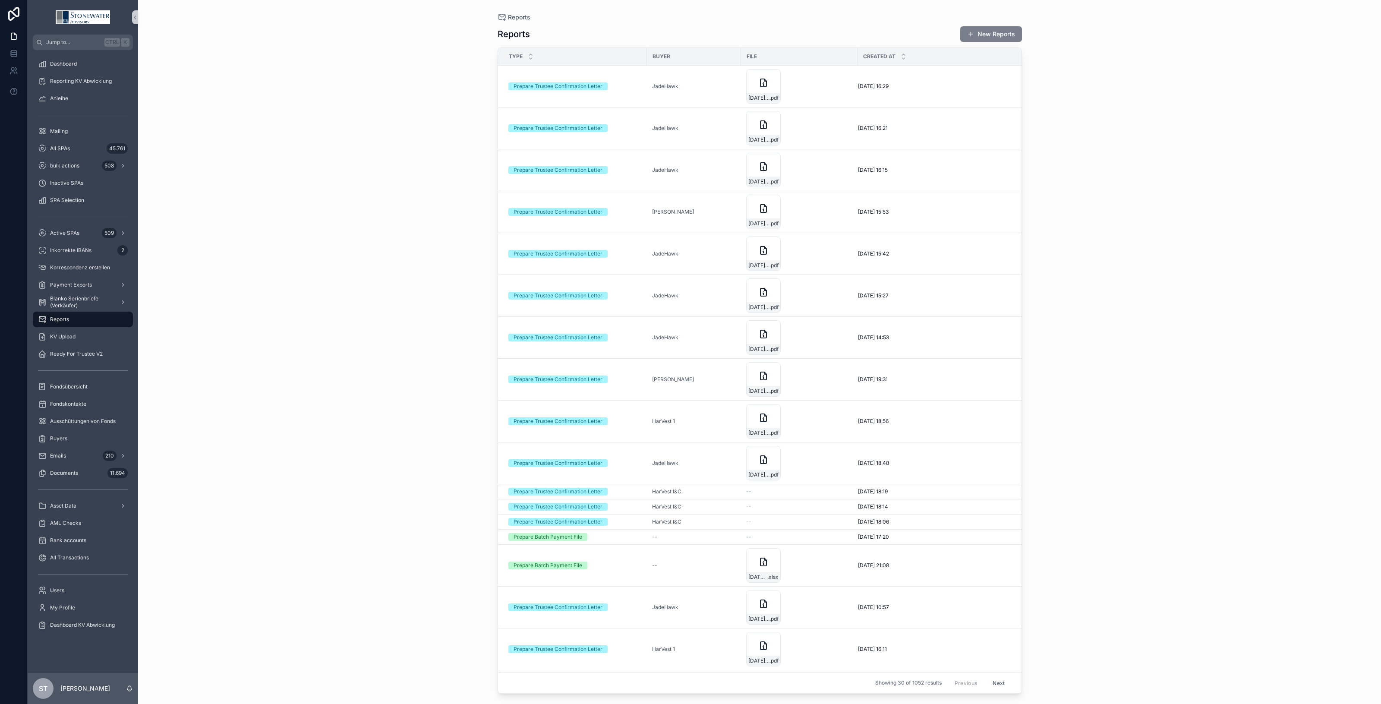
click at [981, 33] on button "New Reports" at bounding box center [992, 34] width 62 height 16
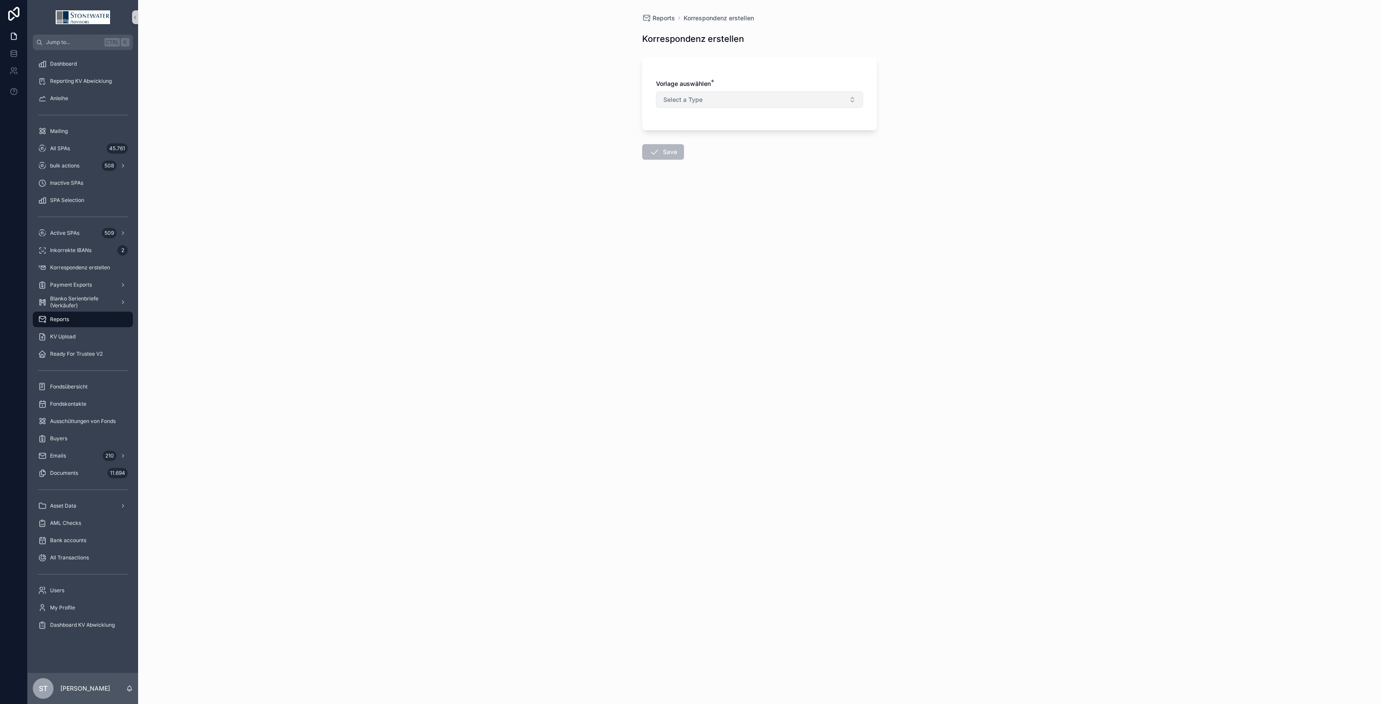
click at [669, 105] on button "Select a Type" at bounding box center [759, 100] width 207 height 16
click at [678, 136] on div "Prepare Trustee Confirmation Letter" at bounding box center [711, 135] width 89 height 8
click at [678, 146] on button "Select Button" at bounding box center [759, 151] width 207 height 15
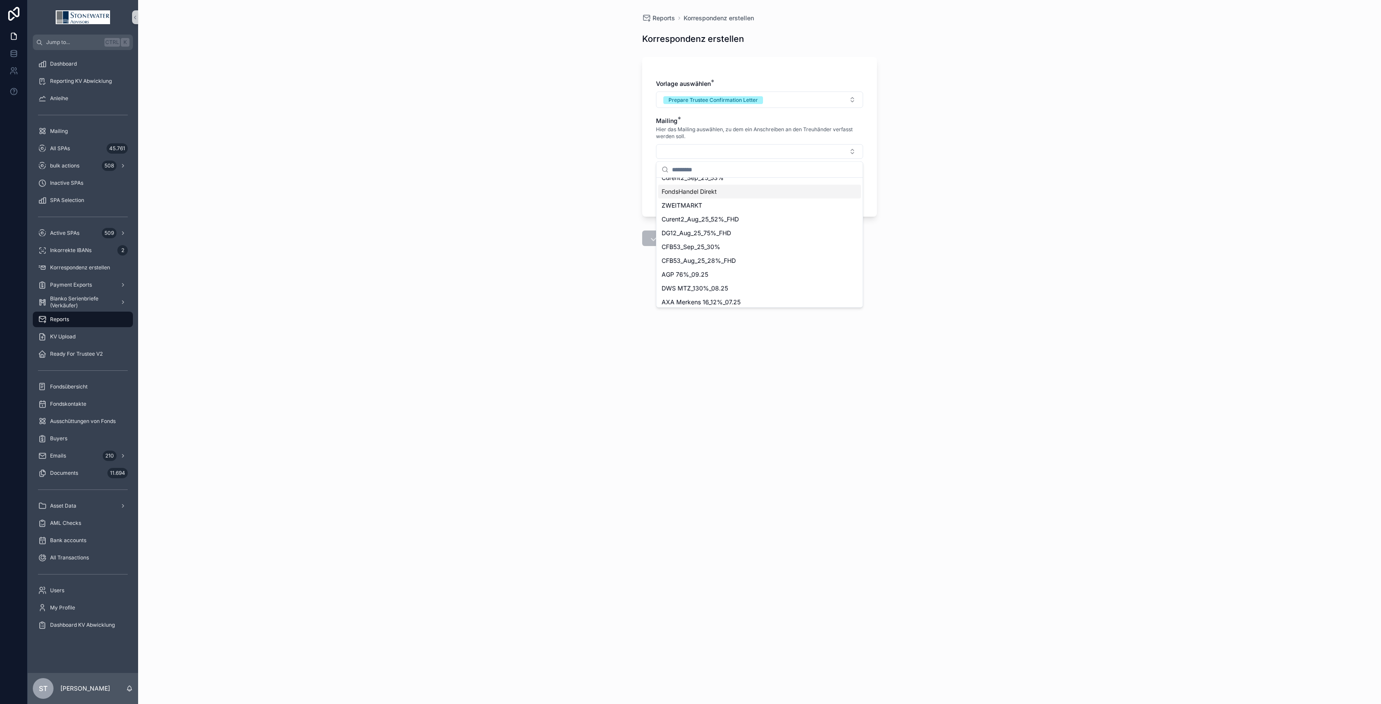
scroll to position [108, 0]
click at [702, 261] on span "AGP 76%_09.25" at bounding box center [685, 258] width 47 height 9
click at [678, 189] on button "Select Button" at bounding box center [759, 188] width 207 height 15
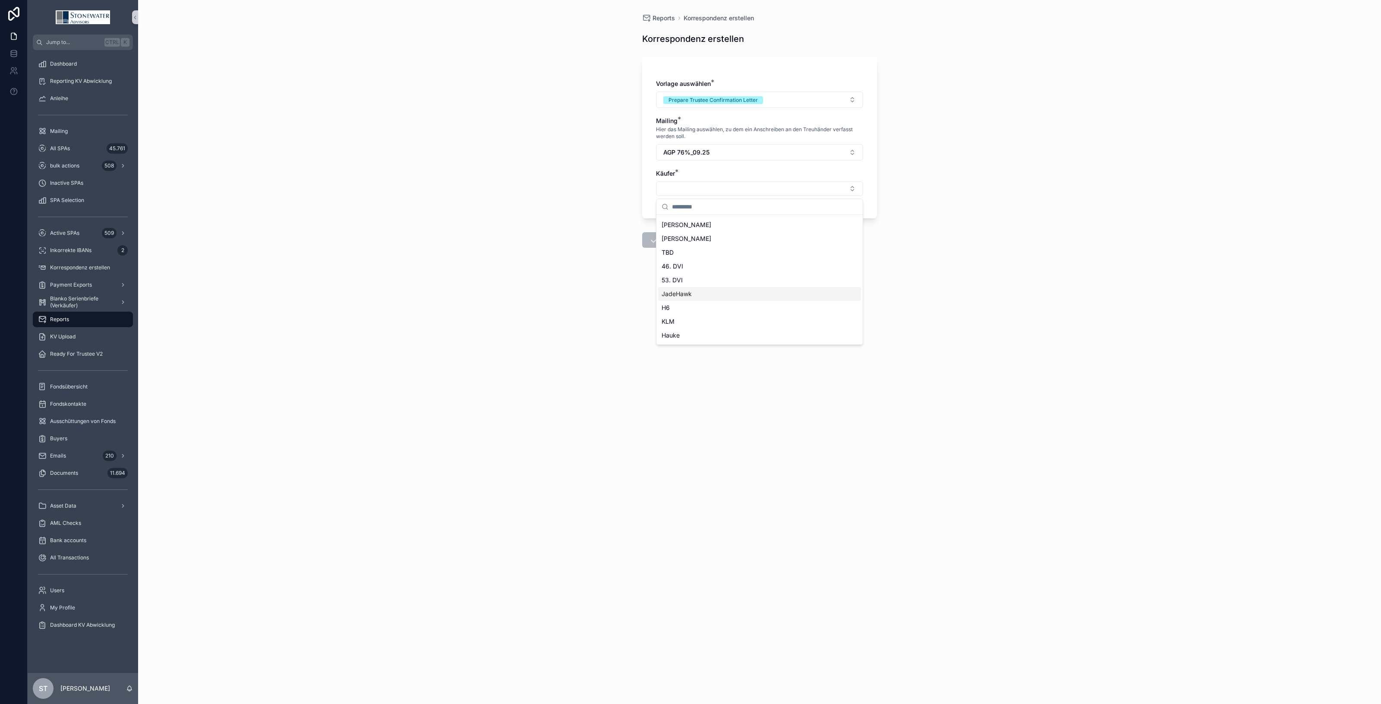
click at [680, 294] on span "JadeHawk" at bounding box center [677, 294] width 30 height 9
click at [670, 244] on button "Save" at bounding box center [663, 242] width 42 height 16
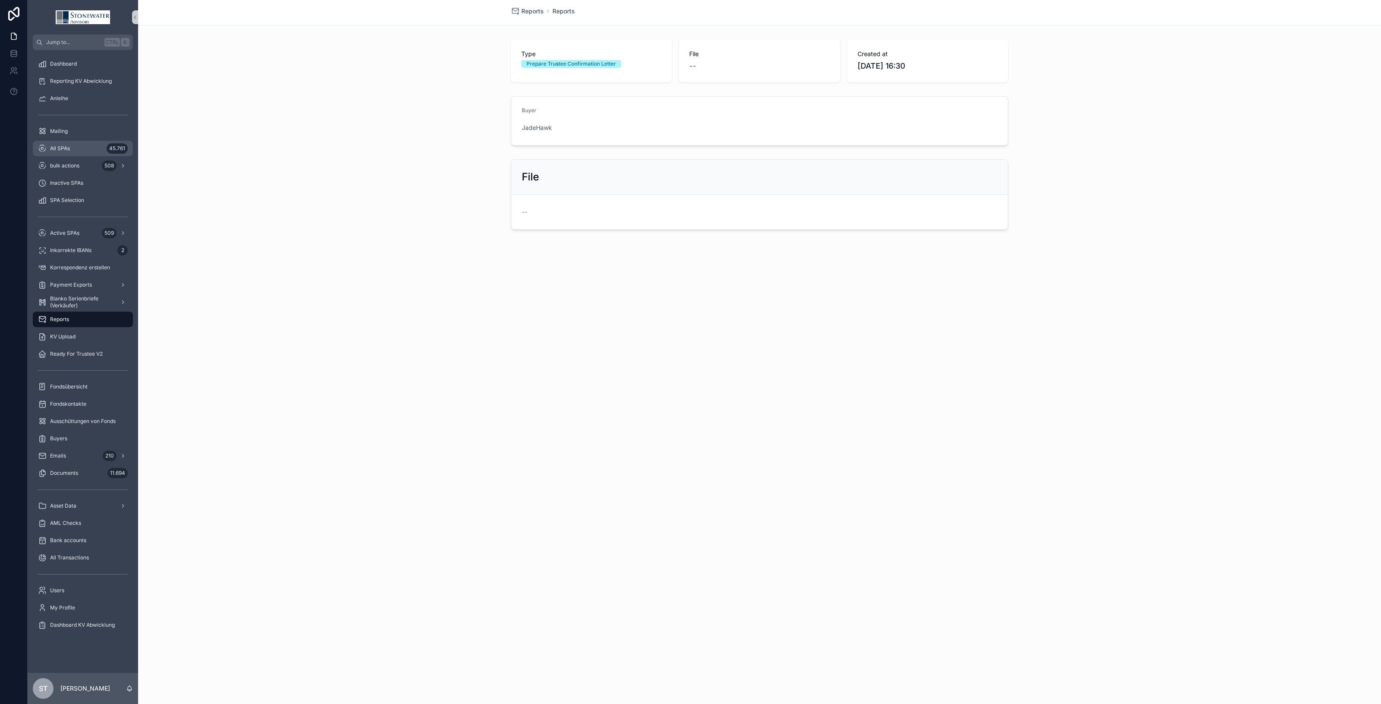
click at [74, 145] on div "All SPAs 45.761" at bounding box center [83, 149] width 90 height 14
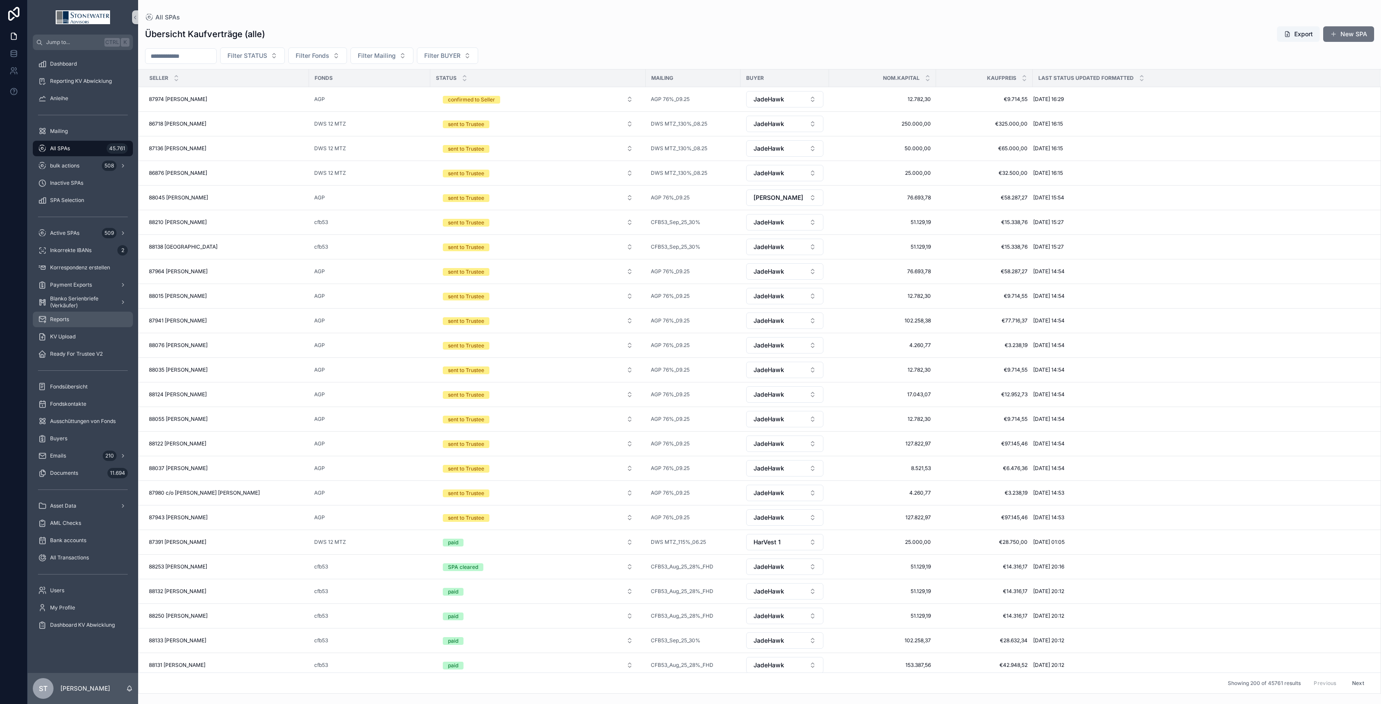
click at [76, 320] on div "Reports" at bounding box center [83, 320] width 90 height 14
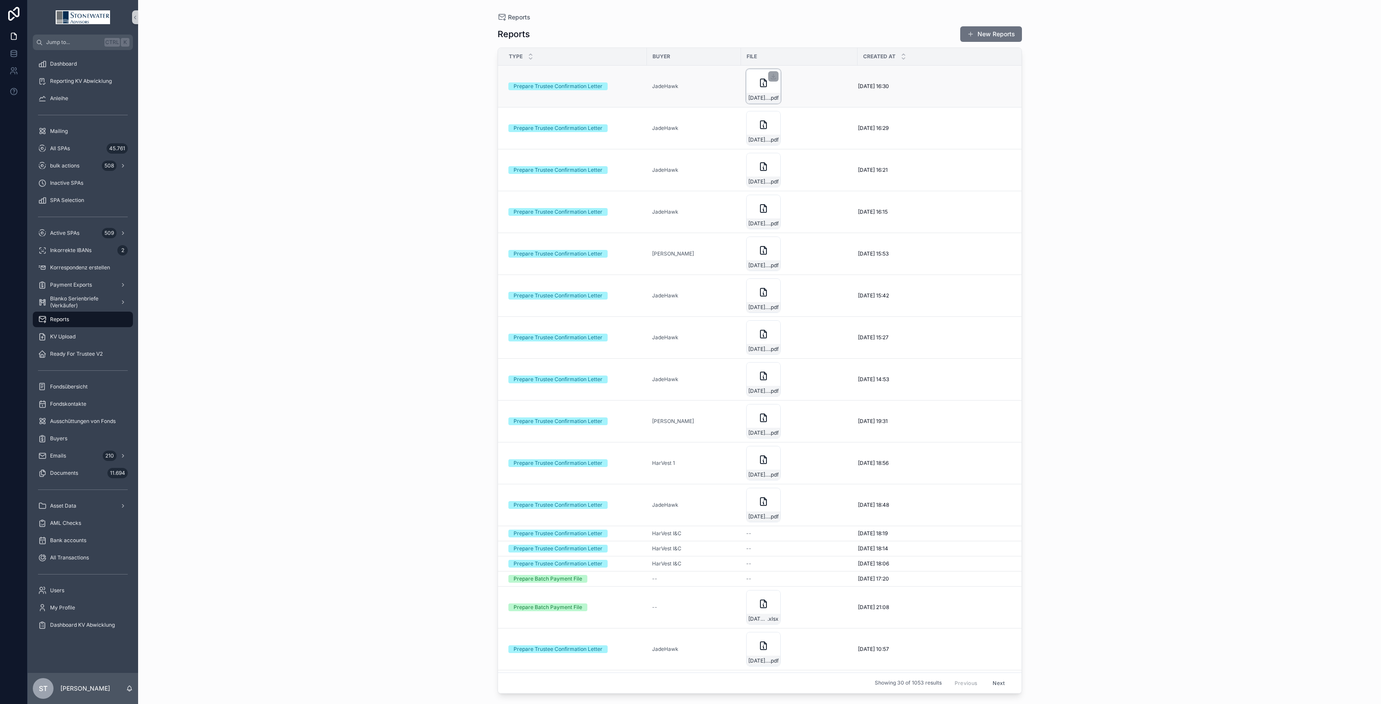
click at [771, 89] on div "[DATE]_PECURA-Anleger--und-Treuhandservice-GmbH_Immobilienfonds-Seniorenresiden…" at bounding box center [763, 86] width 35 height 35
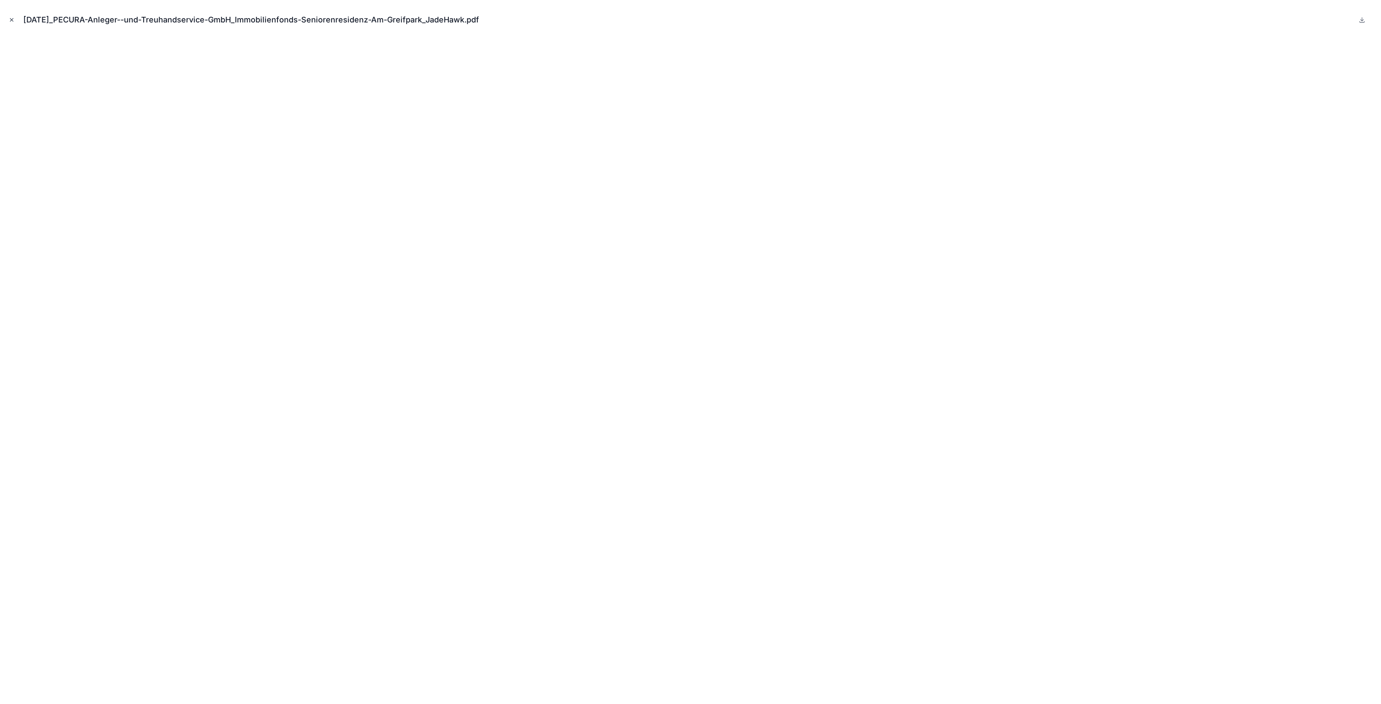
click at [15, 20] on button "Close modal" at bounding box center [11, 19] width 9 height 9
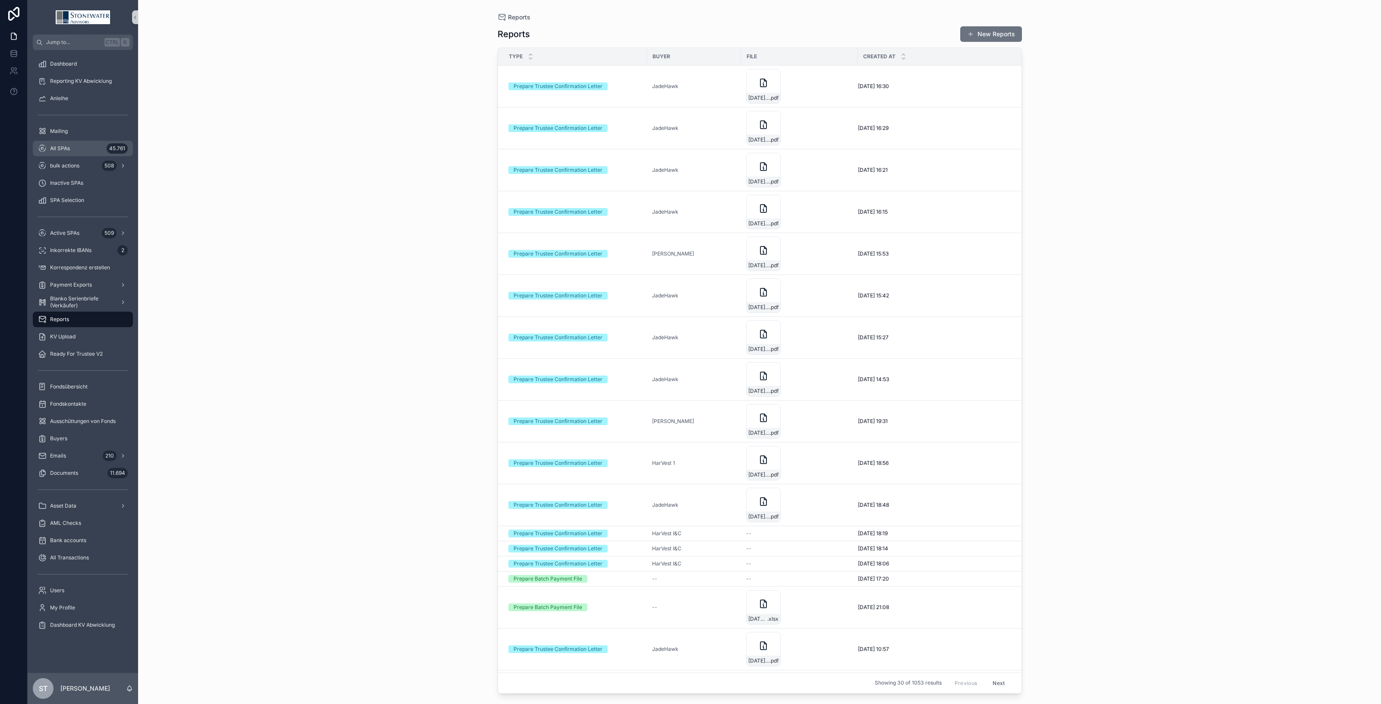
click at [70, 152] on div "All SPAs 45.761" at bounding box center [83, 149] width 90 height 14
